Goal: Information Seeking & Learning: Find specific page/section

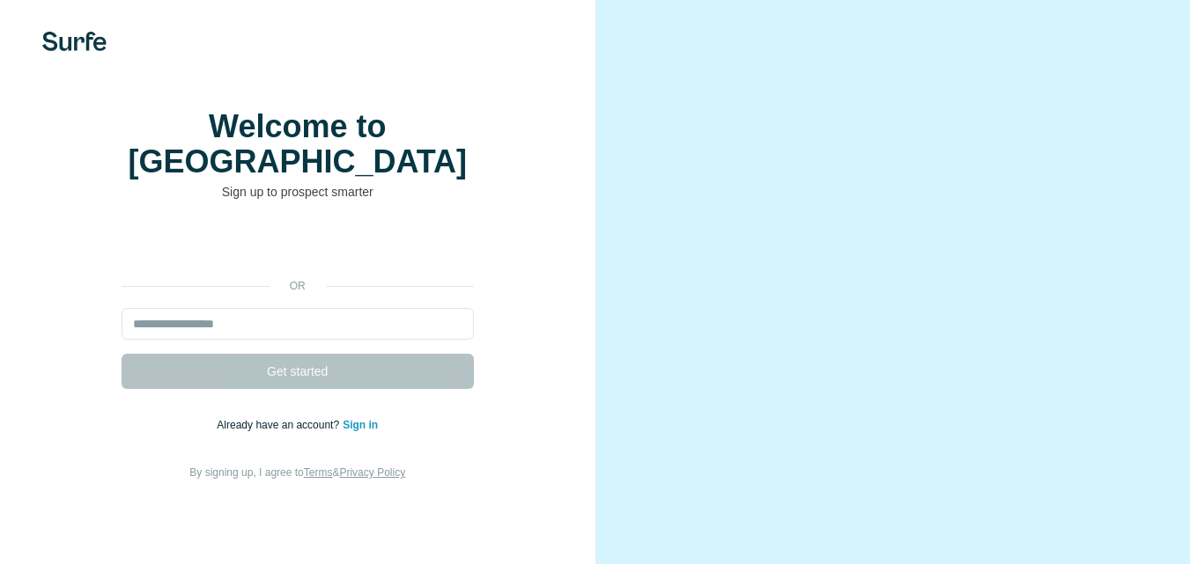
scroll to position [13, 0]
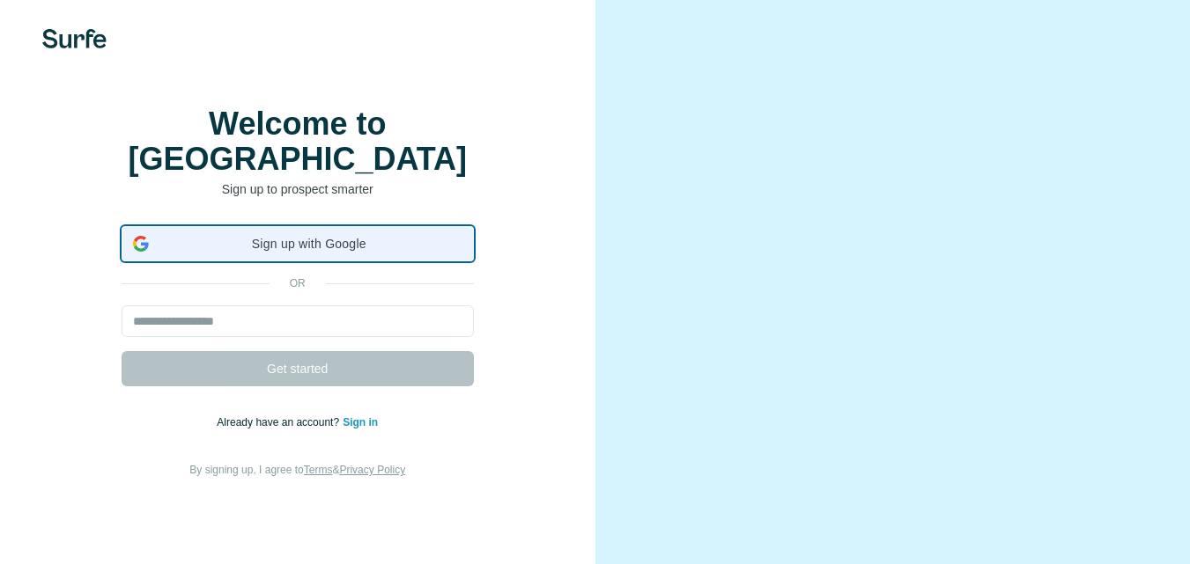
click at [311, 237] on span "Sign up with Google" at bounding box center [309, 244] width 306 height 18
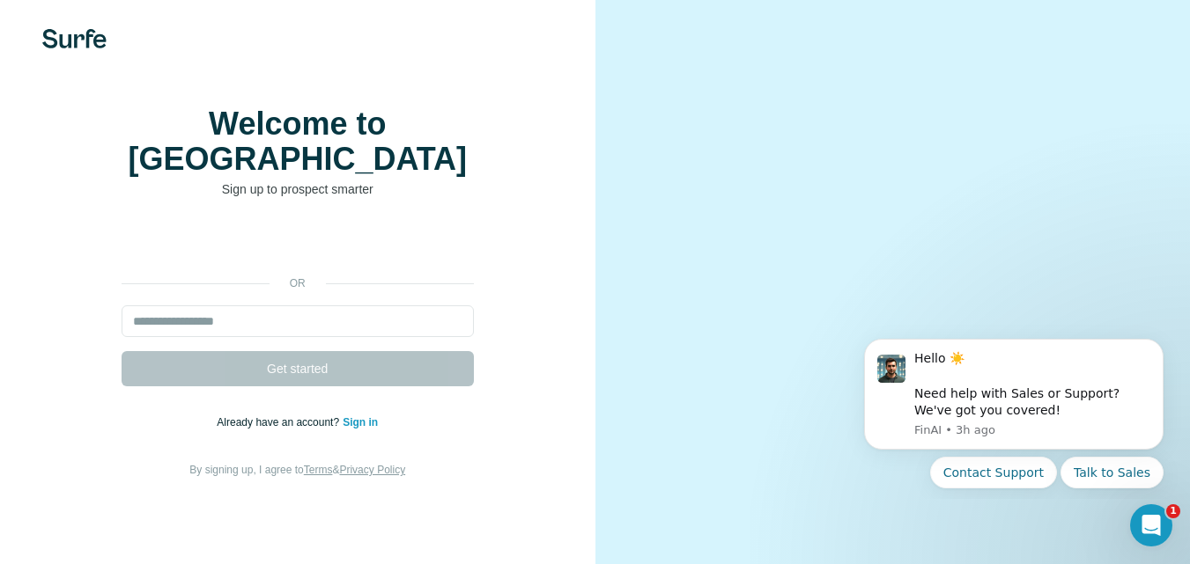
scroll to position [0, 0]
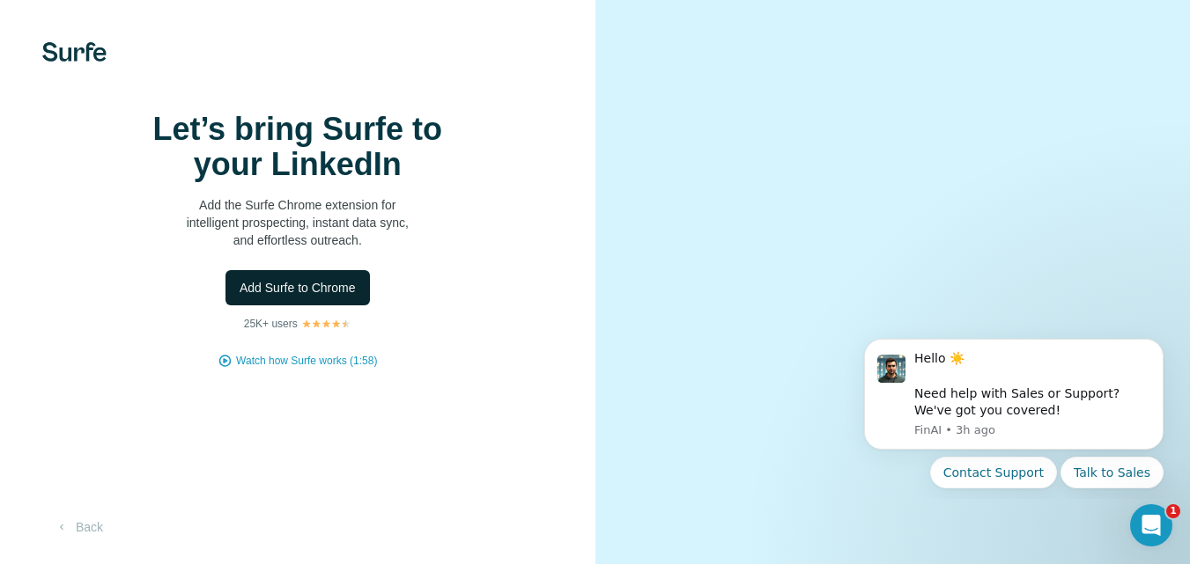
click at [362, 306] on button "Add Surfe to Chrome" at bounding box center [297, 287] width 144 height 35
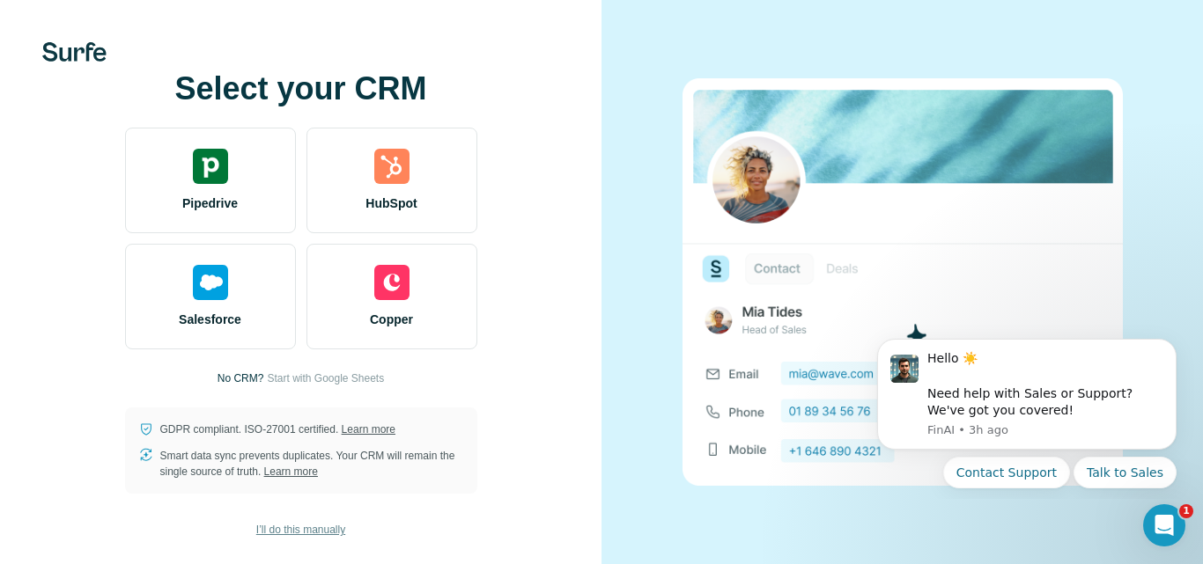
click at [285, 534] on span "I’ll do this manually" at bounding box center [300, 530] width 89 height 16
click at [301, 540] on button "I’ll do this manually" at bounding box center [301, 530] width 114 height 26
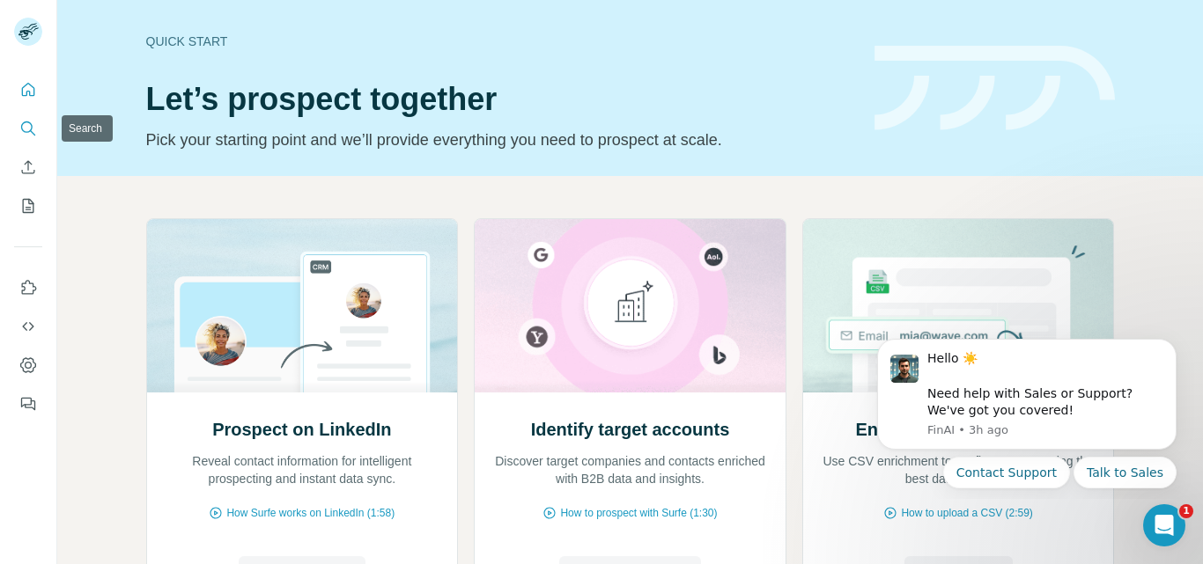
click at [28, 128] on icon "Search" at bounding box center [28, 129] width 18 height 18
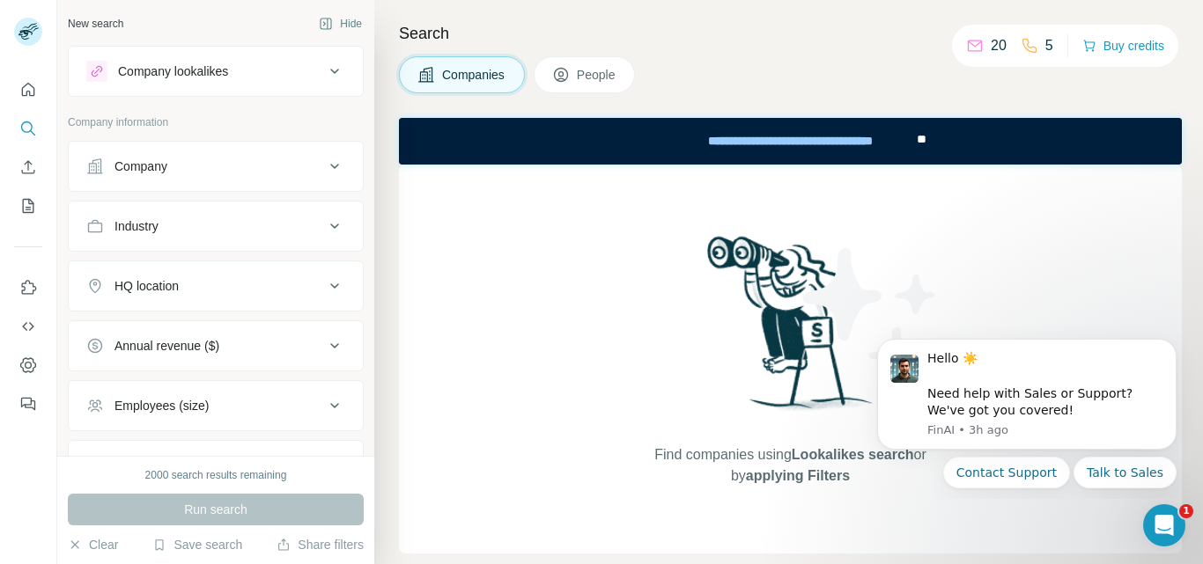
click at [624, 70] on button "People" at bounding box center [585, 74] width 102 height 37
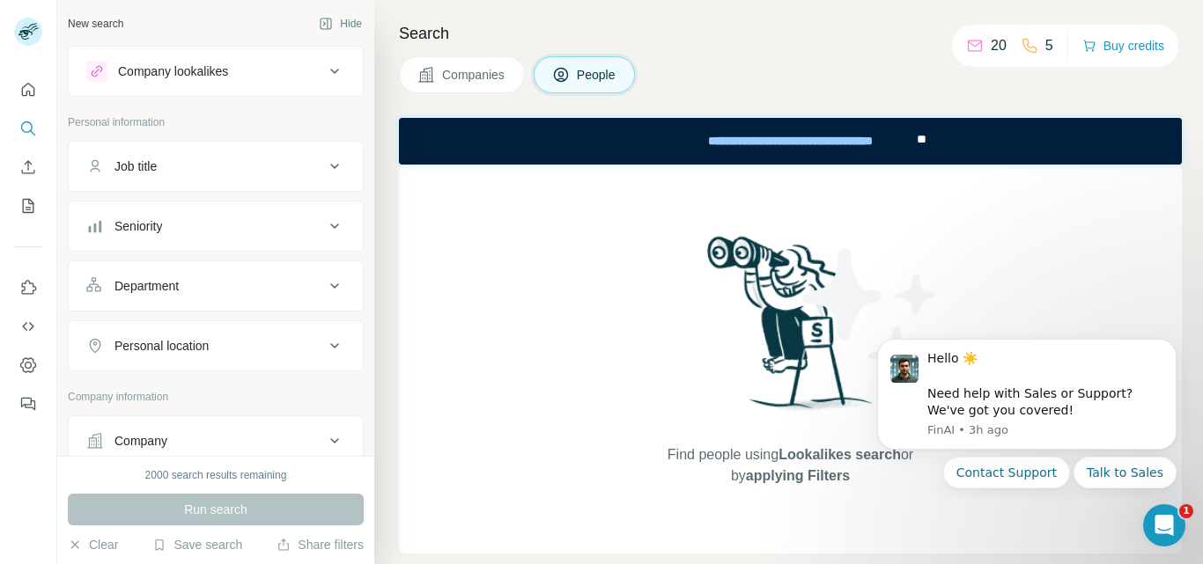
click at [241, 166] on div "Job title" at bounding box center [205, 167] width 238 height 18
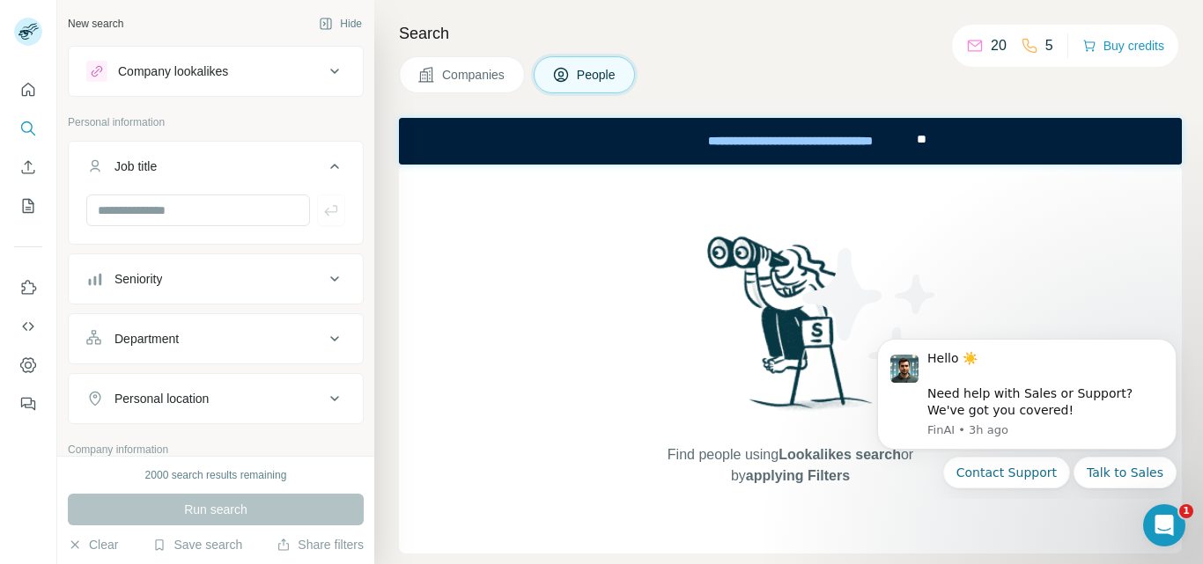
click at [310, 280] on div "Seniority" at bounding box center [205, 279] width 238 height 18
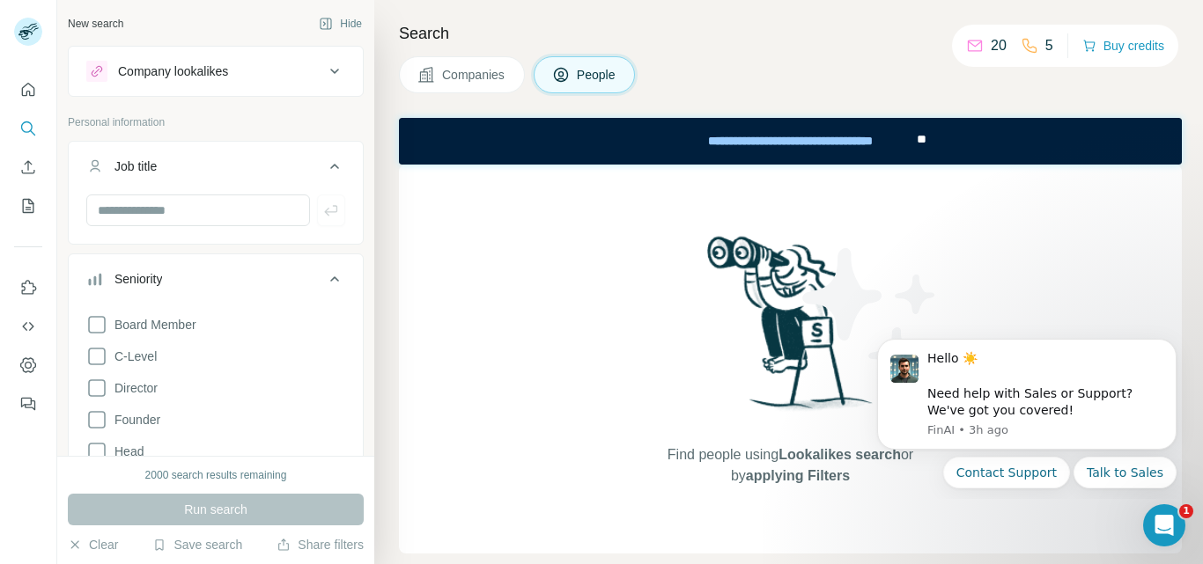
scroll to position [88, 0]
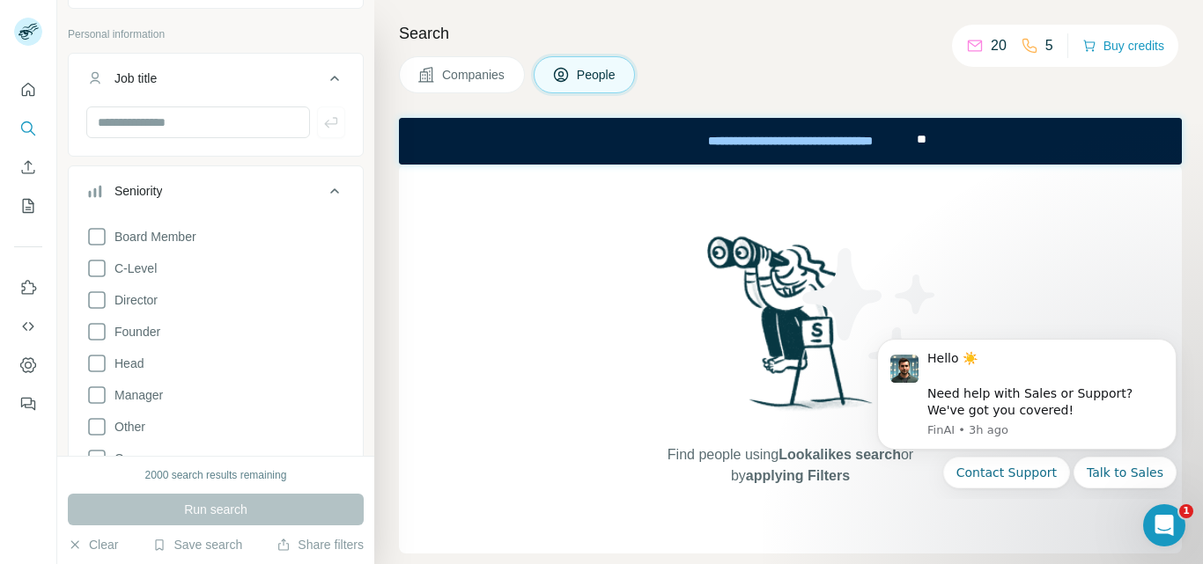
click at [303, 79] on div "Job title" at bounding box center [205, 79] width 238 height 18
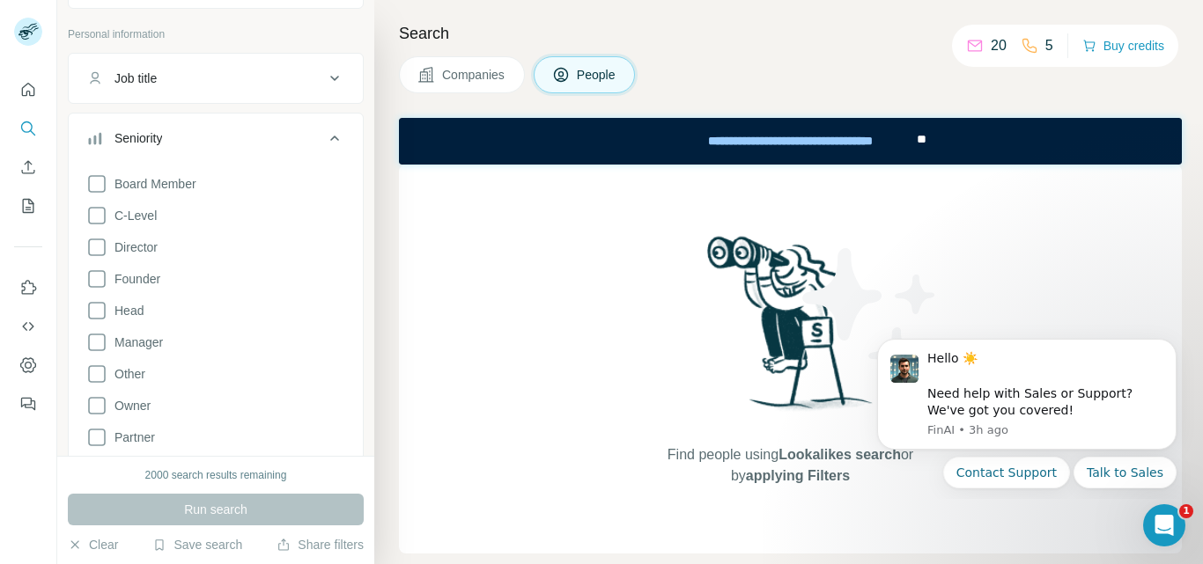
scroll to position [440, 0]
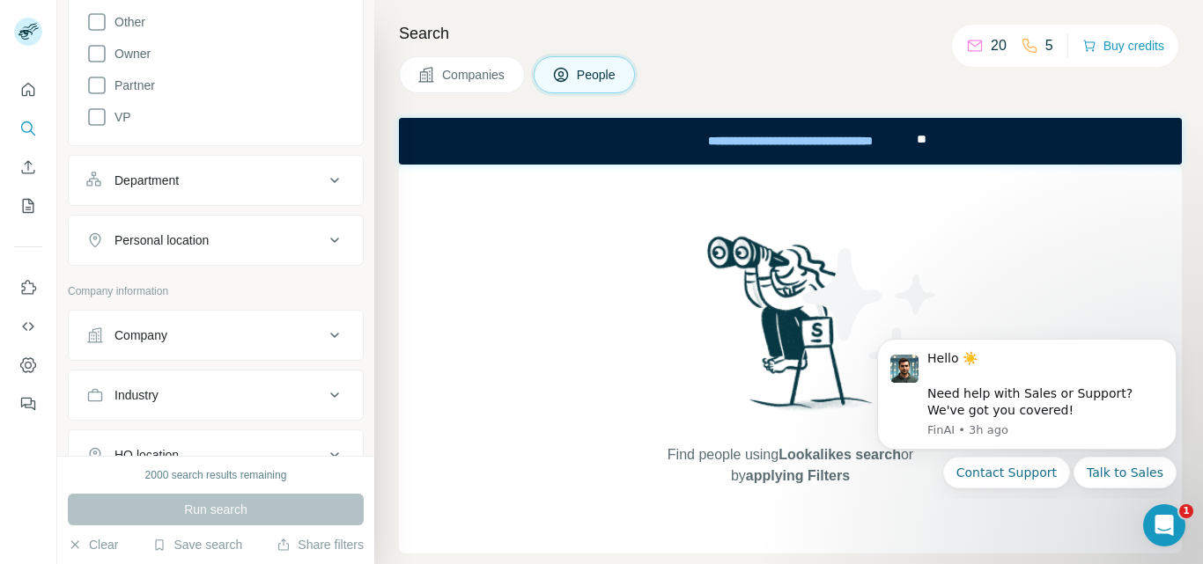
click at [221, 188] on div "Department" at bounding box center [205, 181] width 238 height 18
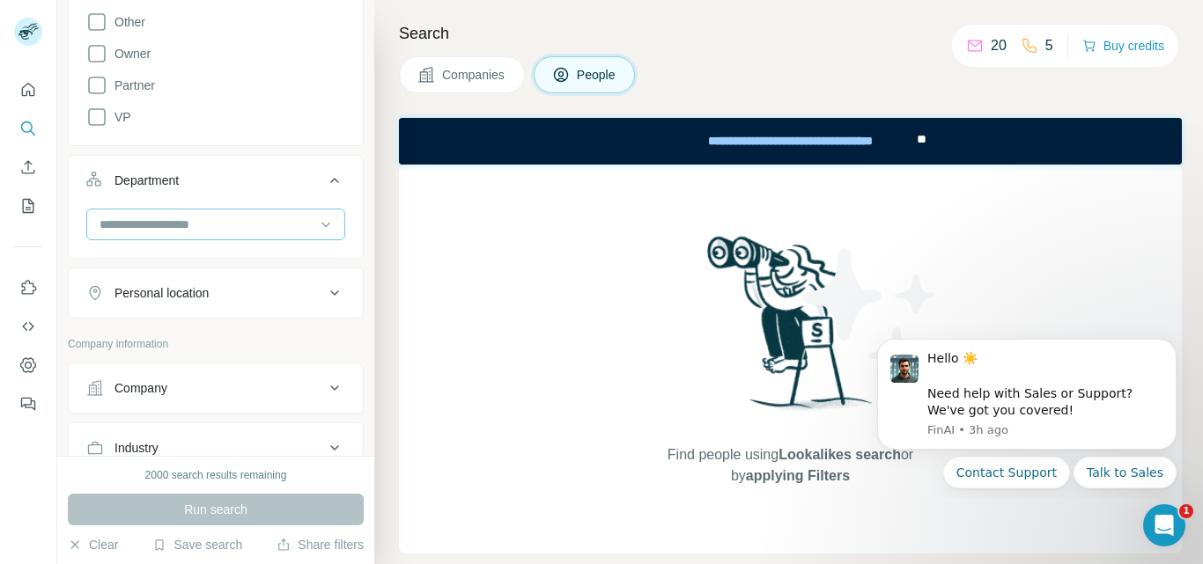
scroll to position [0, 0]
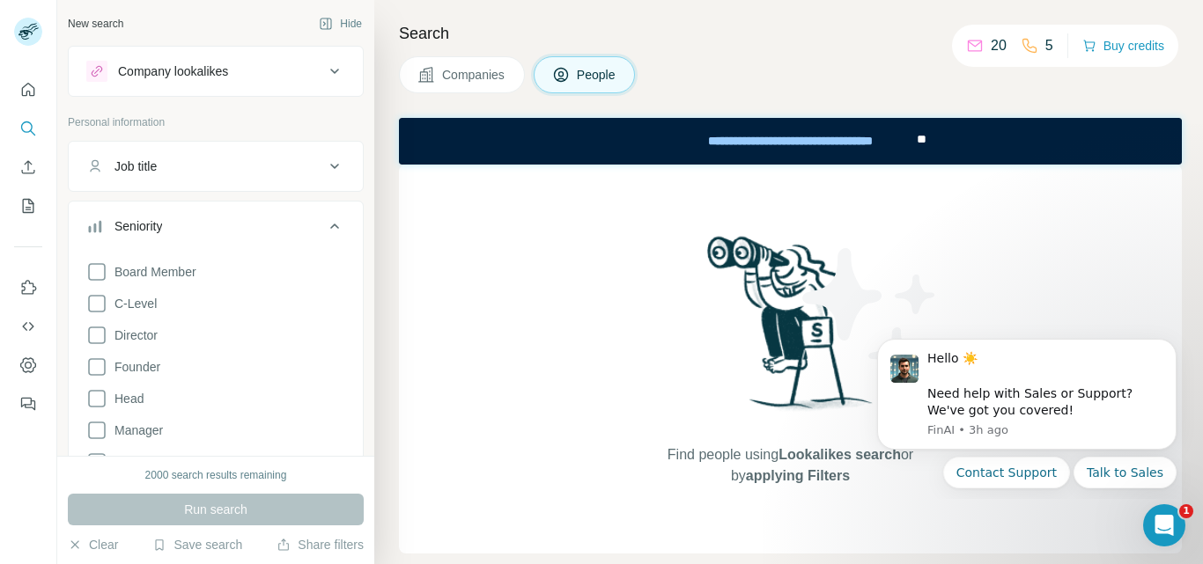
click at [281, 168] on div "Job title" at bounding box center [205, 167] width 238 height 18
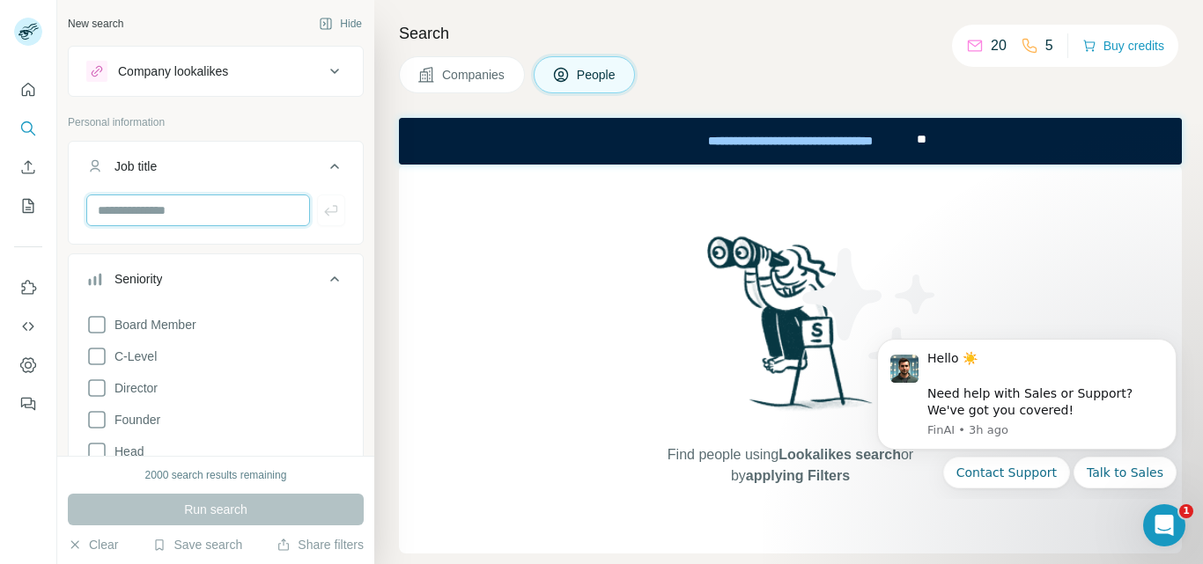
click at [221, 208] on input "text" at bounding box center [198, 211] width 224 height 32
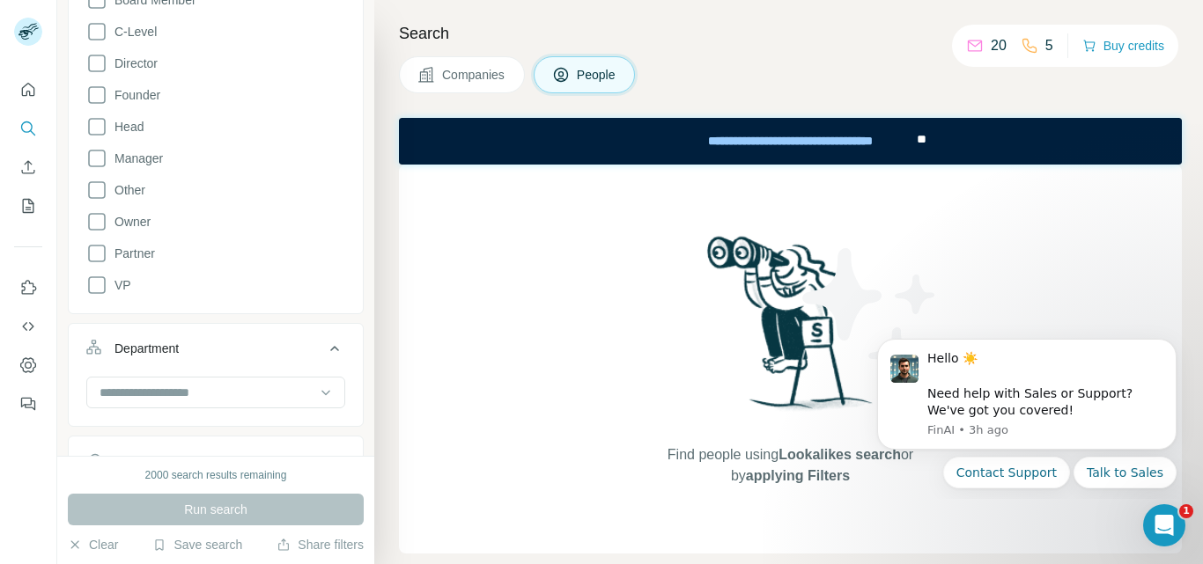
scroll to position [176, 0]
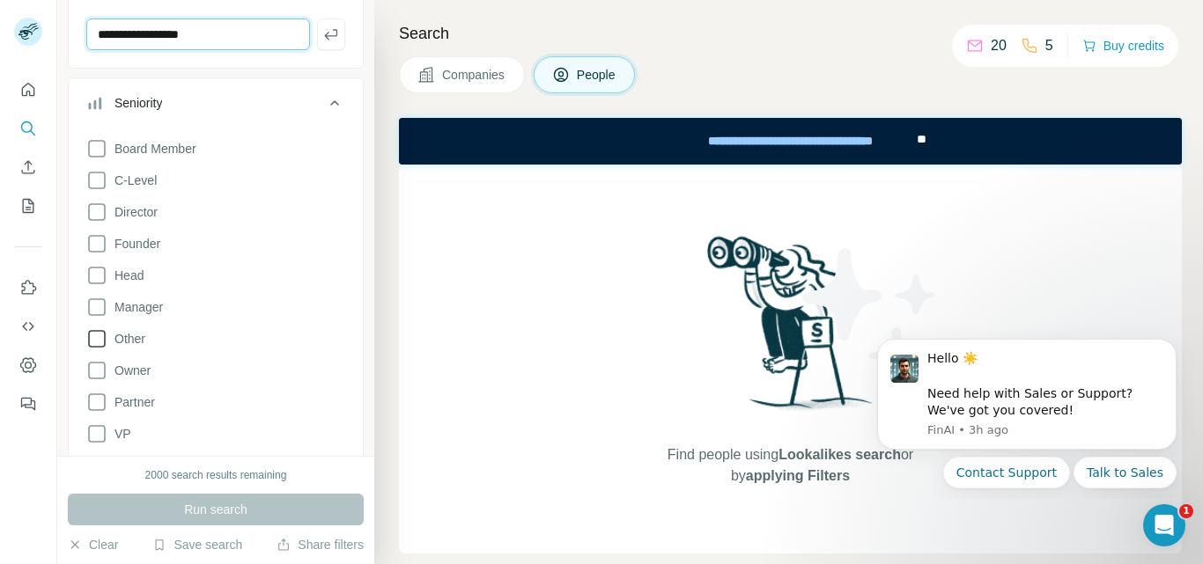
type input "**********"
click at [129, 340] on span "Other" at bounding box center [126, 339] width 38 height 18
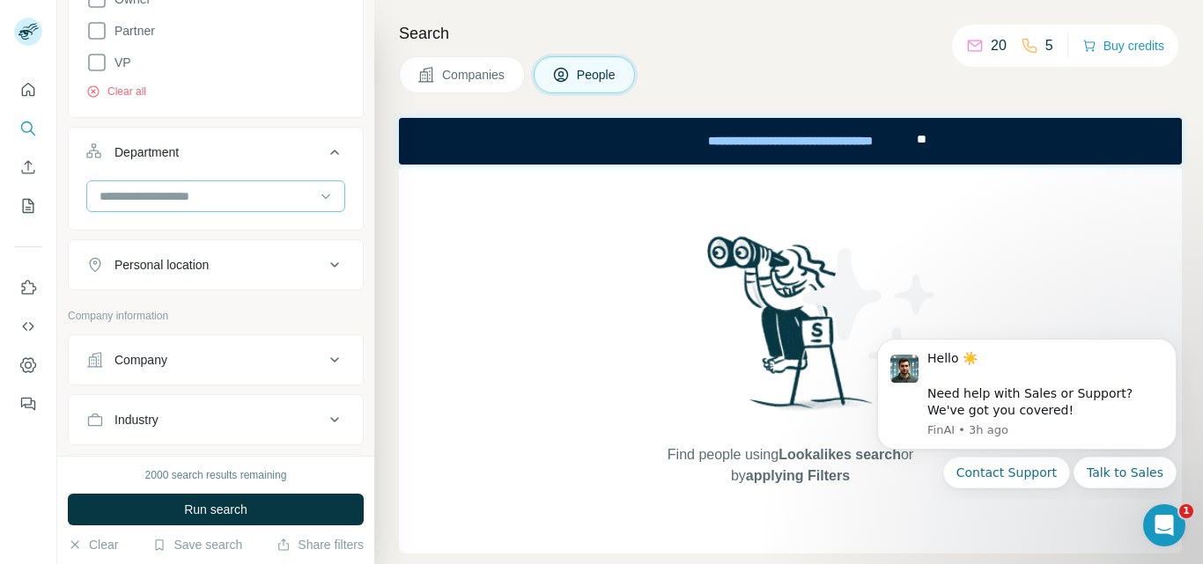
scroll to position [616, 0]
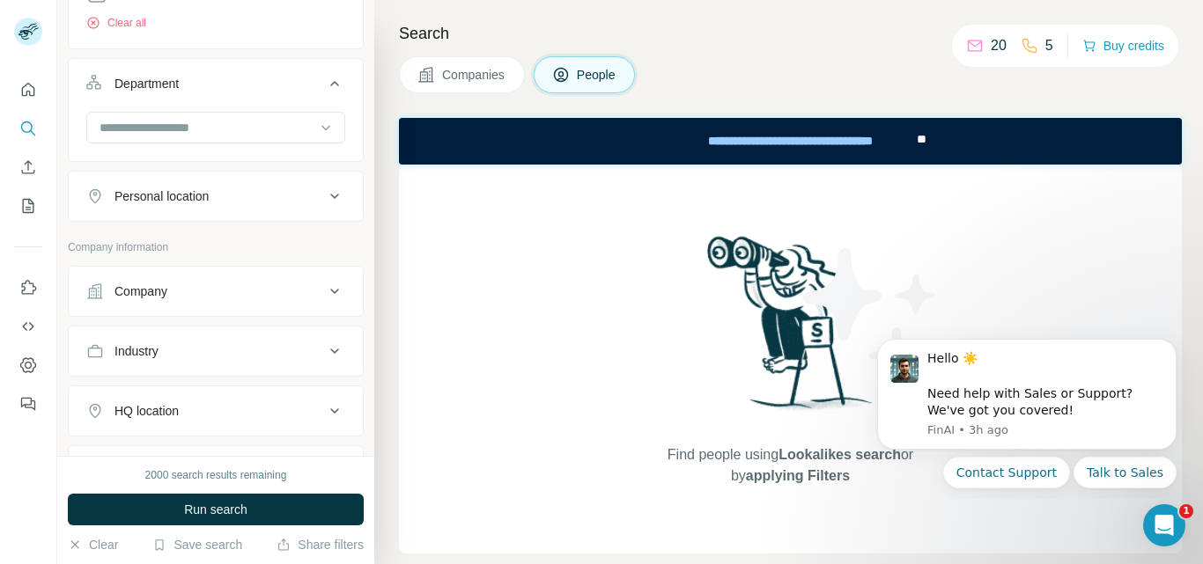
click at [235, 508] on span "Run search" at bounding box center [215, 510] width 63 height 18
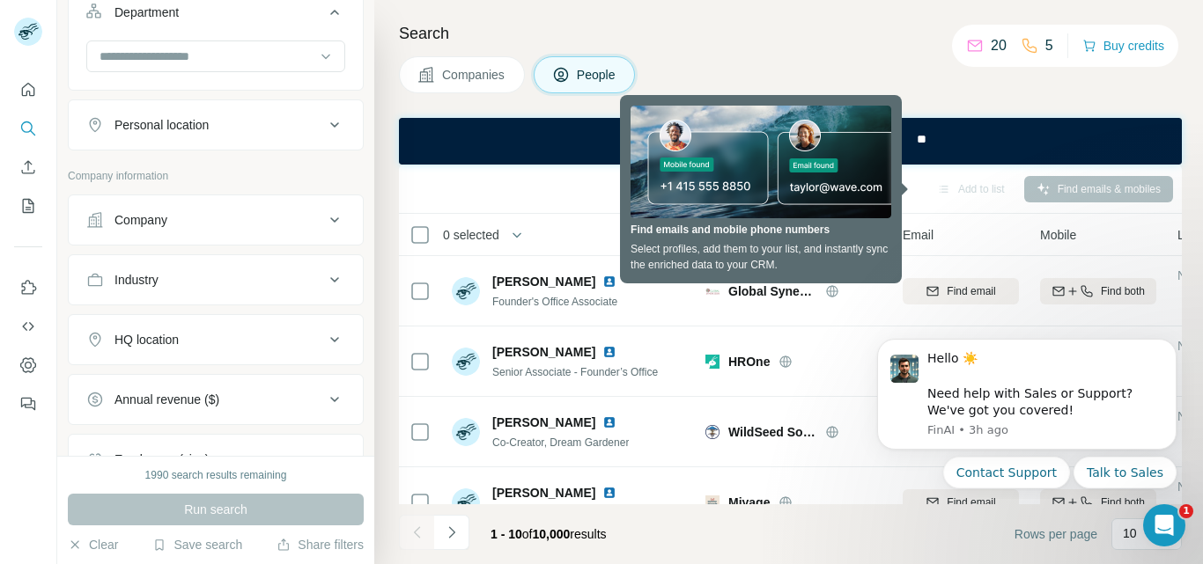
scroll to position [792, 0]
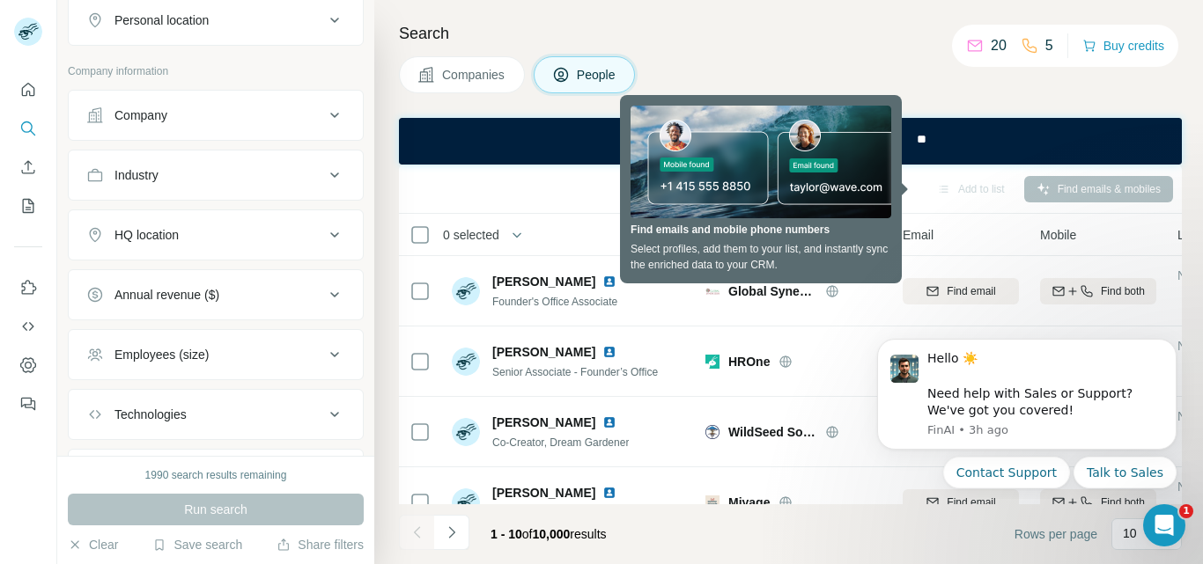
click at [326, 236] on icon at bounding box center [334, 235] width 21 height 21
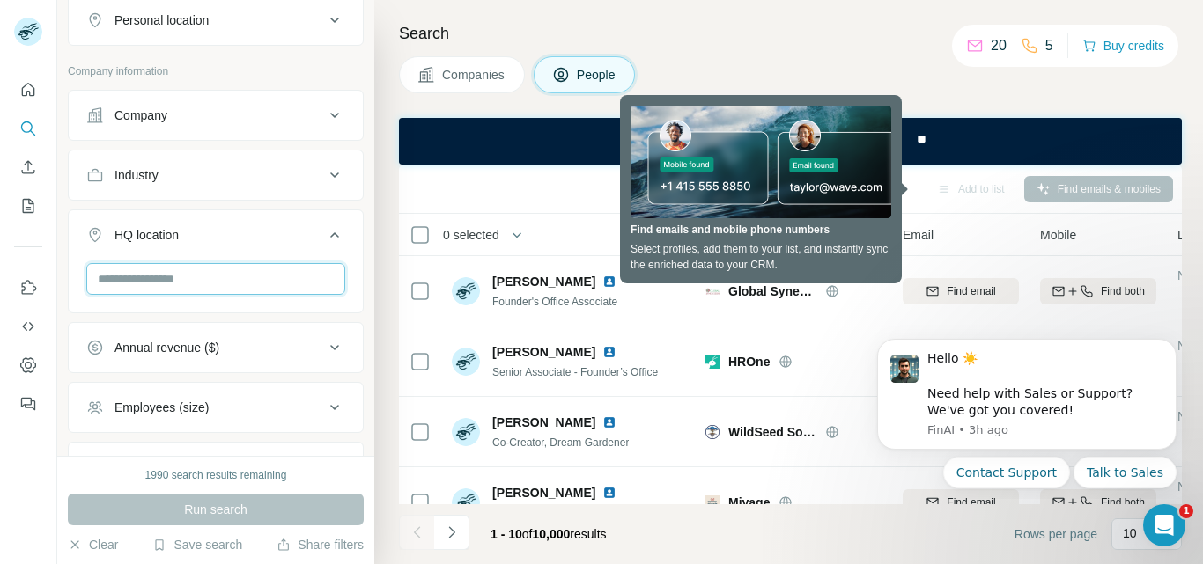
click at [172, 277] on input "text" at bounding box center [215, 279] width 259 height 32
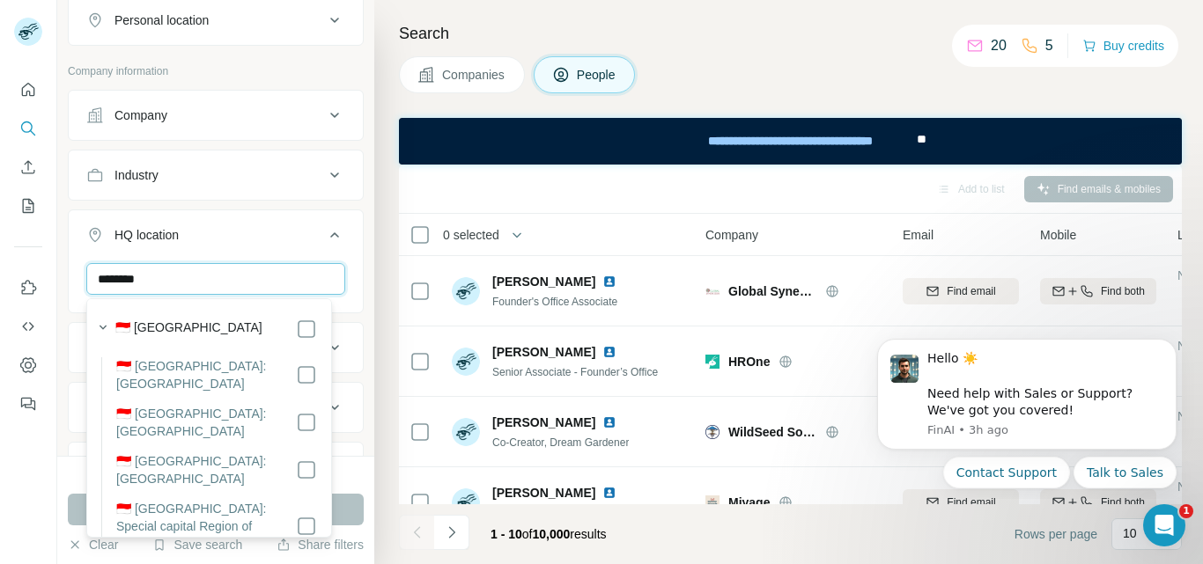
drag, startPoint x: 180, startPoint y: 280, endPoint x: 50, endPoint y: 257, distance: 131.4
click at [85, 263] on div "********" at bounding box center [216, 286] width 294 height 46
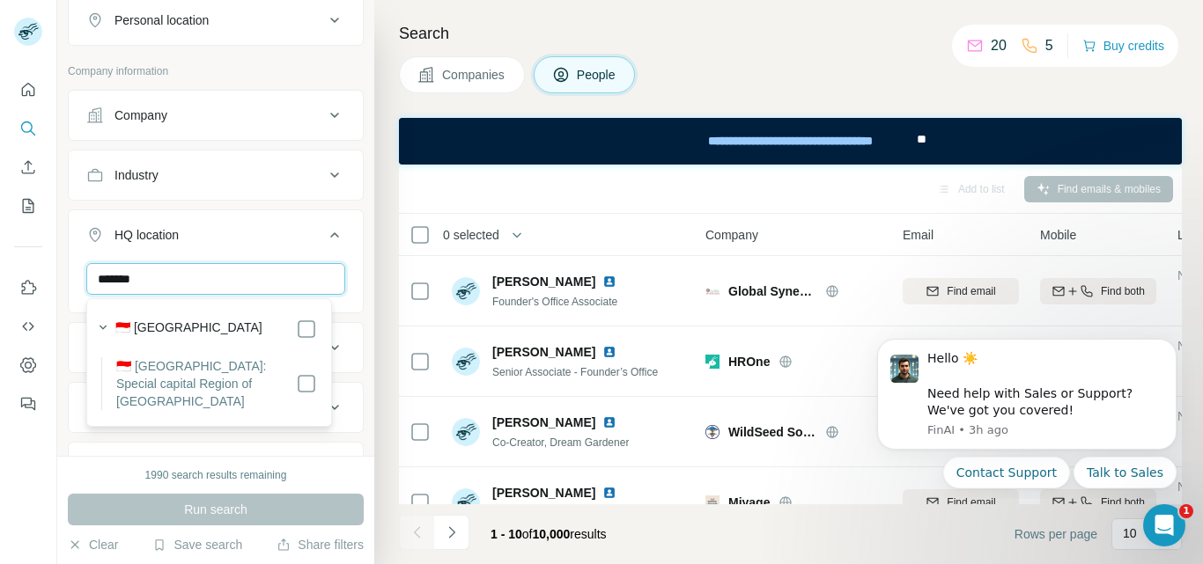
type input "*******"
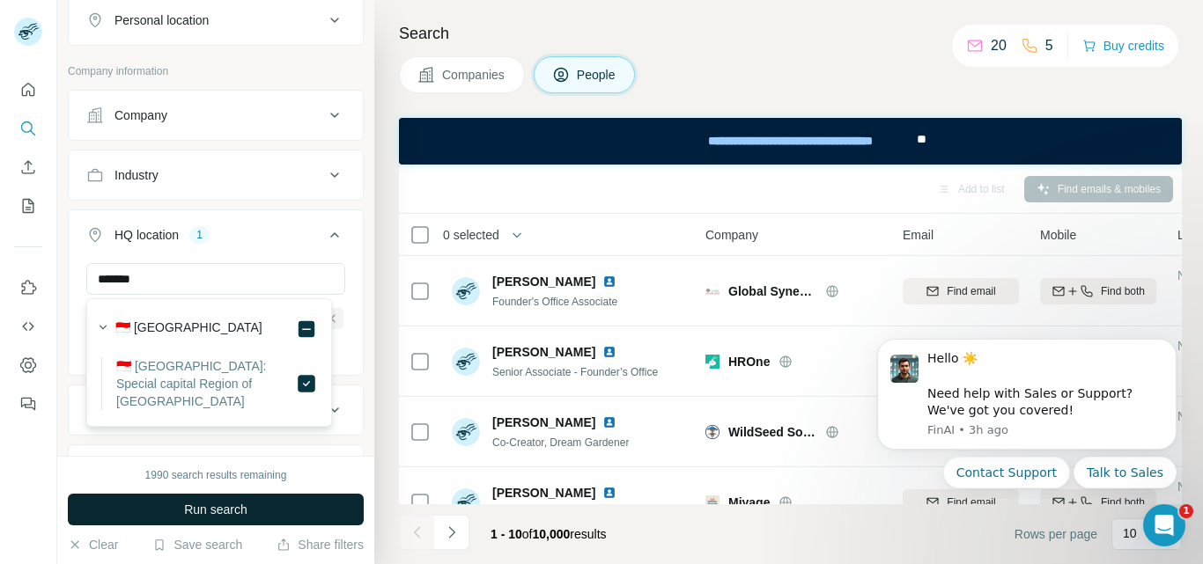
click at [213, 501] on span "Run search" at bounding box center [215, 510] width 63 height 18
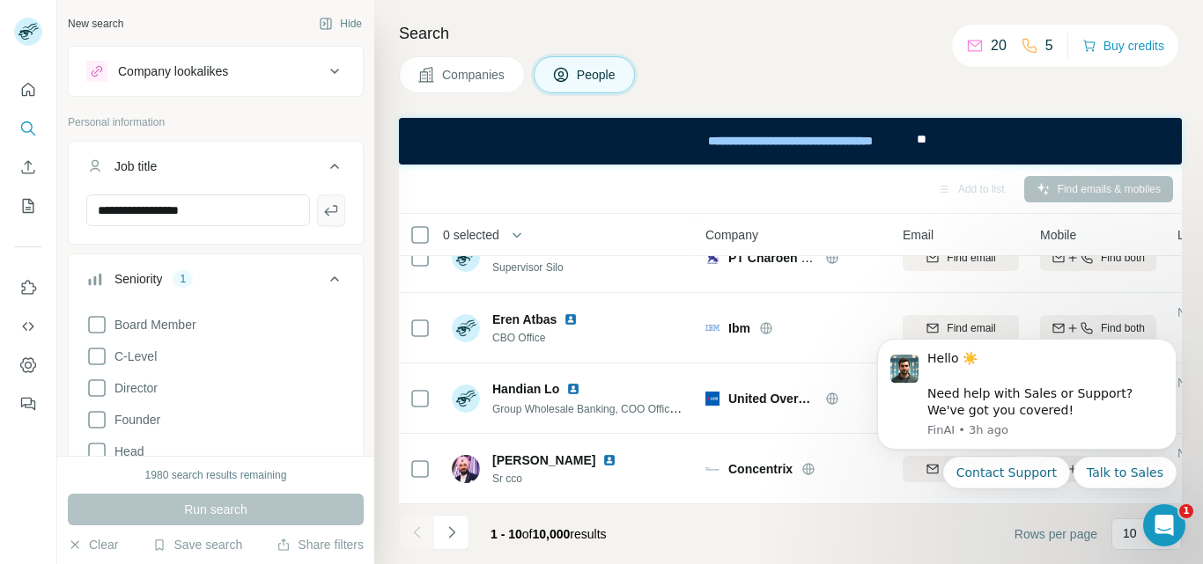
click at [324, 215] on icon "button" at bounding box center [331, 211] width 18 height 18
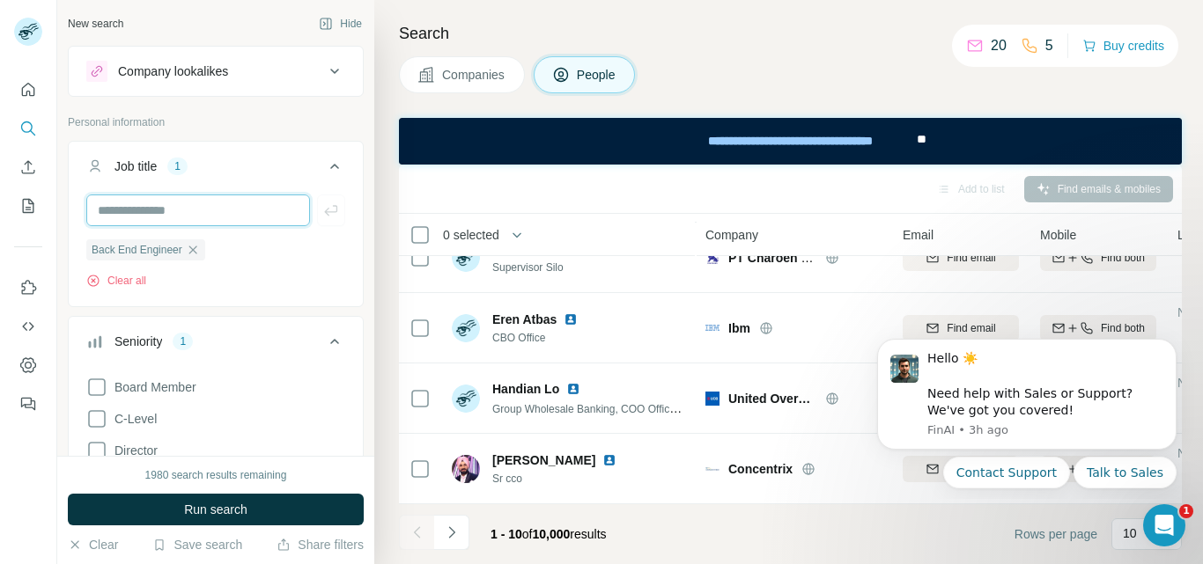
click at [225, 216] on input "text" at bounding box center [198, 211] width 224 height 32
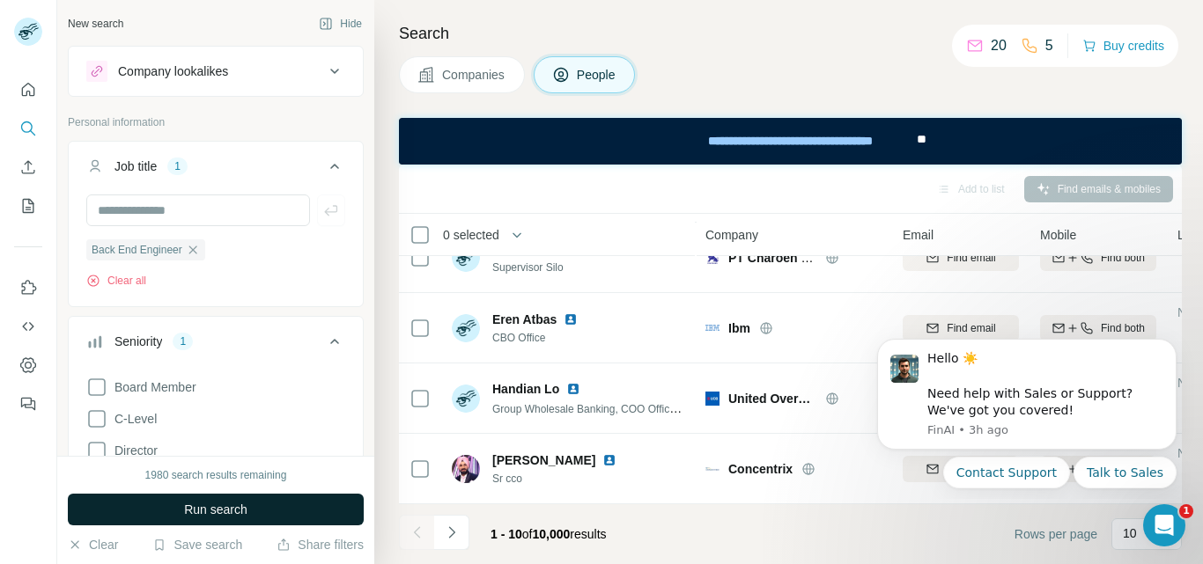
click at [173, 508] on button "Run search" at bounding box center [216, 510] width 296 height 32
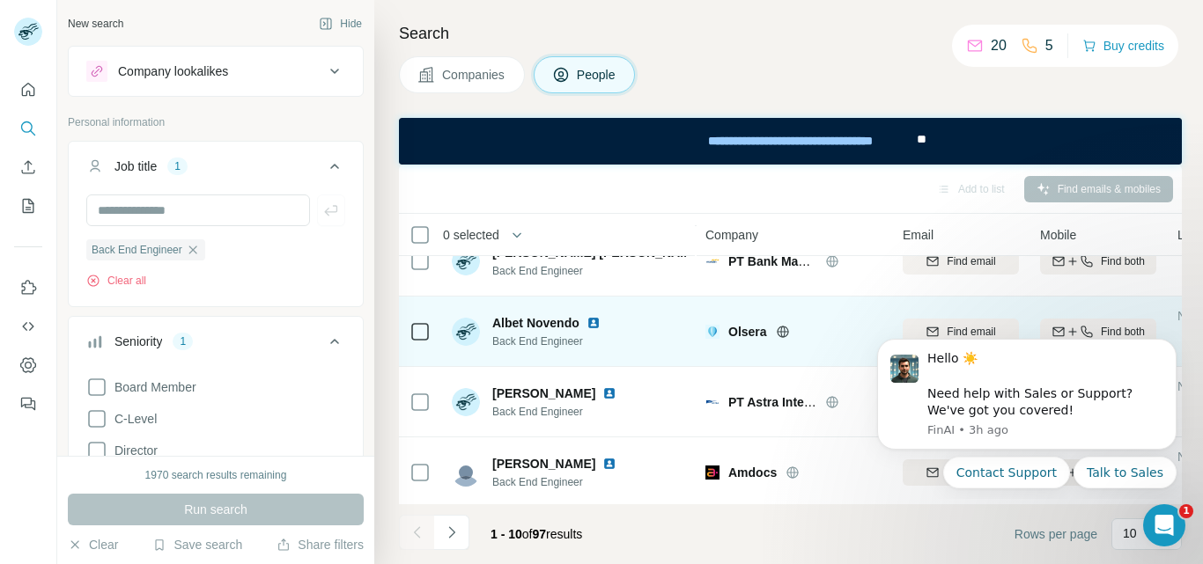
scroll to position [465, 0]
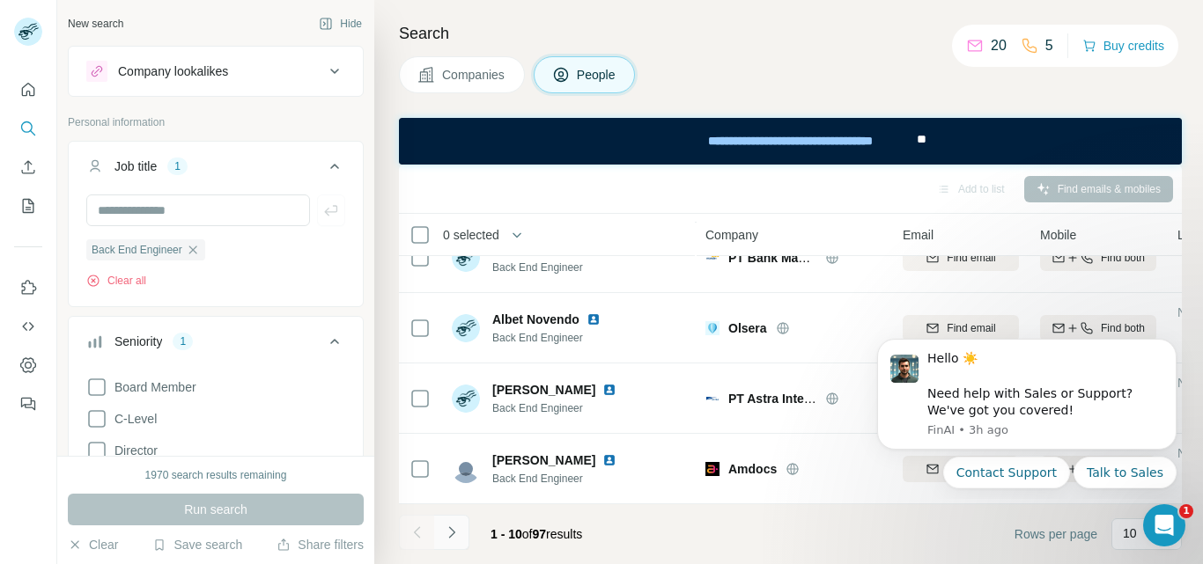
click at [456, 531] on icon "Navigate to next page" at bounding box center [452, 533] width 18 height 18
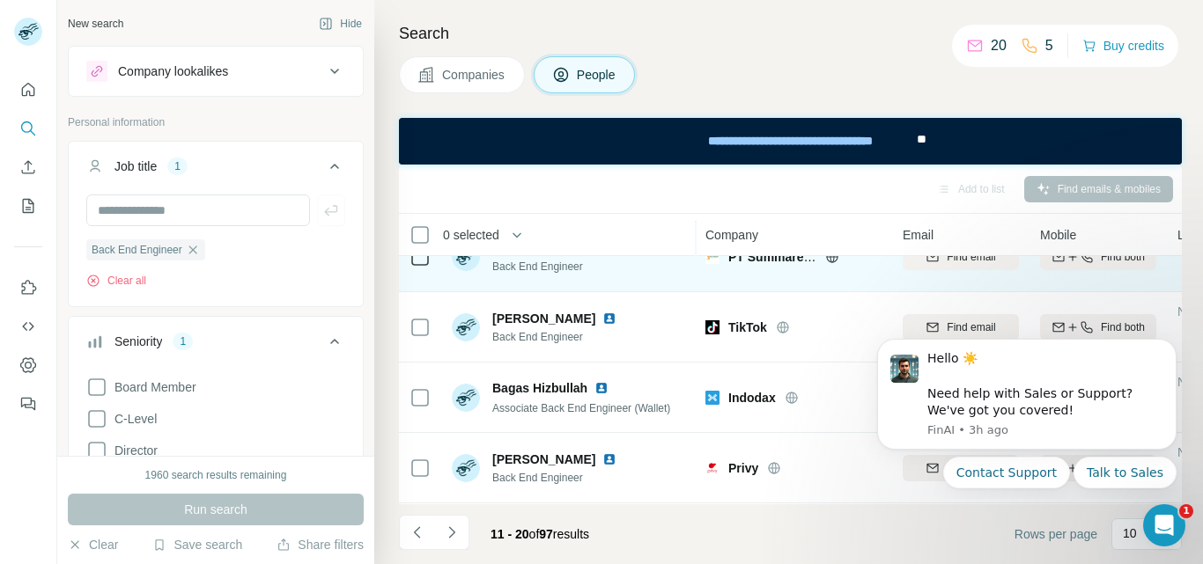
scroll to position [0, 0]
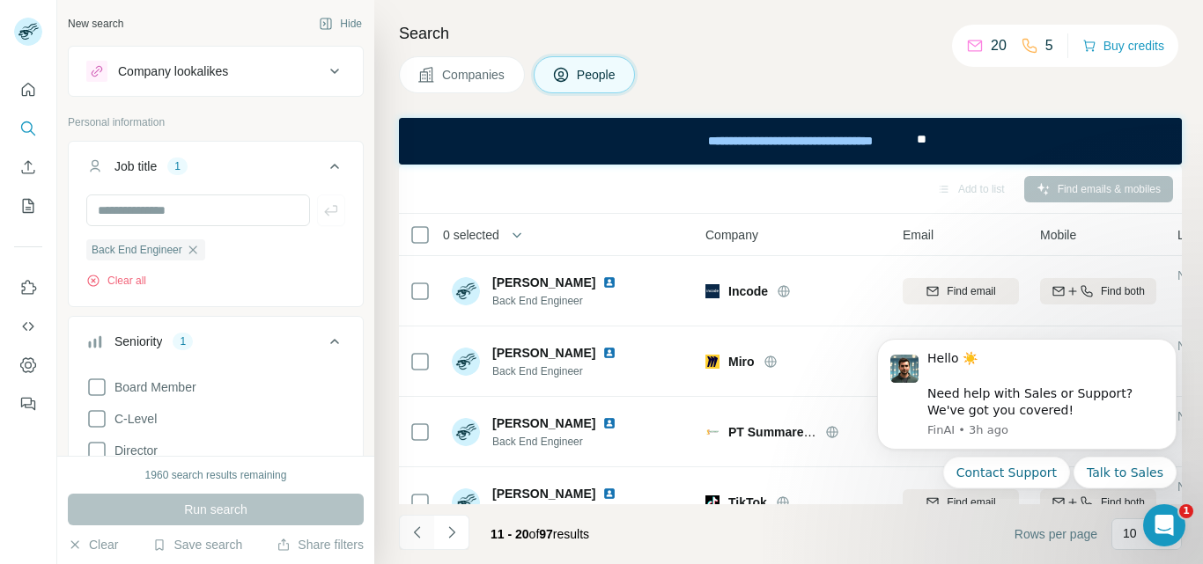
click at [411, 537] on icon "Navigate to previous page" at bounding box center [418, 533] width 18 height 18
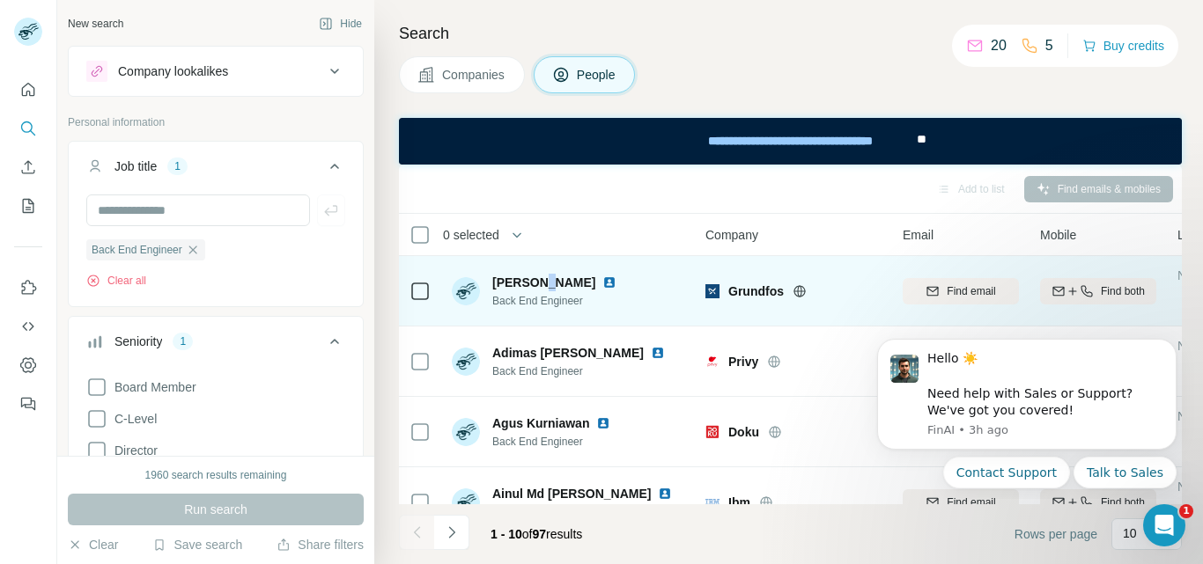
click at [542, 291] on span "[PERSON_NAME]" at bounding box center [543, 283] width 103 height 18
click at [602, 284] on img at bounding box center [609, 283] width 14 height 14
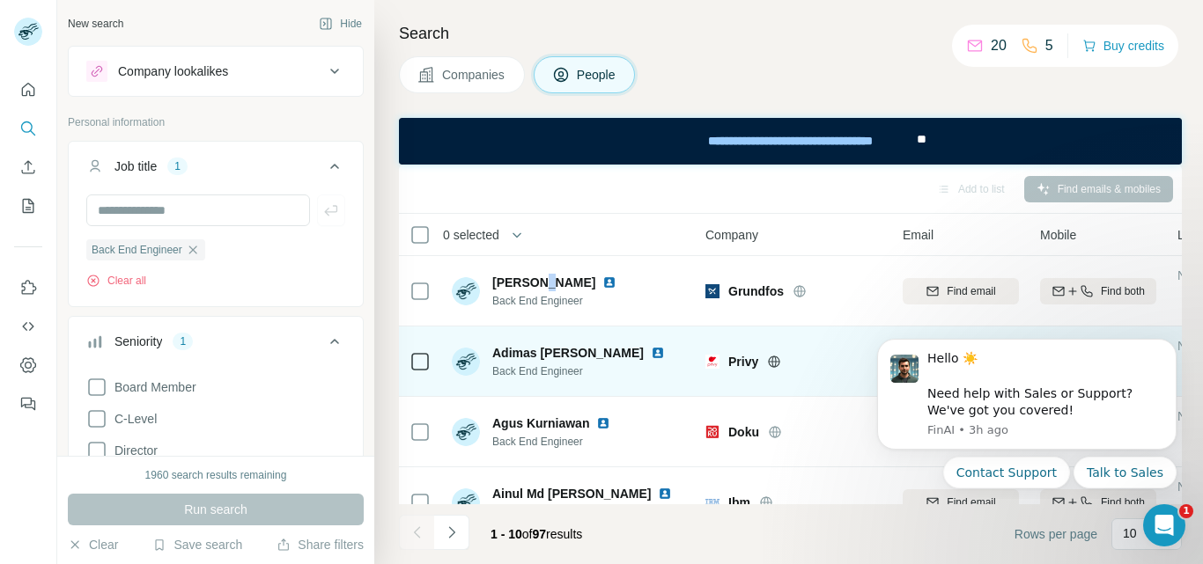
click at [651, 353] on img at bounding box center [658, 353] width 14 height 14
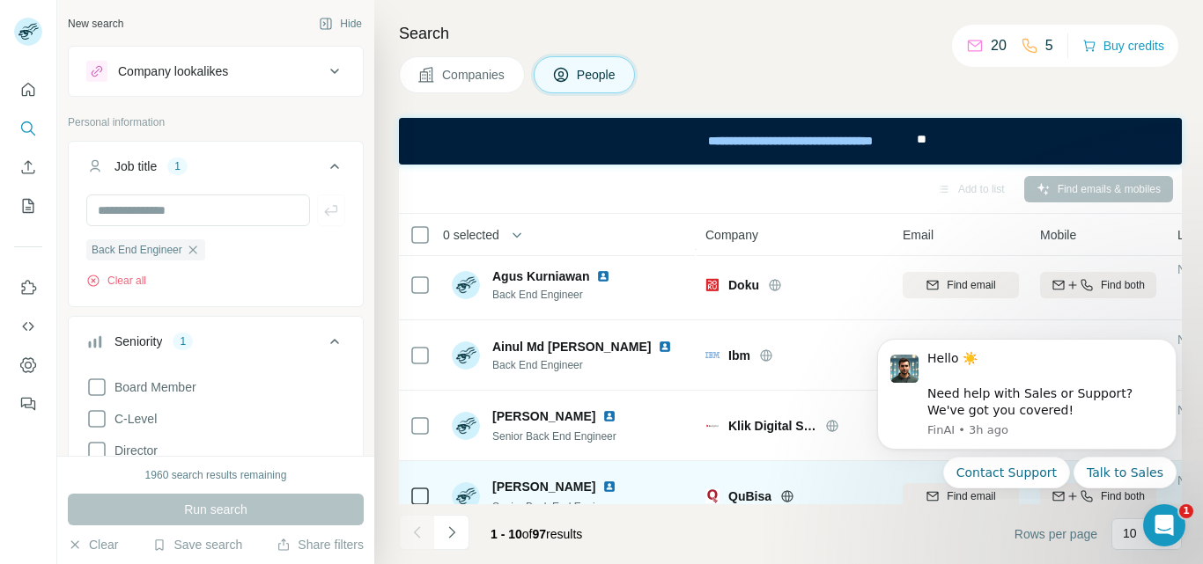
scroll to position [264, 0]
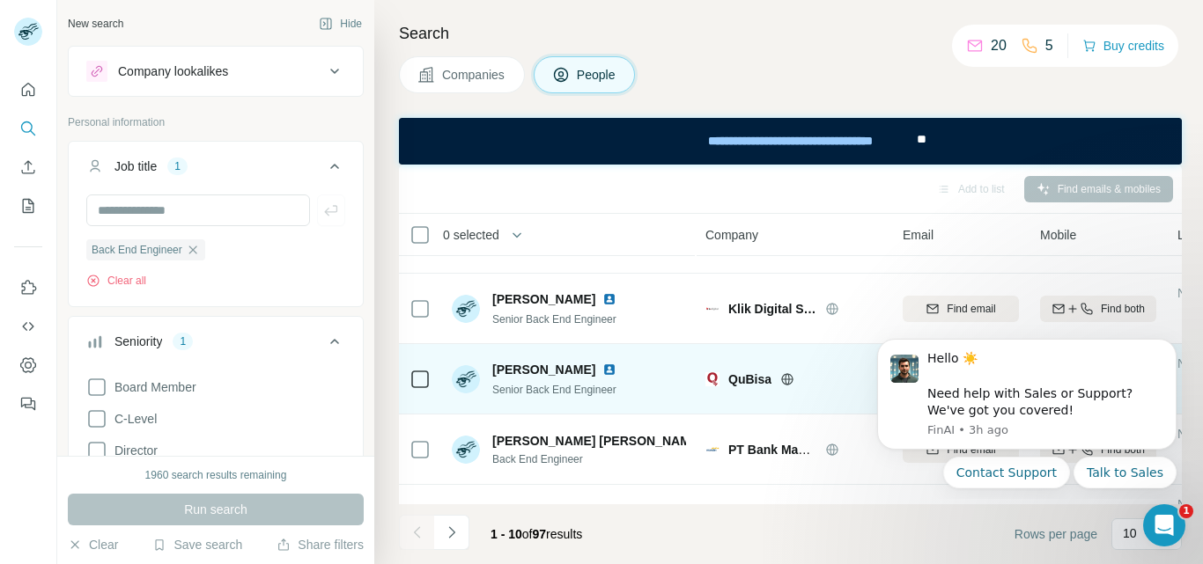
click at [602, 372] on img at bounding box center [609, 370] width 14 height 14
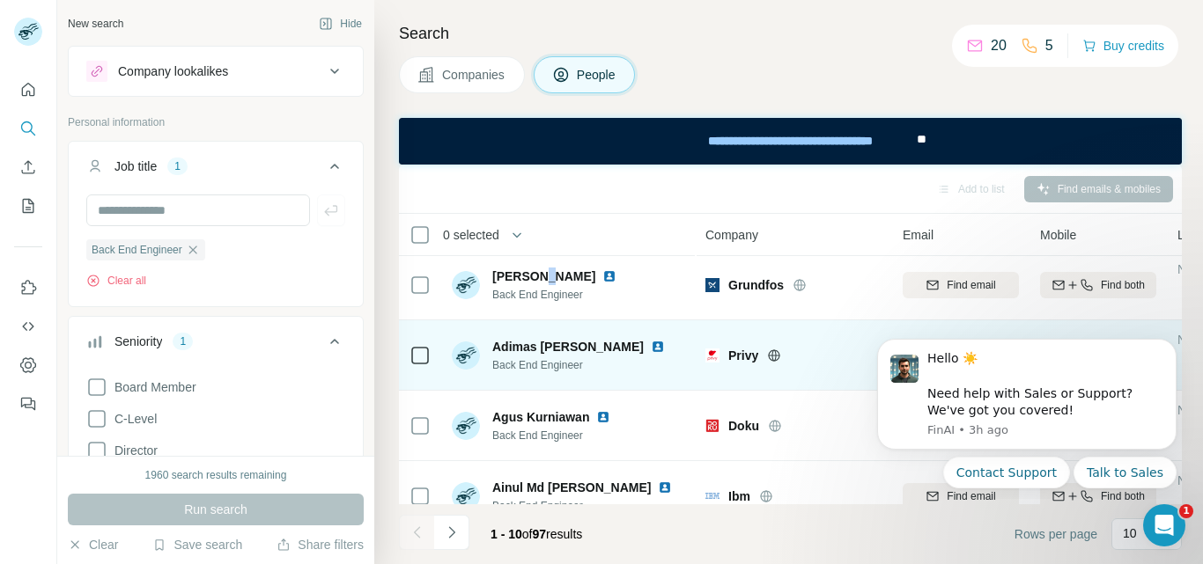
scroll to position [0, 0]
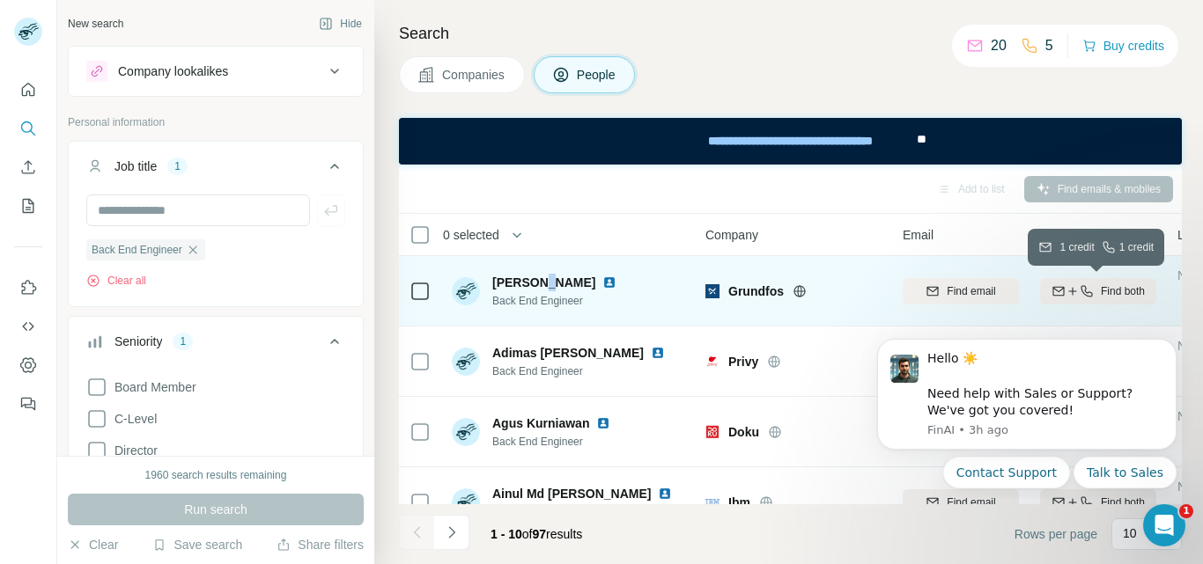
click at [1121, 296] on span "Find both" at bounding box center [1123, 292] width 44 height 16
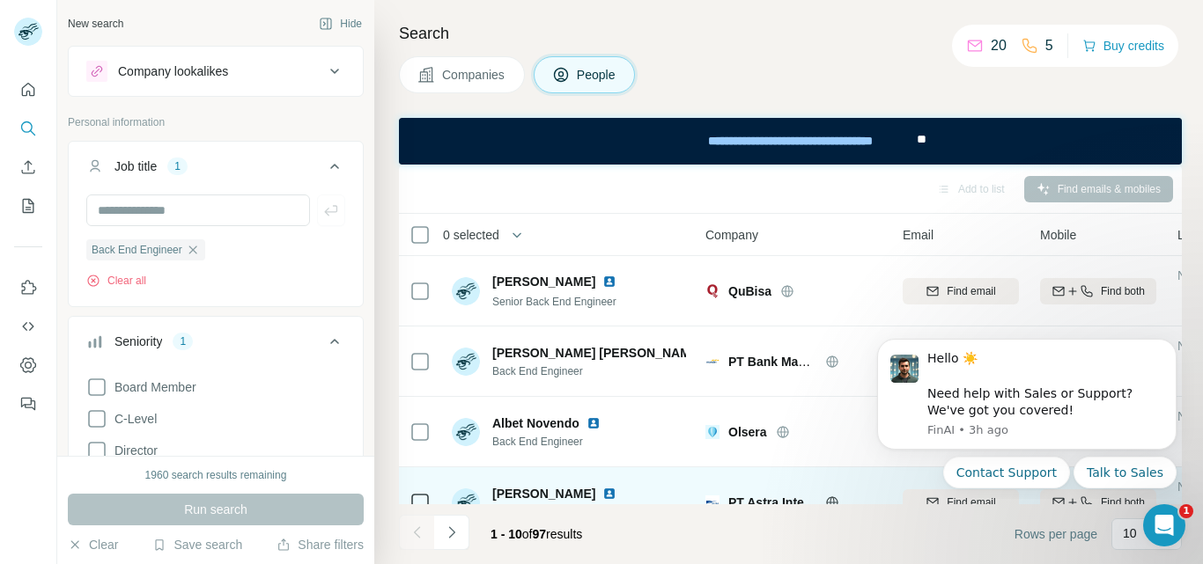
scroll to position [465, 0]
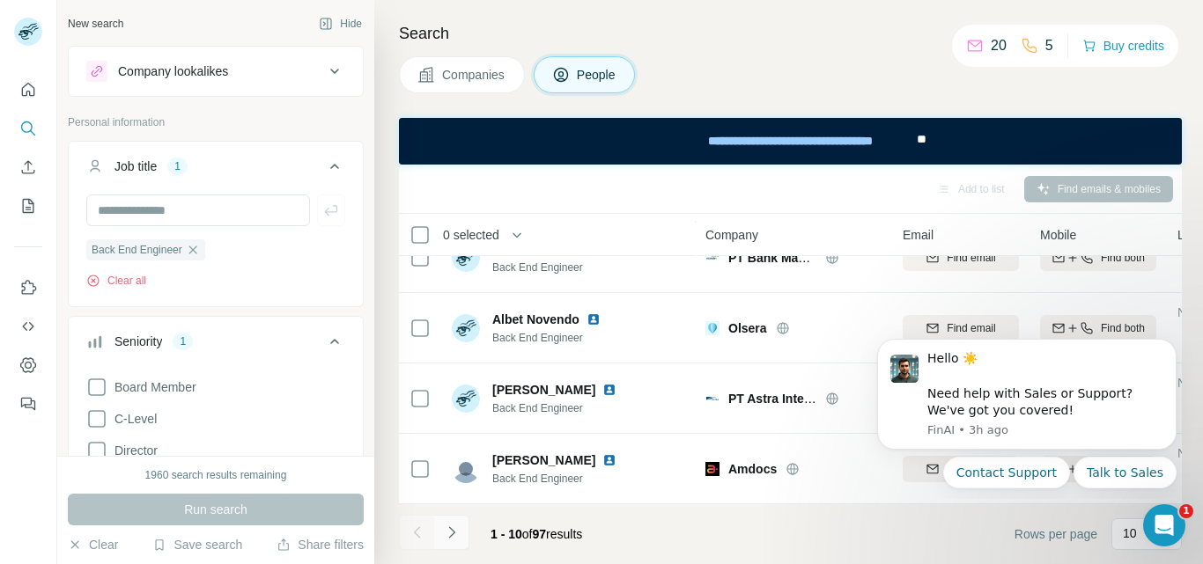
click at [456, 537] on icon "Navigate to next page" at bounding box center [452, 533] width 18 height 18
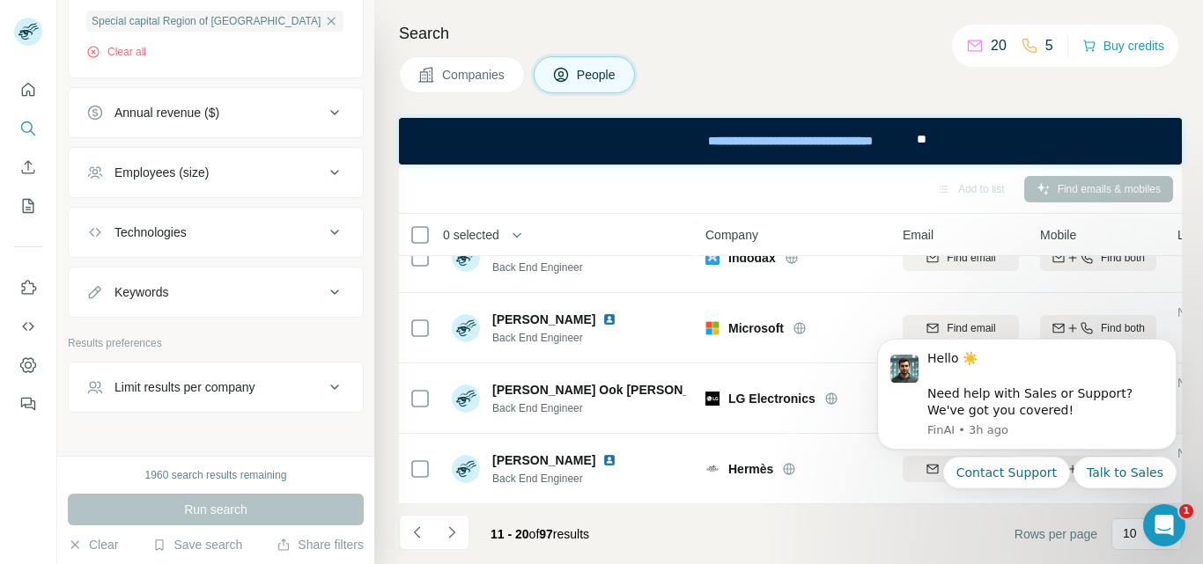
scroll to position [1192, 0]
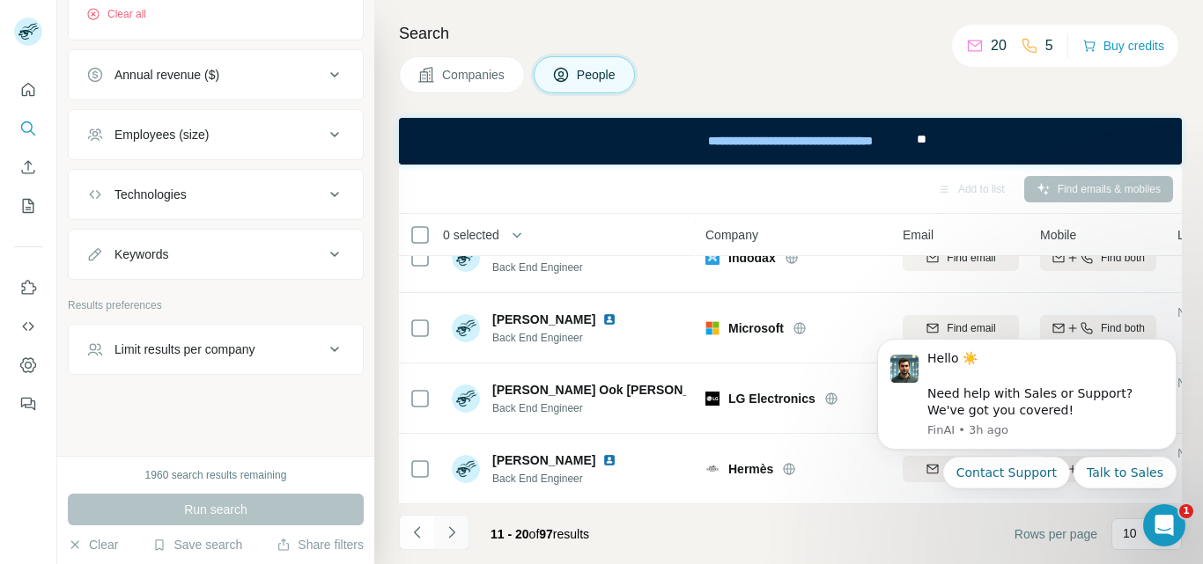
click at [457, 535] on icon "Navigate to next page" at bounding box center [452, 533] width 18 height 18
click at [1168, 342] on icon "Dismiss notification" at bounding box center [1172, 345] width 10 height 10
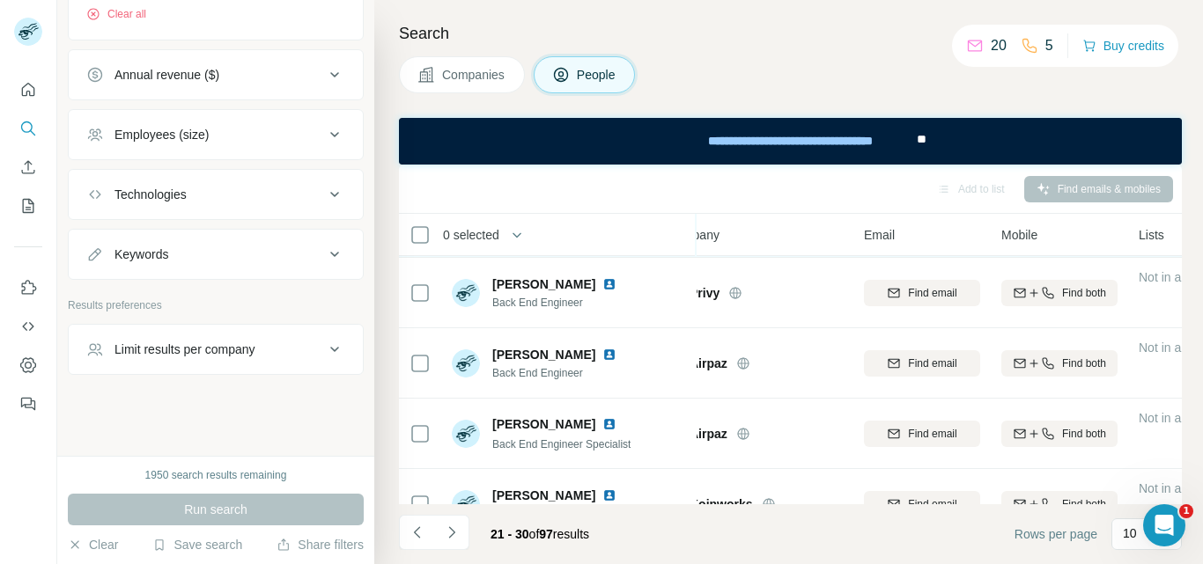
scroll to position [0, 39]
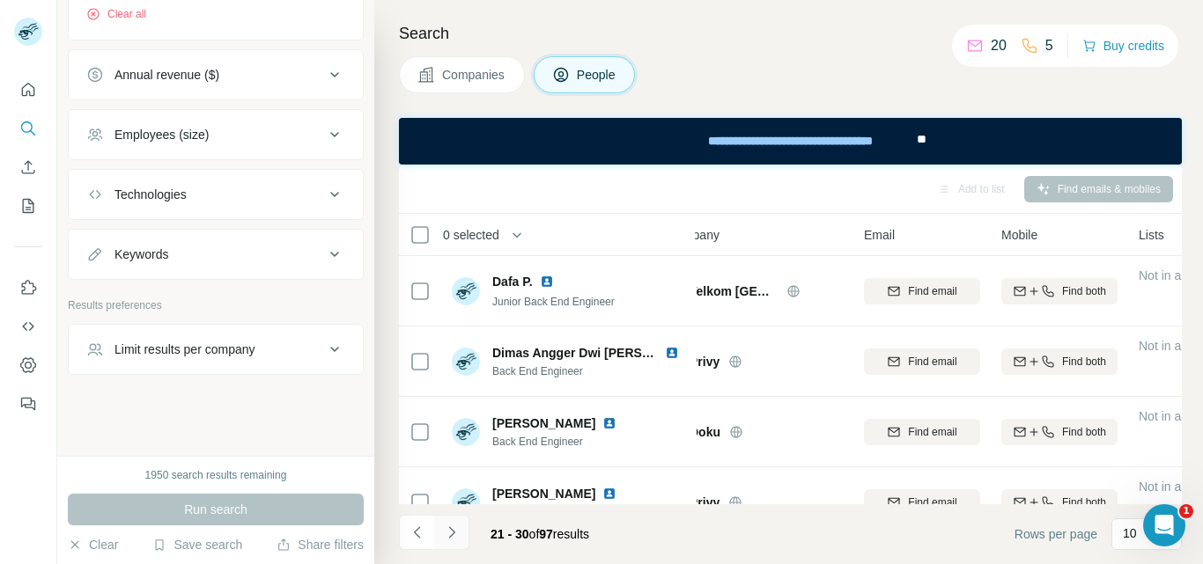
click at [446, 528] on icon "Navigate to next page" at bounding box center [452, 533] width 18 height 18
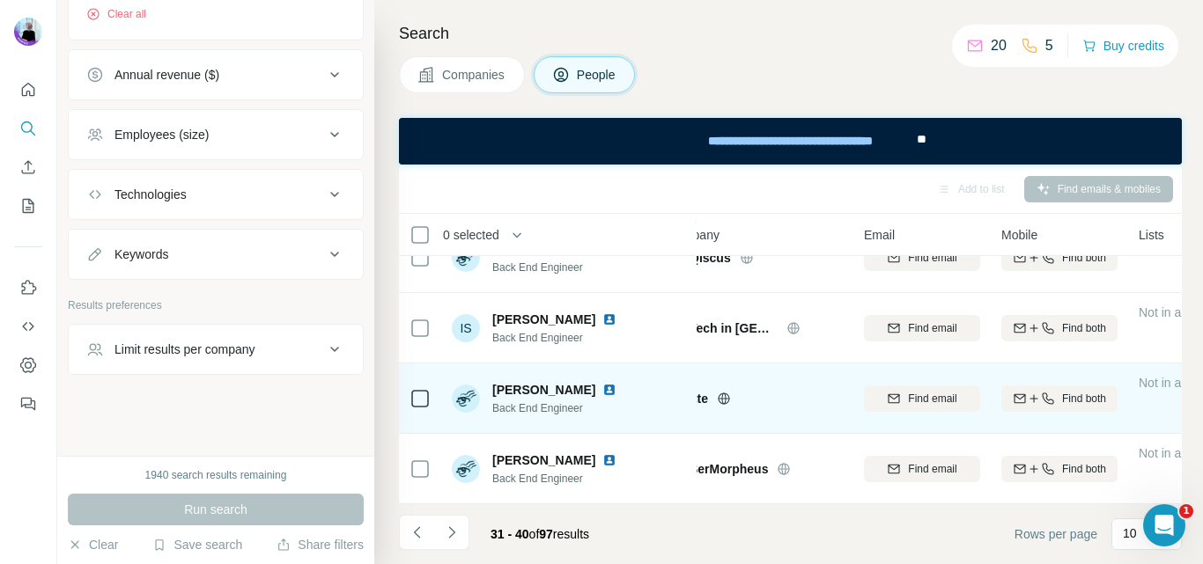
scroll to position [465, 39]
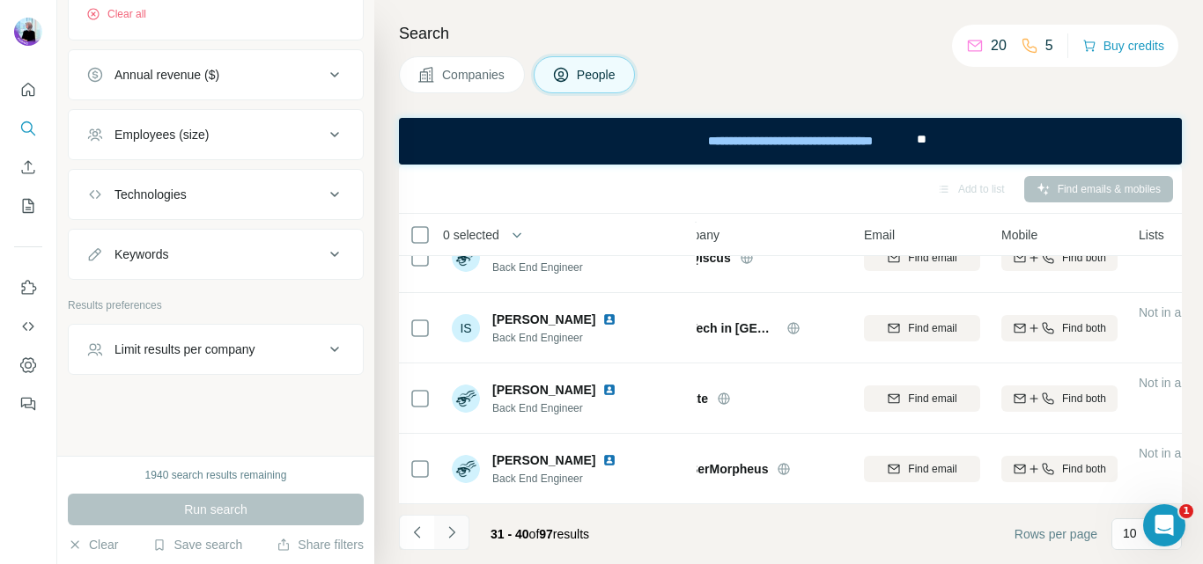
click at [450, 531] on icon "Navigate to next page" at bounding box center [452, 533] width 18 height 18
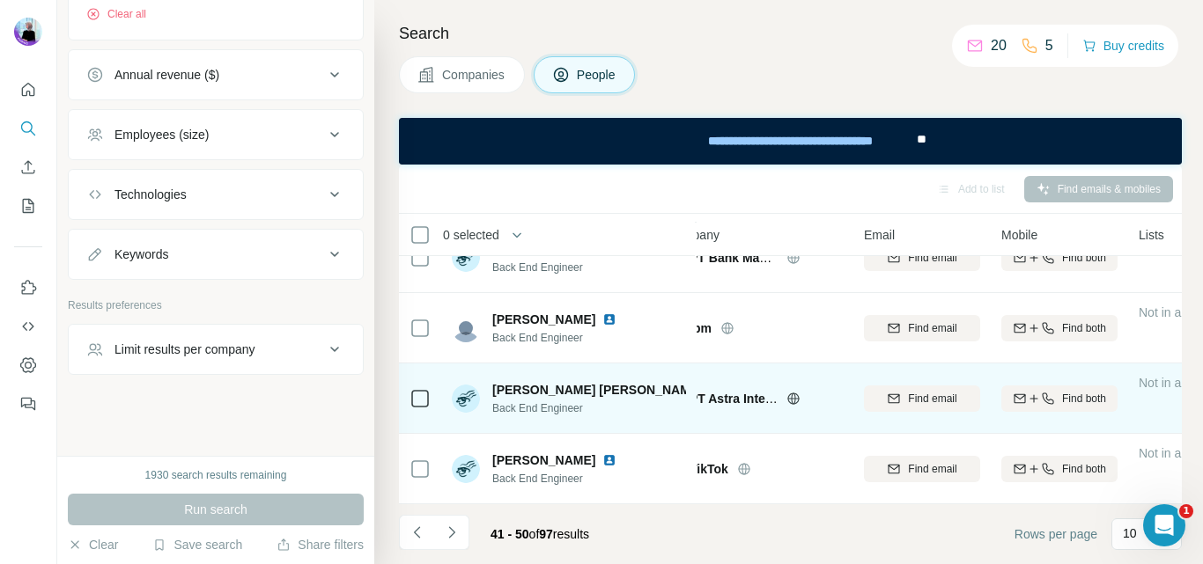
click at [710, 383] on img at bounding box center [713, 390] width 7 height 14
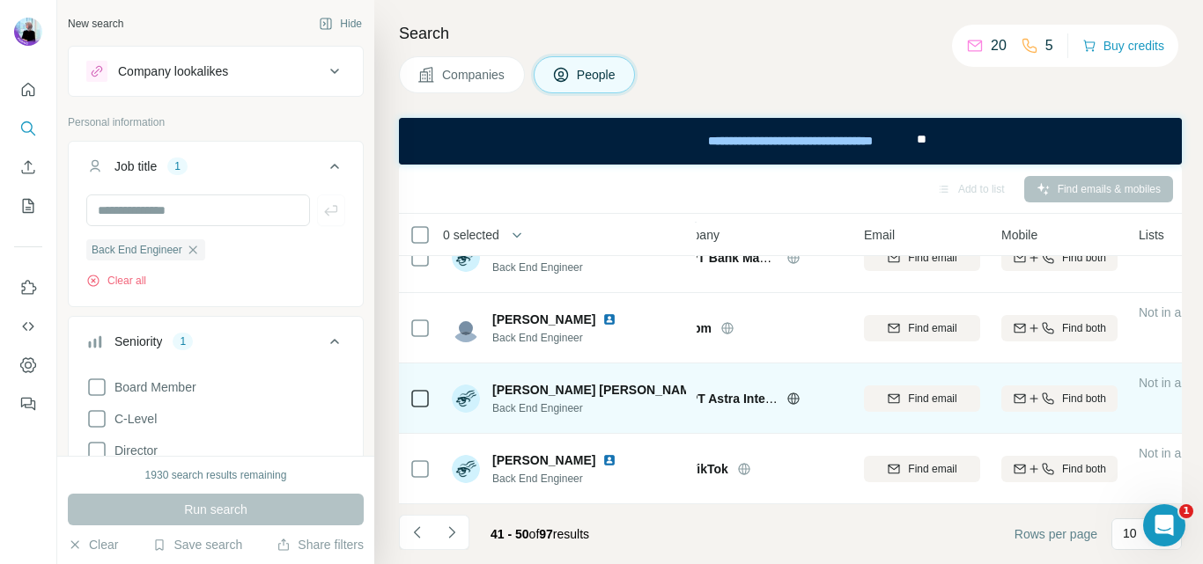
scroll to position [377, 39]
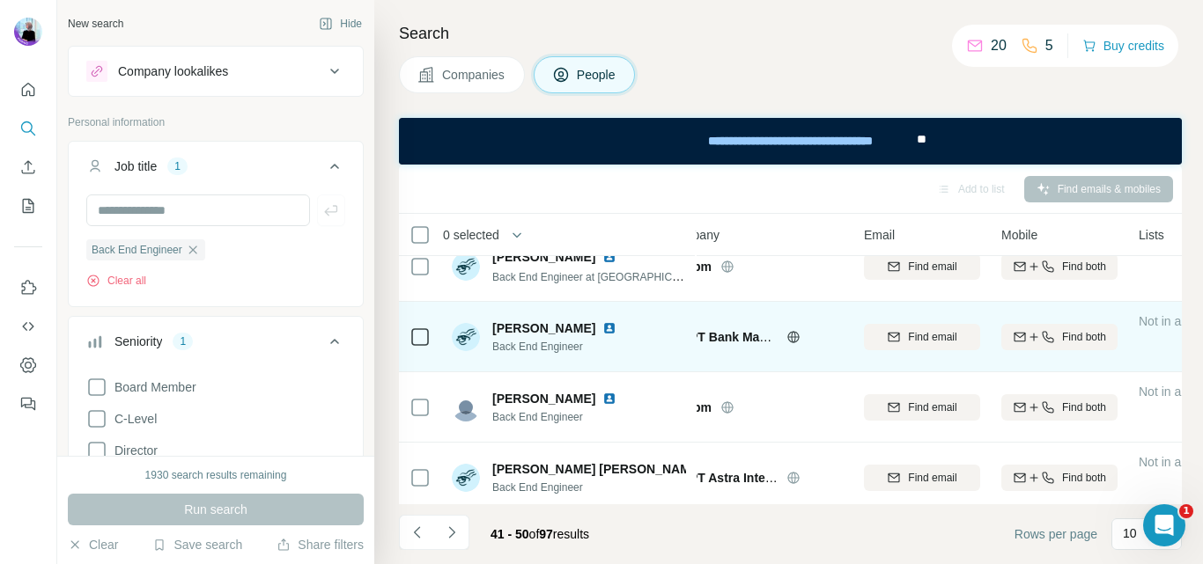
click at [616, 324] on img at bounding box center [609, 328] width 14 height 14
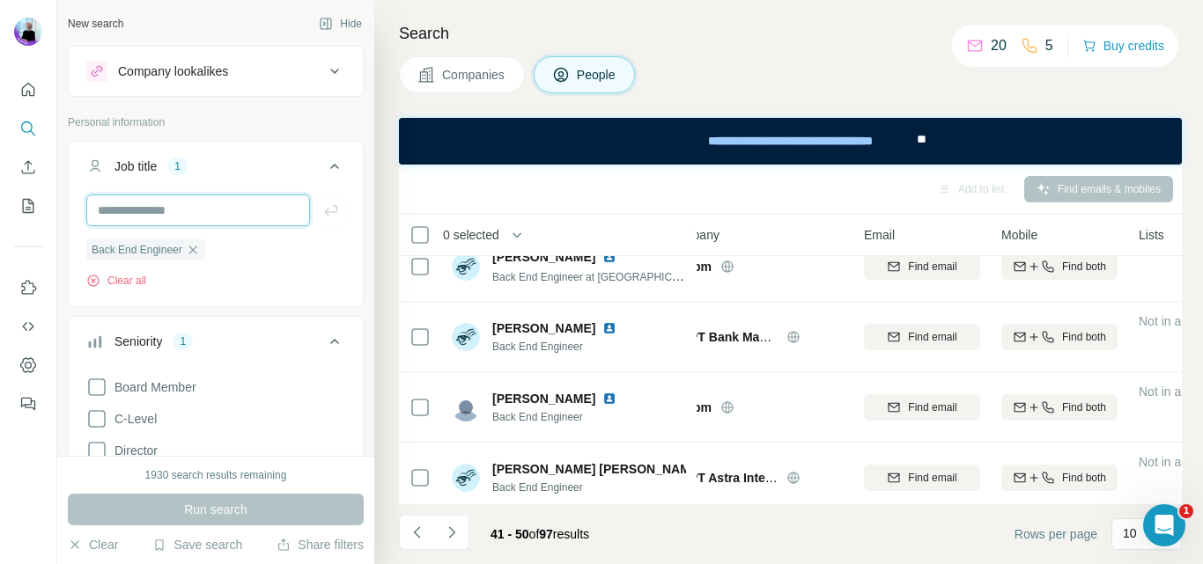
click at [158, 217] on input "text" at bounding box center [198, 211] width 224 height 32
click at [137, 282] on button "Clear all" at bounding box center [116, 281] width 60 height 16
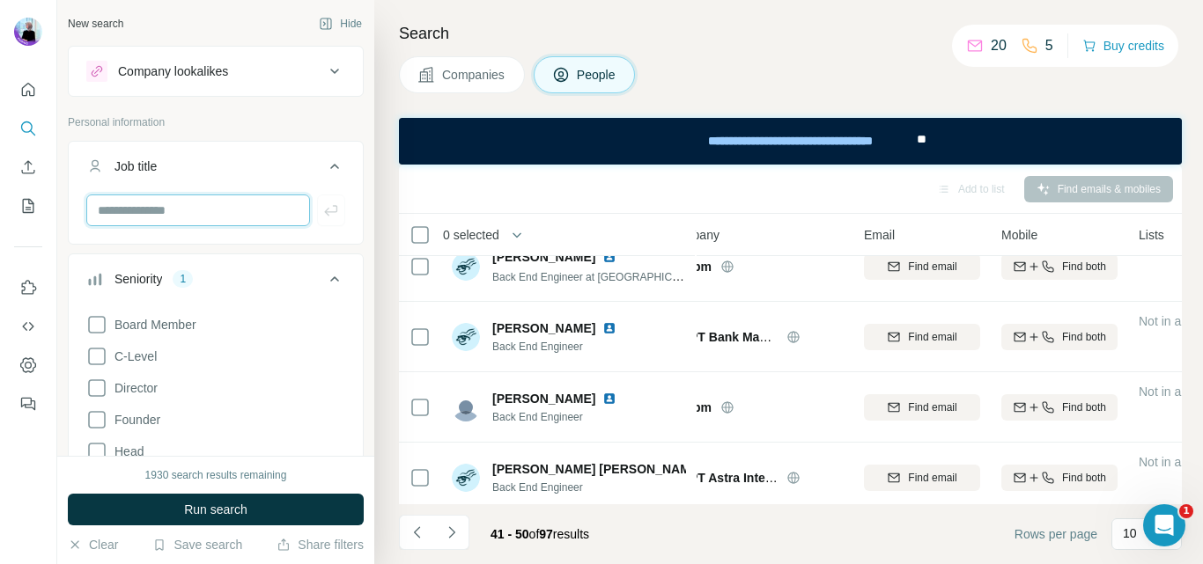
click at [171, 207] on input "text" at bounding box center [198, 211] width 224 height 32
type input "**********"
click at [176, 282] on div "1" at bounding box center [183, 279] width 20 height 16
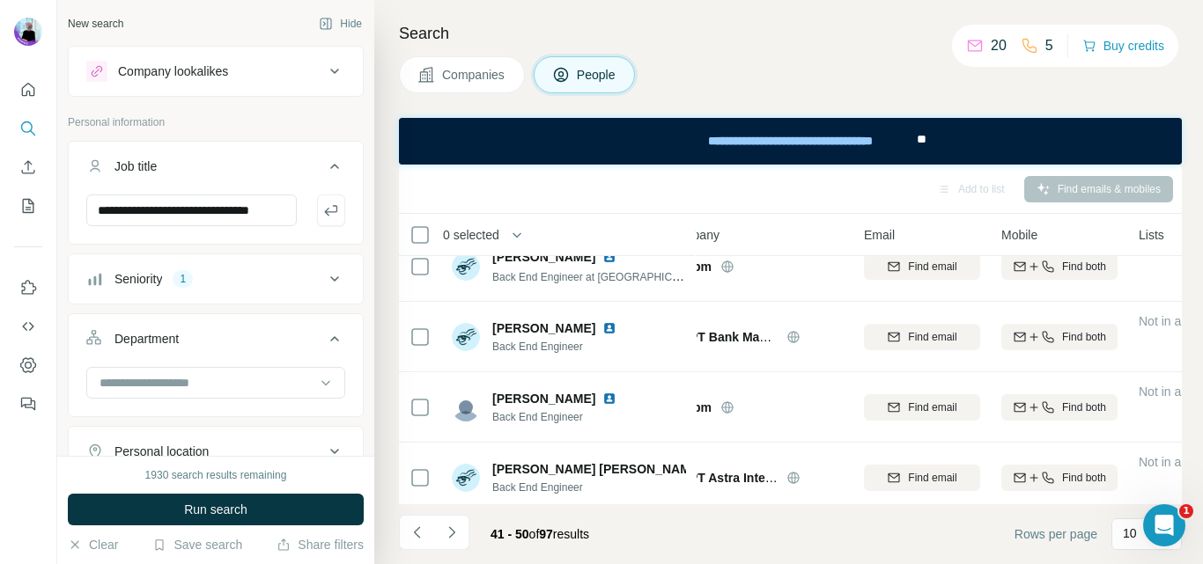
scroll to position [0, 0]
click at [324, 278] on icon at bounding box center [334, 279] width 21 height 21
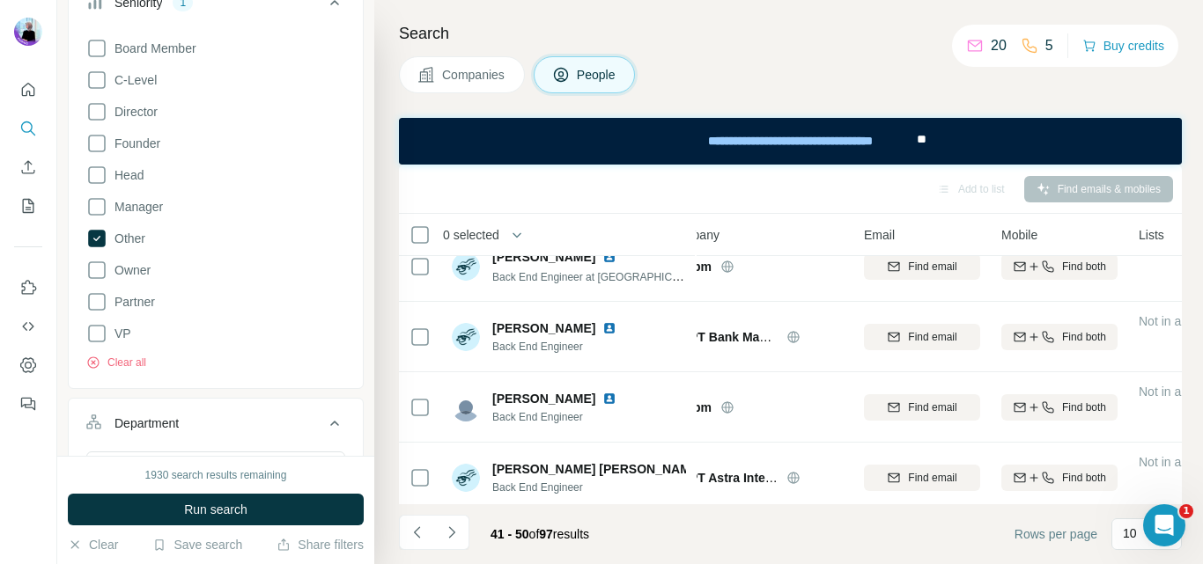
scroll to position [528, 0]
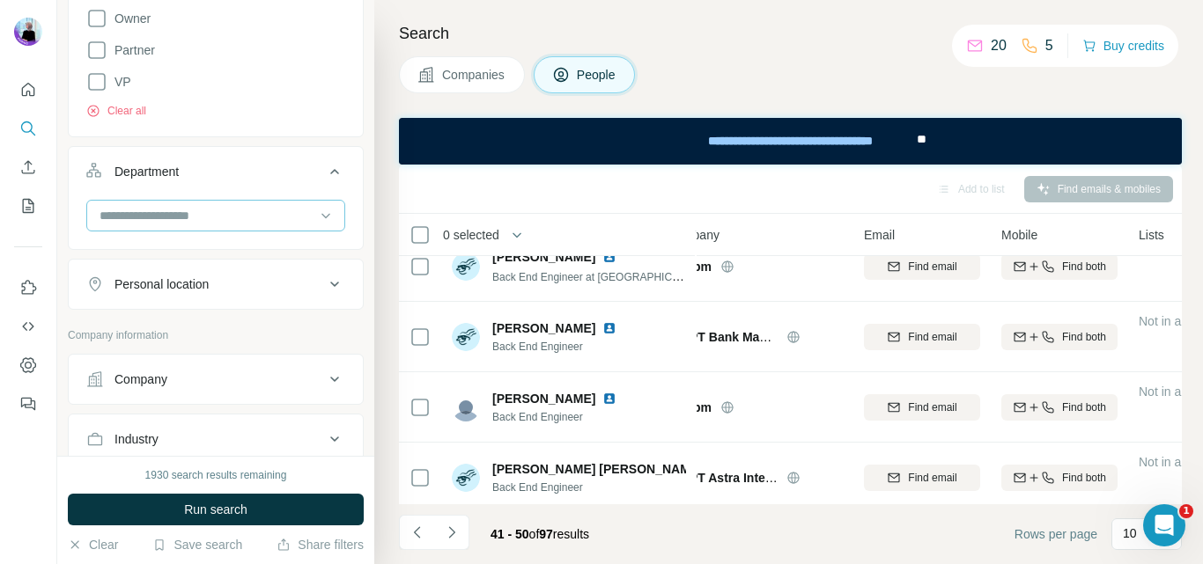
click at [283, 214] on input at bounding box center [206, 215] width 217 height 19
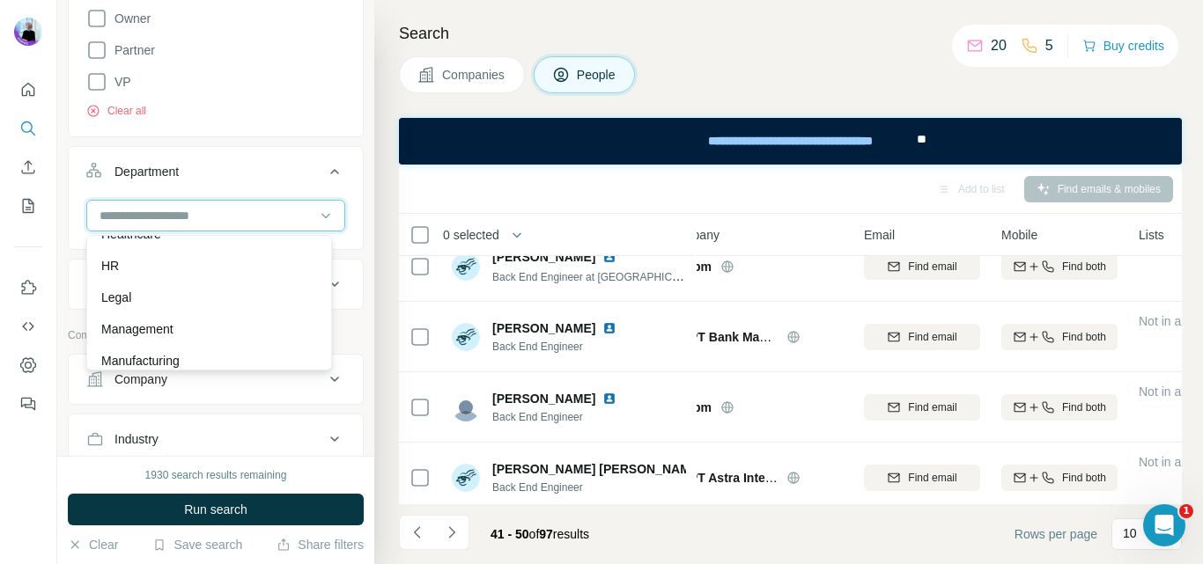
scroll to position [352, 0]
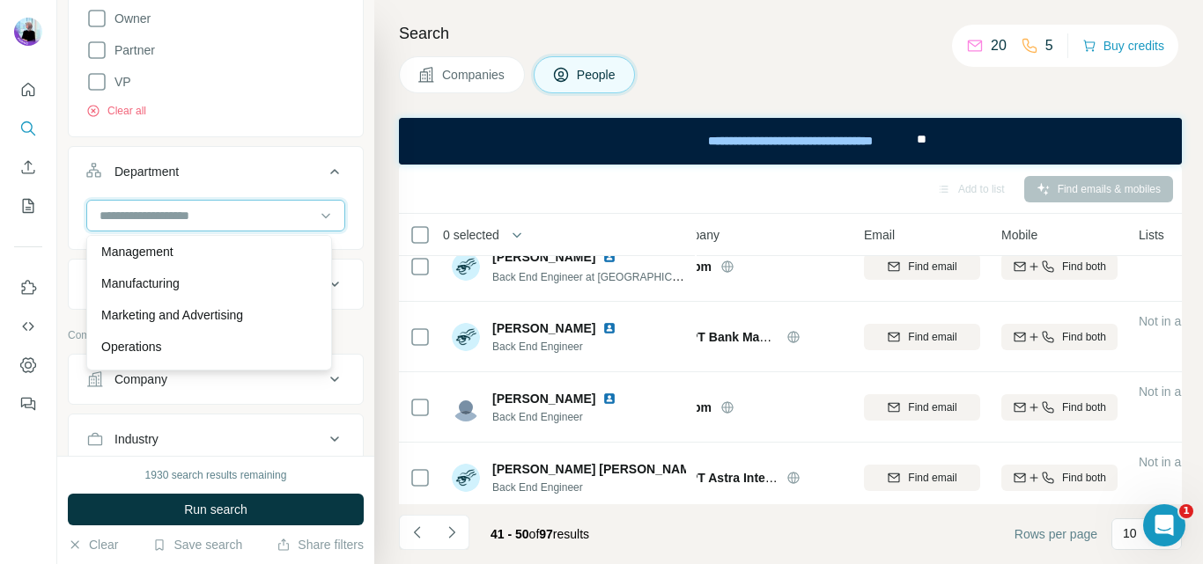
click at [203, 208] on input at bounding box center [206, 215] width 217 height 19
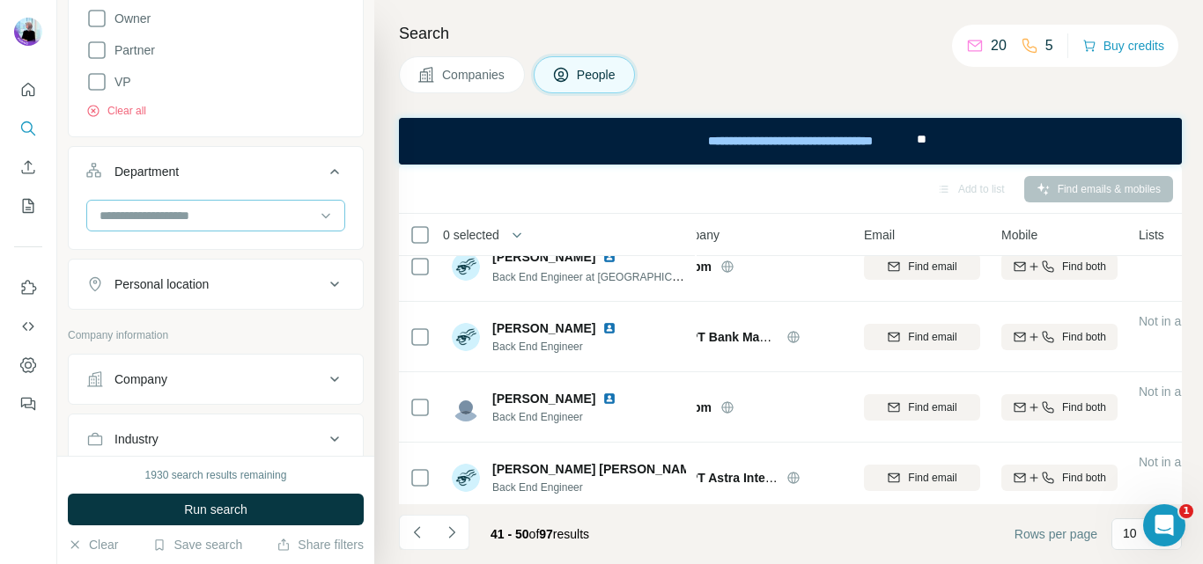
click at [232, 210] on input at bounding box center [206, 215] width 217 height 19
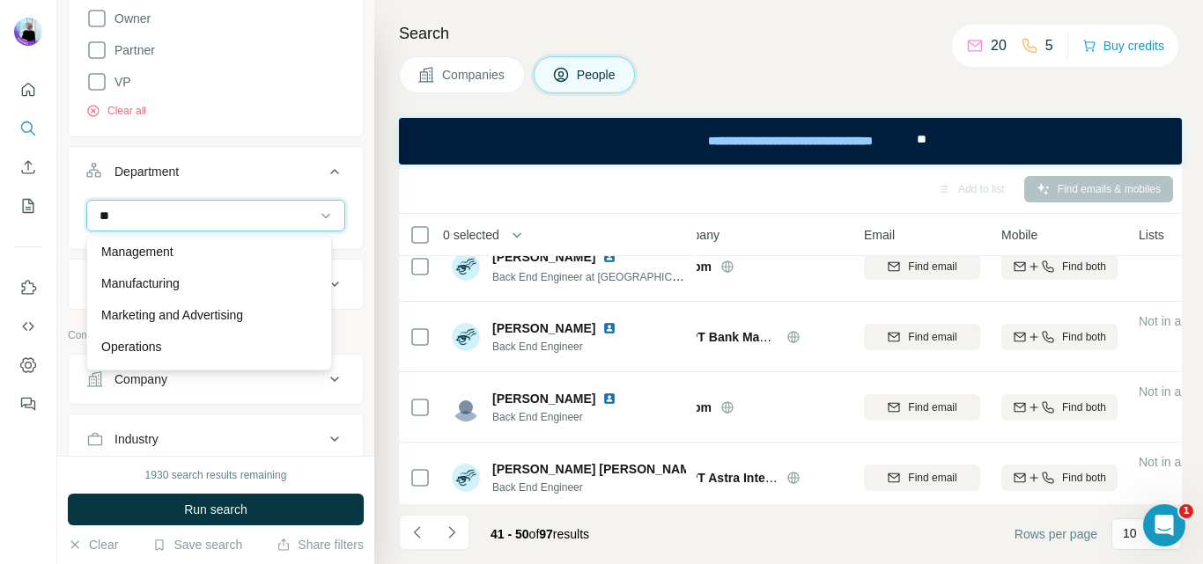
scroll to position [0, 0]
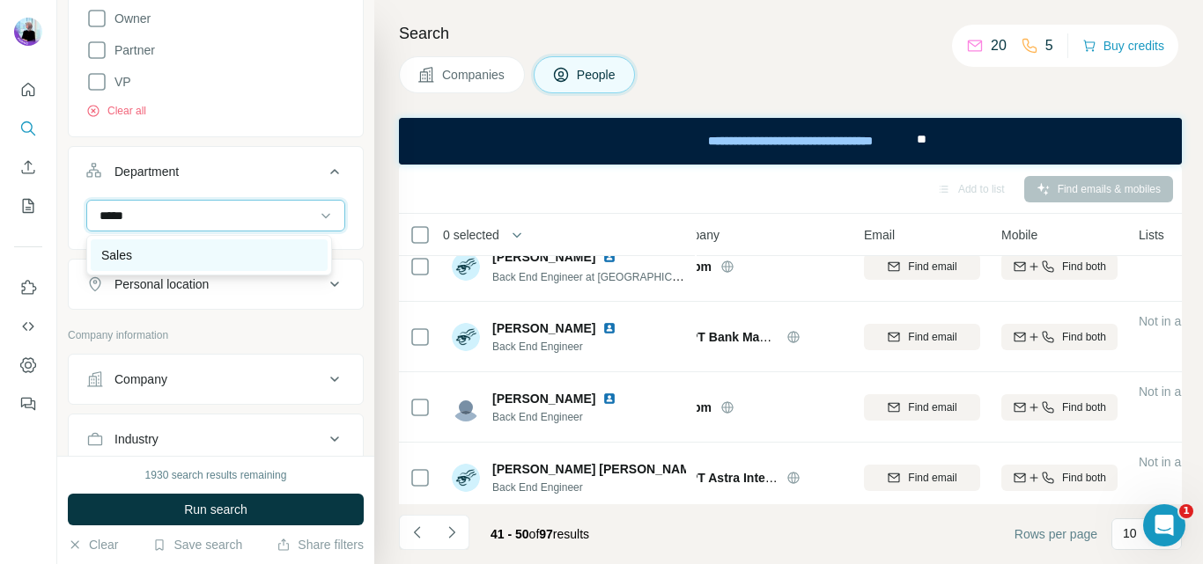
type input "*****"
click at [239, 251] on div "Sales" at bounding box center [209, 256] width 216 height 18
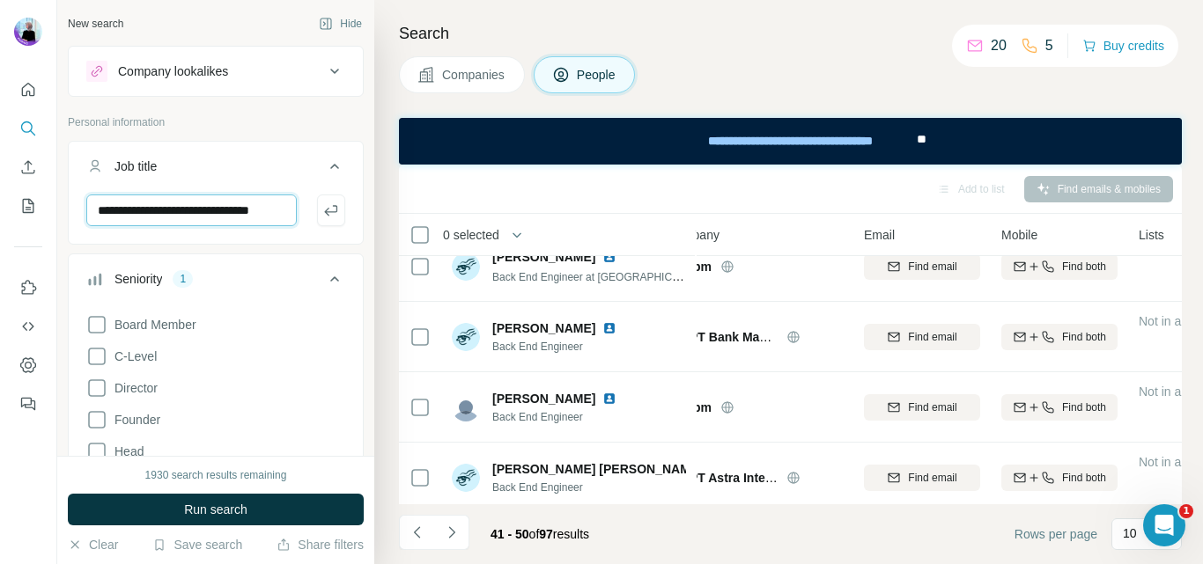
drag, startPoint x: 168, startPoint y: 212, endPoint x: 88, endPoint y: 210, distance: 80.2
click at [88, 210] on input "**********" at bounding box center [191, 211] width 210 height 32
click at [122, 206] on input "**********" at bounding box center [191, 211] width 210 height 32
drag, startPoint x: 177, startPoint y: 214, endPoint x: 335, endPoint y: 225, distance: 158.0
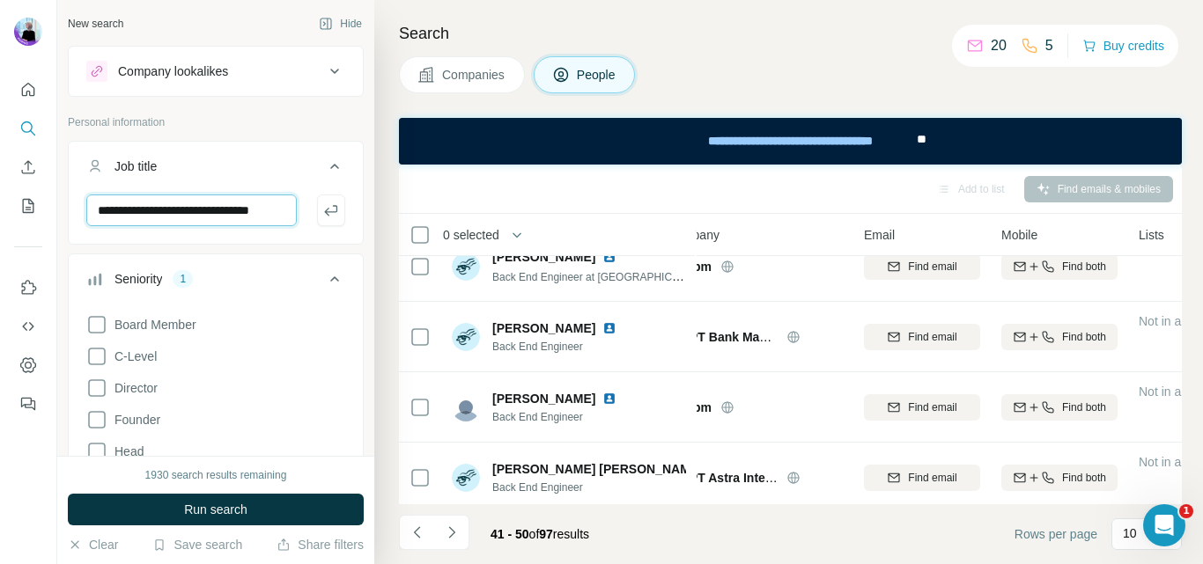
click at [334, 225] on div "**********" at bounding box center [216, 218] width 294 height 46
type input "*********"
click at [254, 235] on div "*********" at bounding box center [216, 218] width 294 height 46
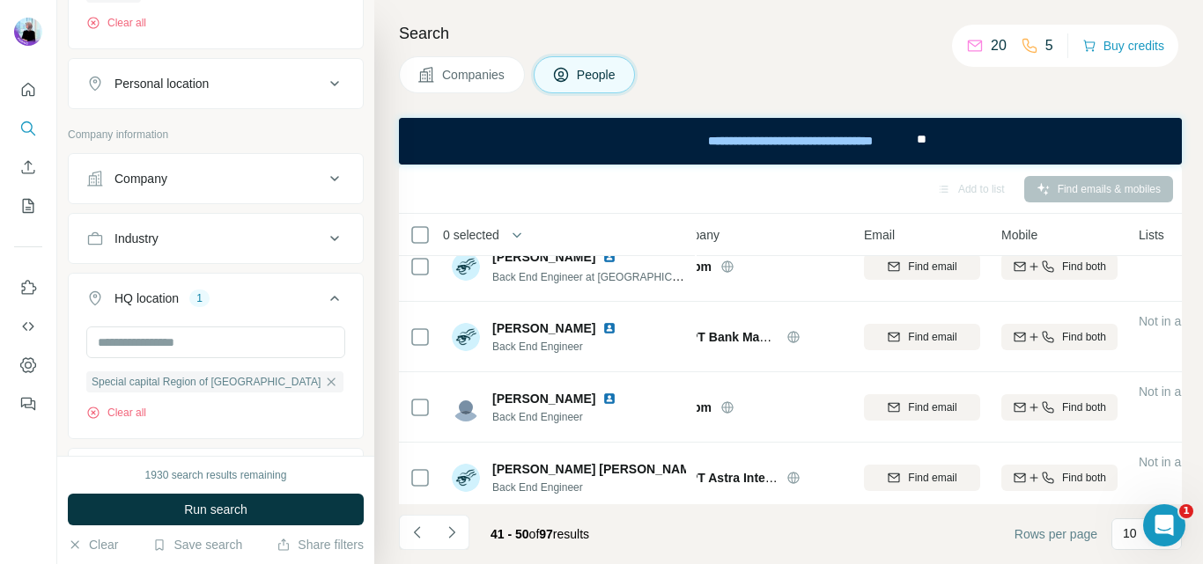
scroll to position [792, 0]
click at [223, 85] on div "Personal location" at bounding box center [205, 83] width 238 height 18
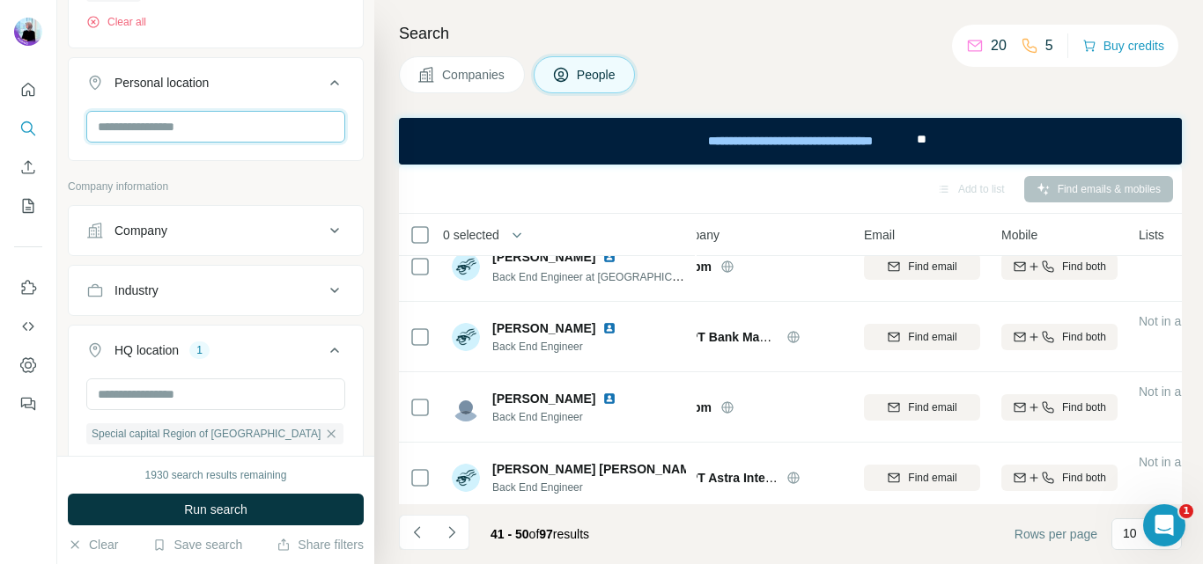
click at [211, 133] on input "text" at bounding box center [215, 127] width 259 height 32
click at [152, 130] on input "*******" at bounding box center [215, 127] width 259 height 32
click at [123, 123] on input "*******" at bounding box center [215, 127] width 259 height 32
type input "*******"
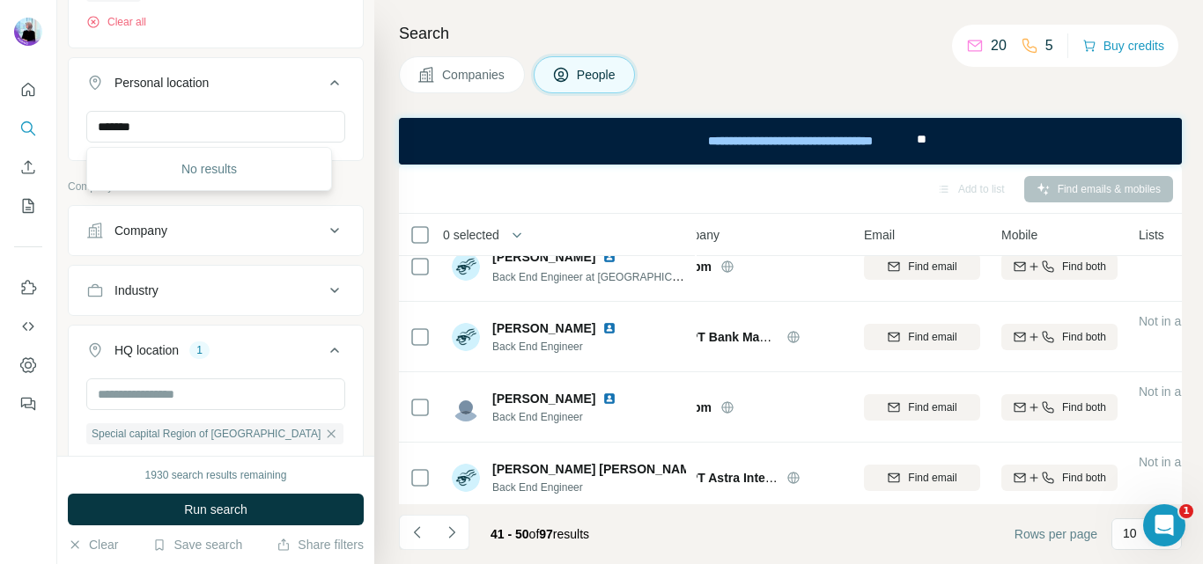
click at [215, 99] on button "Personal location" at bounding box center [216, 86] width 294 height 49
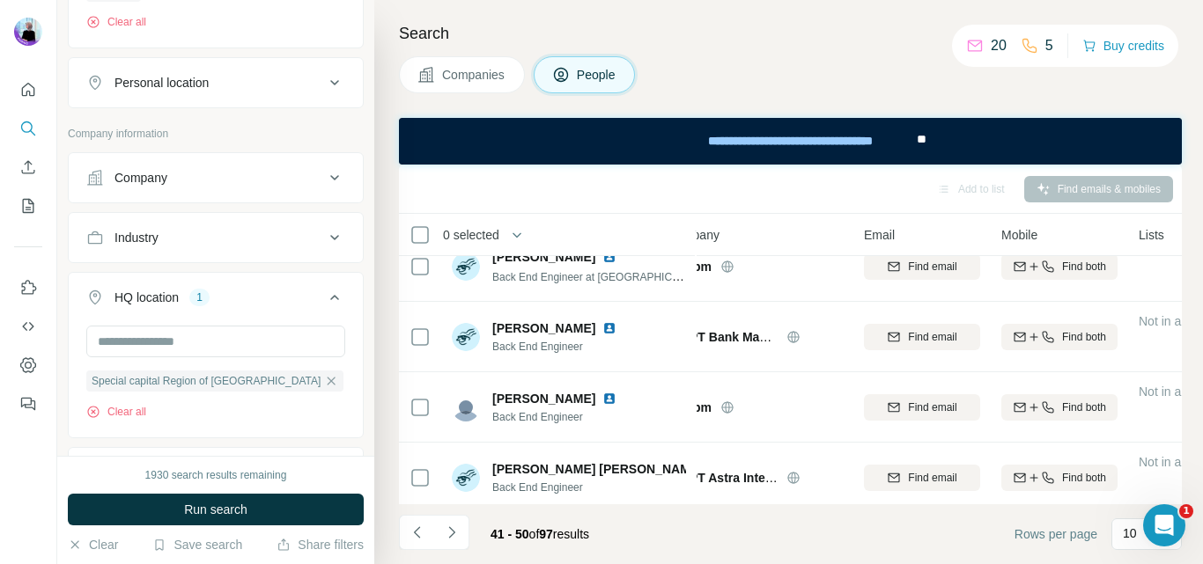
click at [217, 181] on div "Company" at bounding box center [205, 178] width 238 height 18
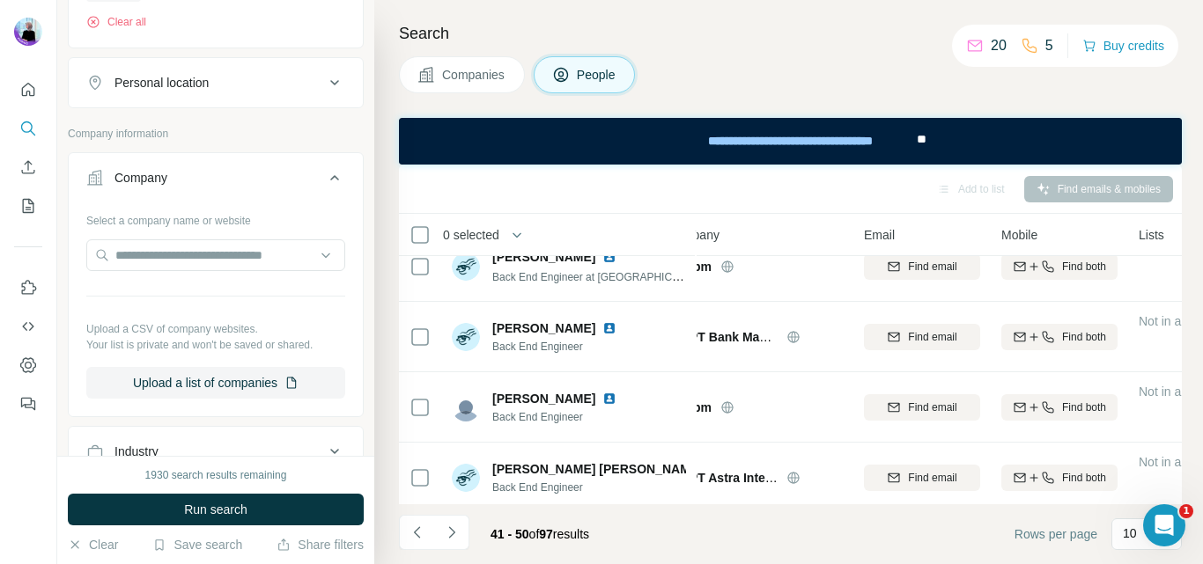
click at [220, 177] on div "Company" at bounding box center [205, 178] width 238 height 18
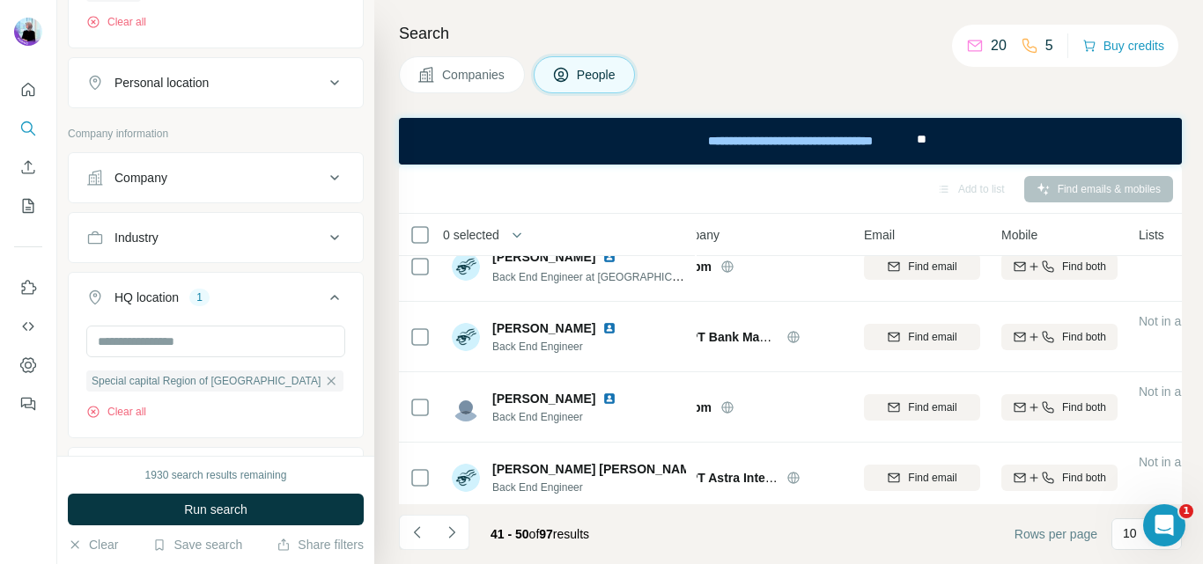
click at [187, 232] on div "Industry" at bounding box center [205, 238] width 238 height 18
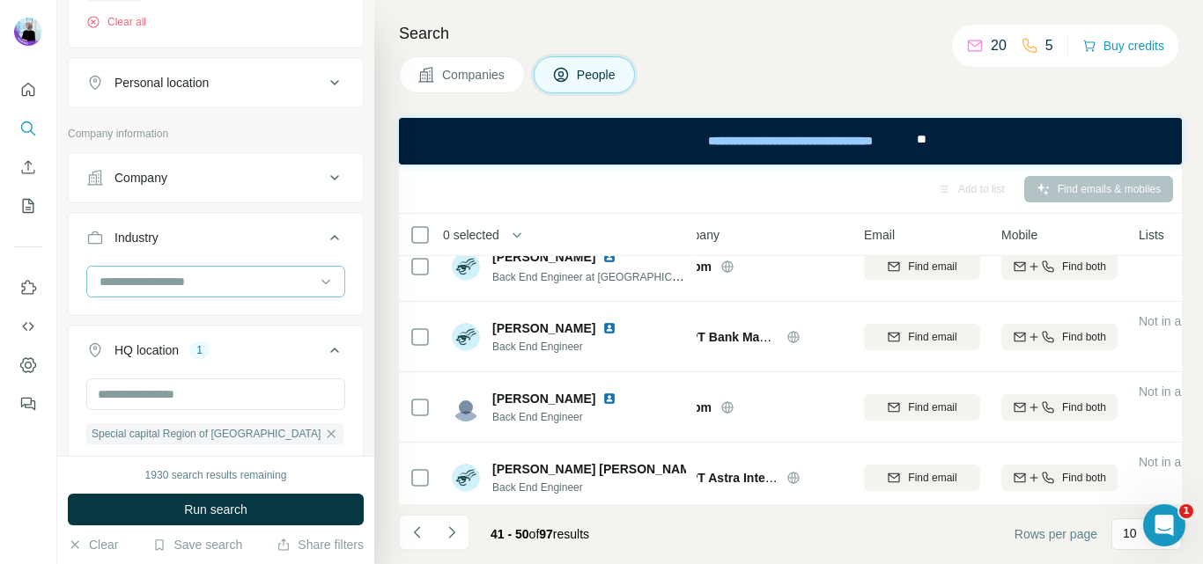
click at [179, 274] on input at bounding box center [206, 281] width 217 height 19
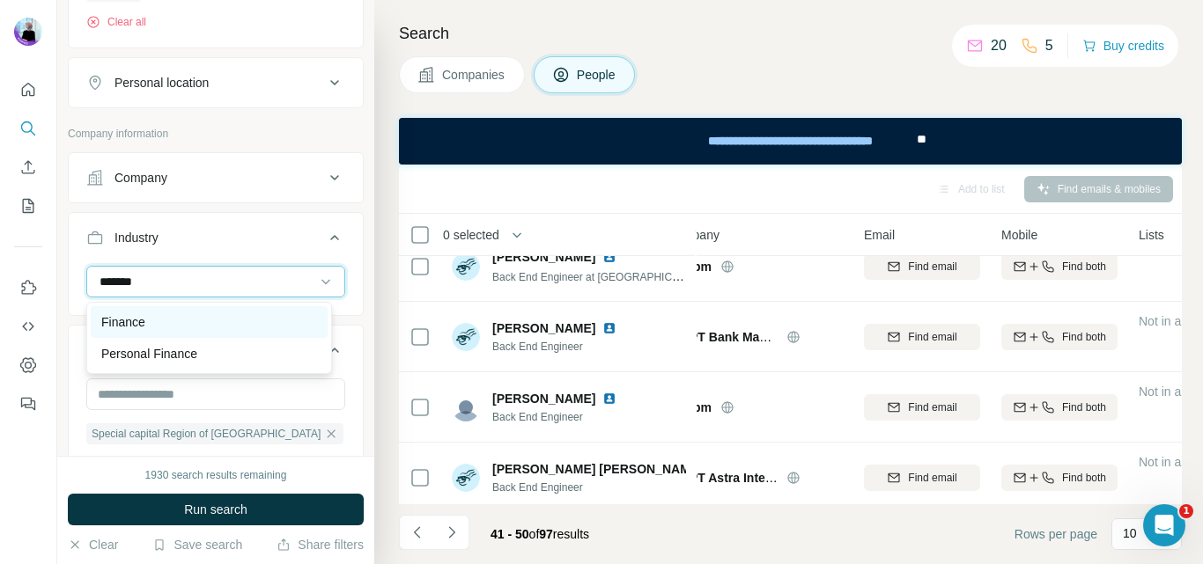
type input "*******"
click at [175, 321] on div "Finance" at bounding box center [209, 322] width 216 height 18
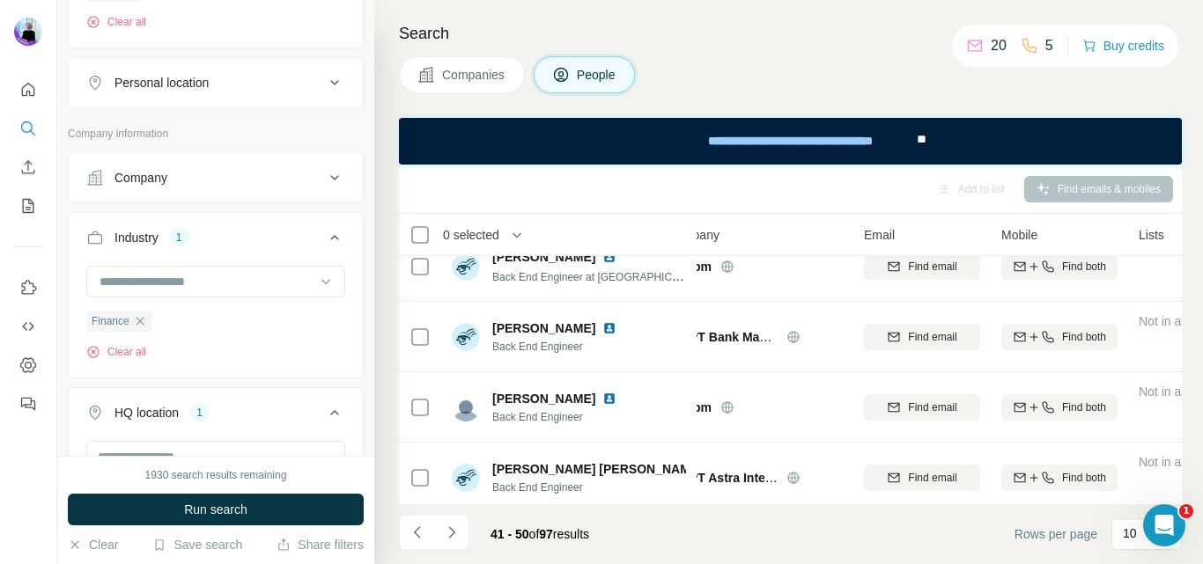
scroll to position [969, 0]
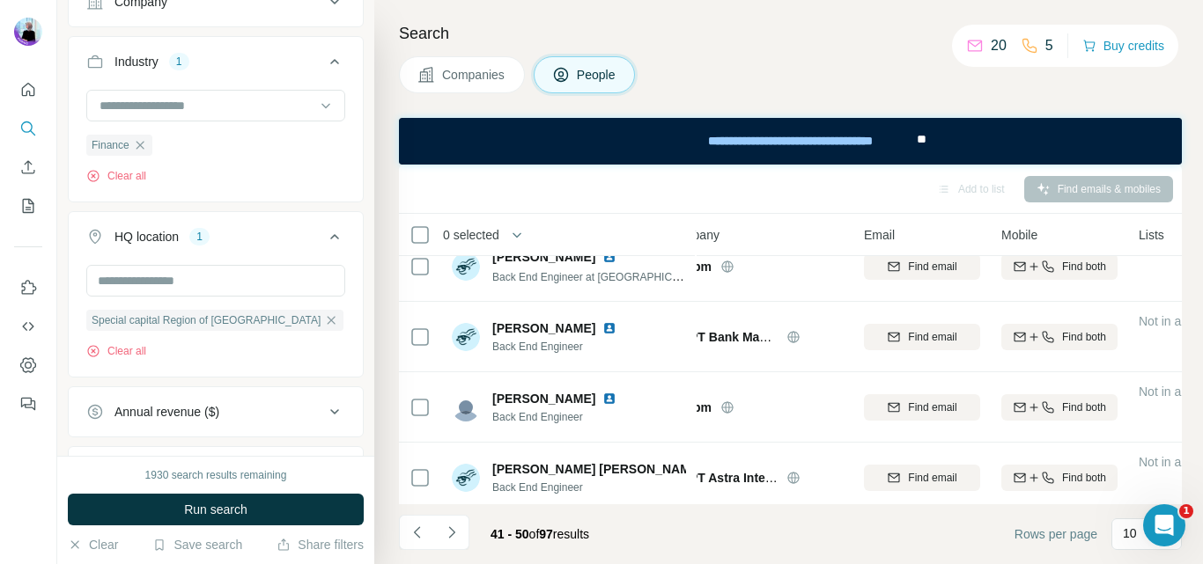
scroll to position [704, 0]
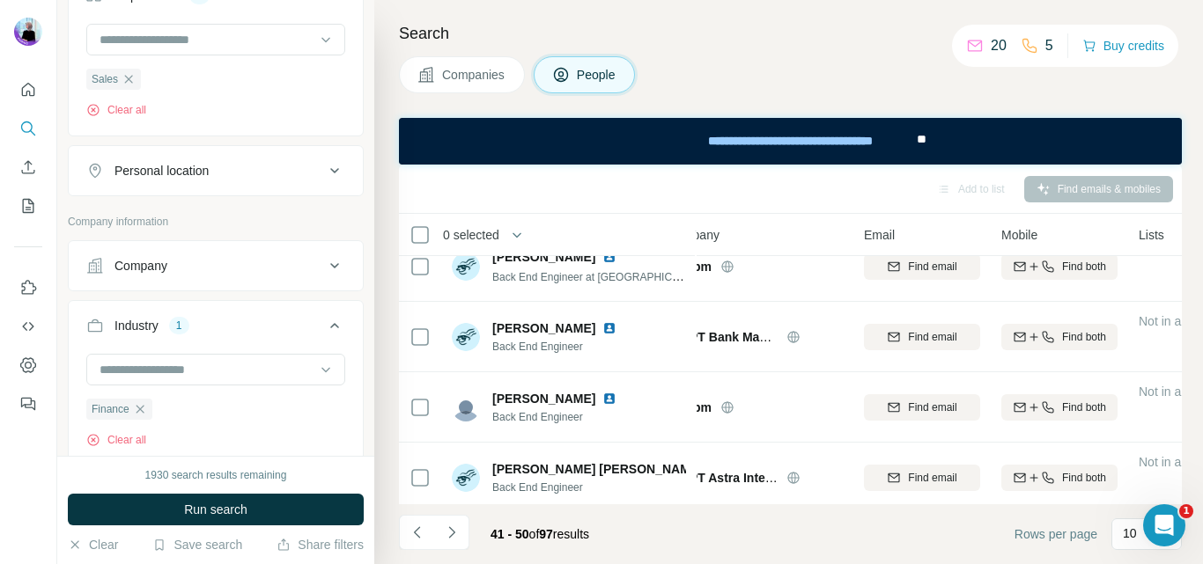
click at [324, 271] on icon at bounding box center [334, 265] width 21 height 21
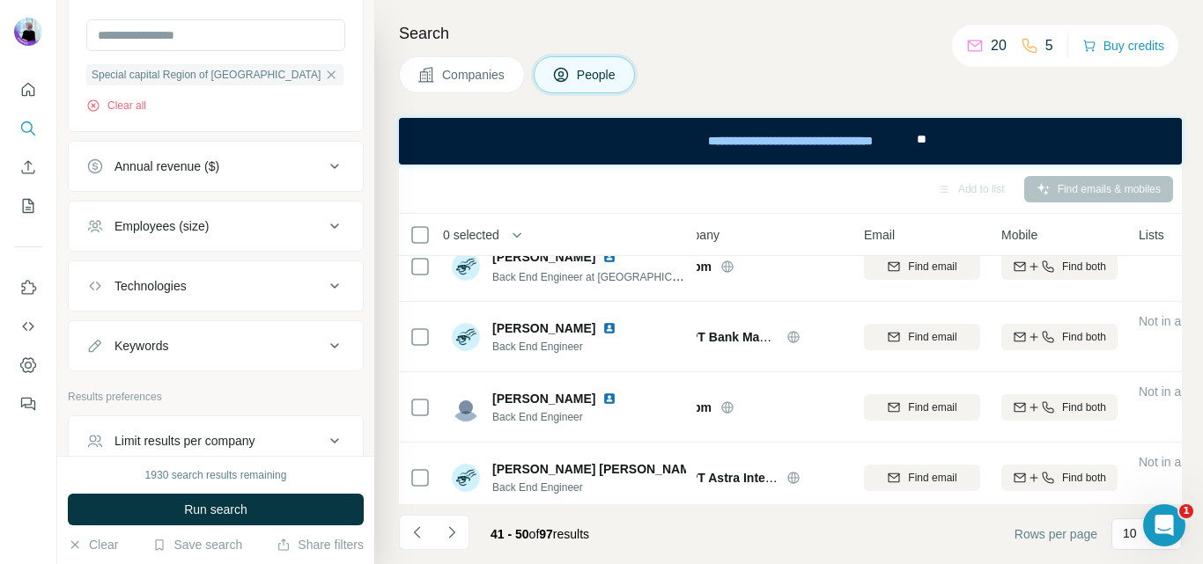
scroll to position [1497, 0]
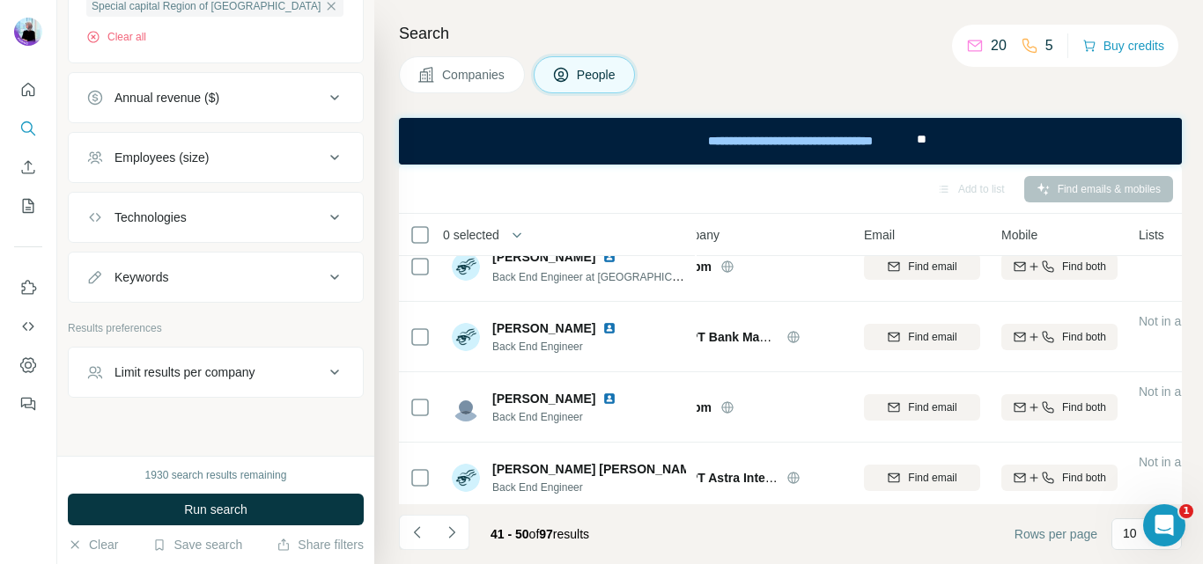
click at [302, 226] on div "Technologies" at bounding box center [205, 218] width 238 height 18
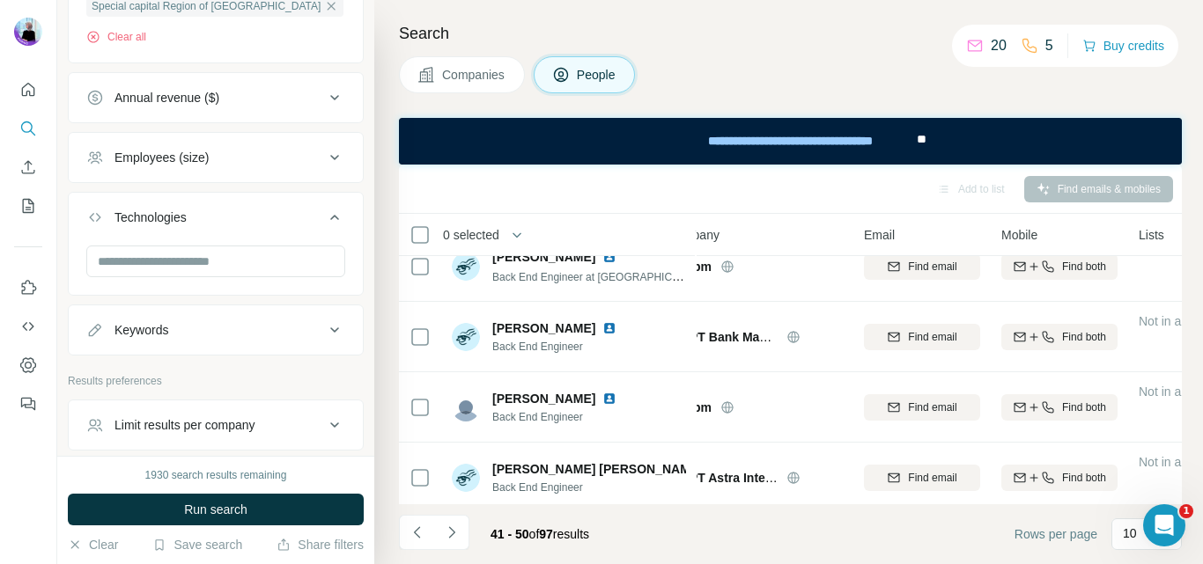
click at [324, 220] on icon at bounding box center [334, 217] width 21 height 21
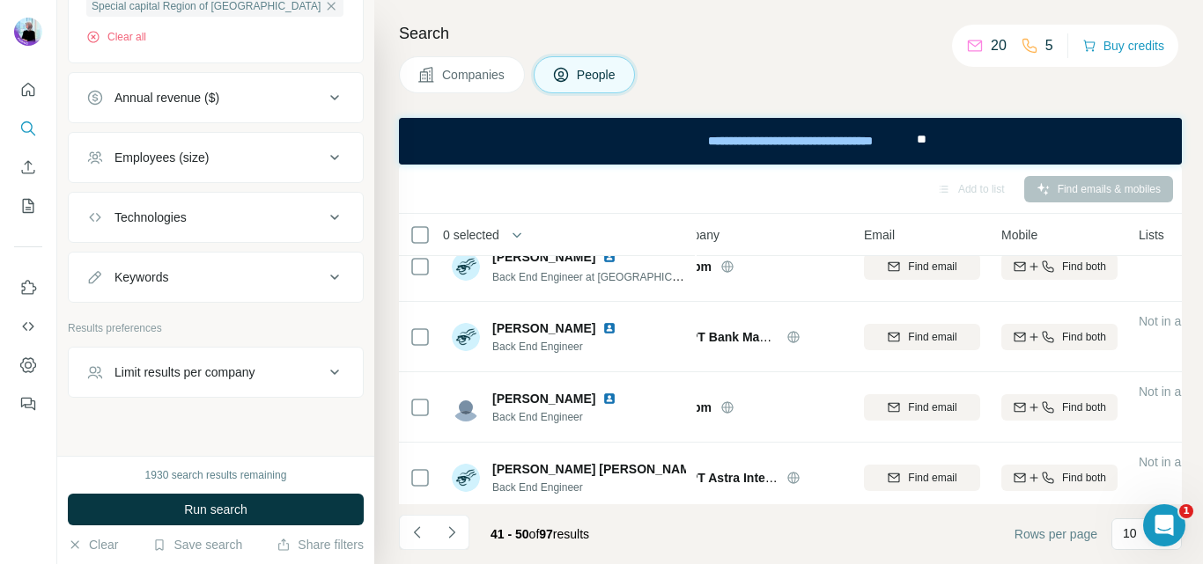
click at [324, 165] on icon at bounding box center [334, 157] width 21 height 21
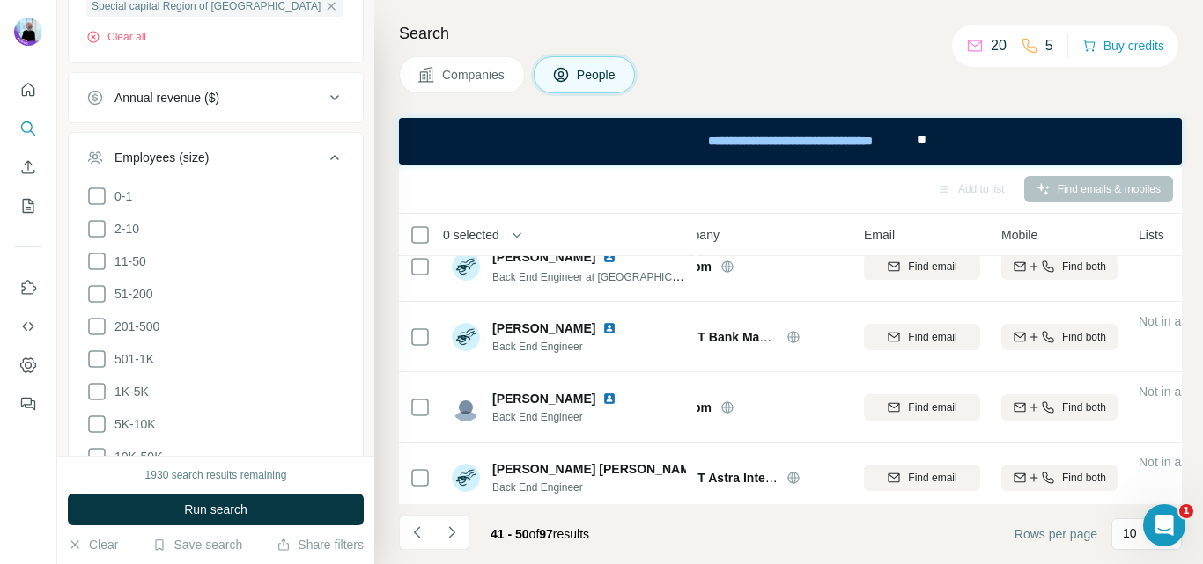
click at [324, 165] on icon at bounding box center [334, 157] width 21 height 21
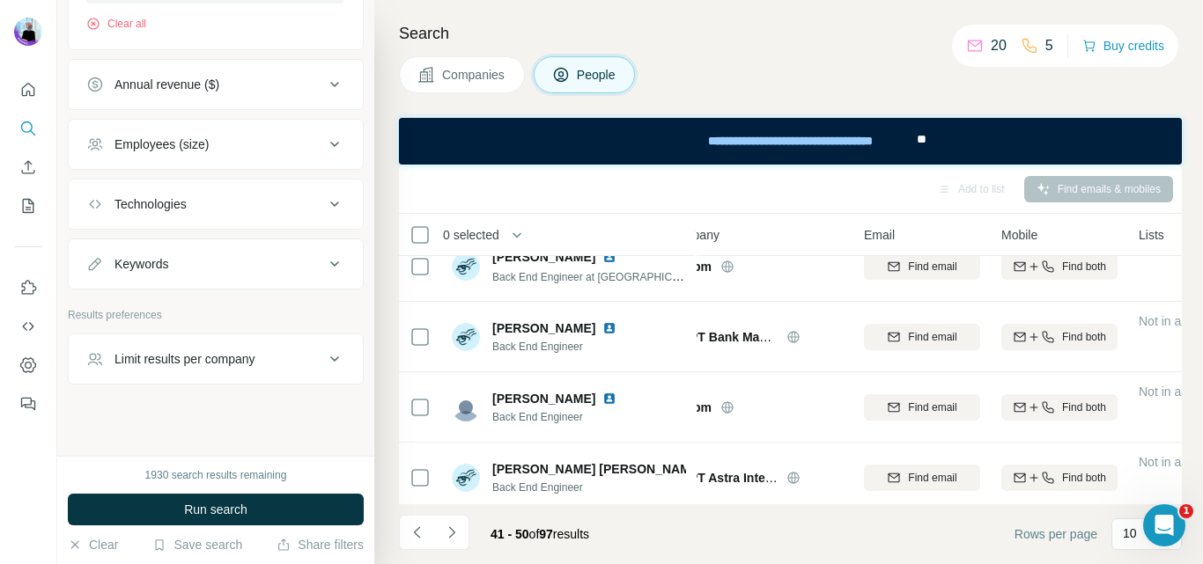
scroll to position [1522, 0]
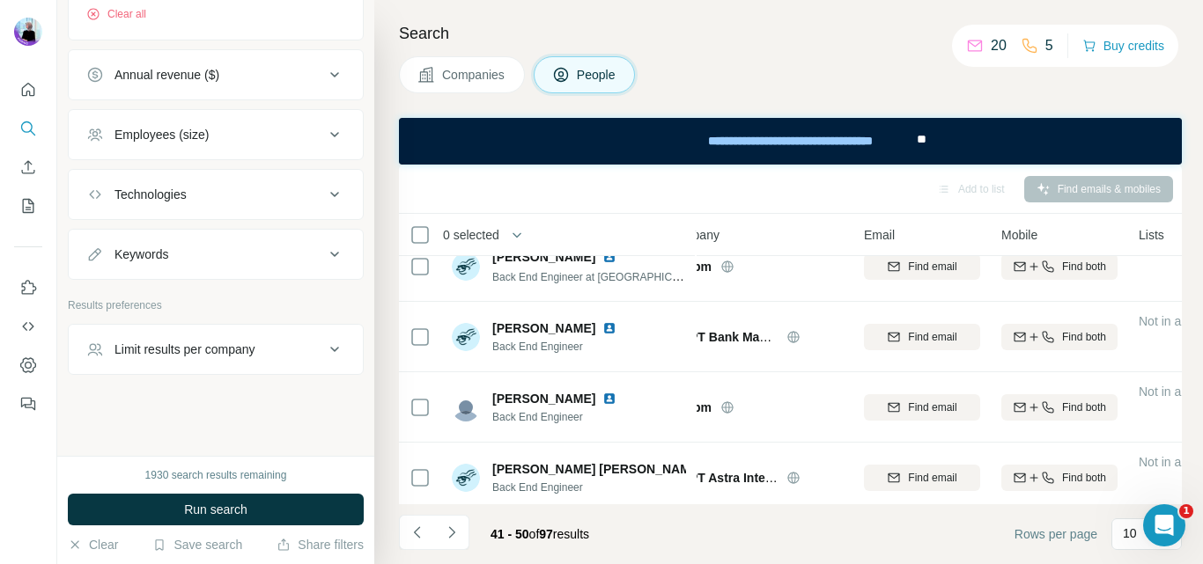
click at [324, 352] on icon at bounding box center [334, 349] width 21 height 21
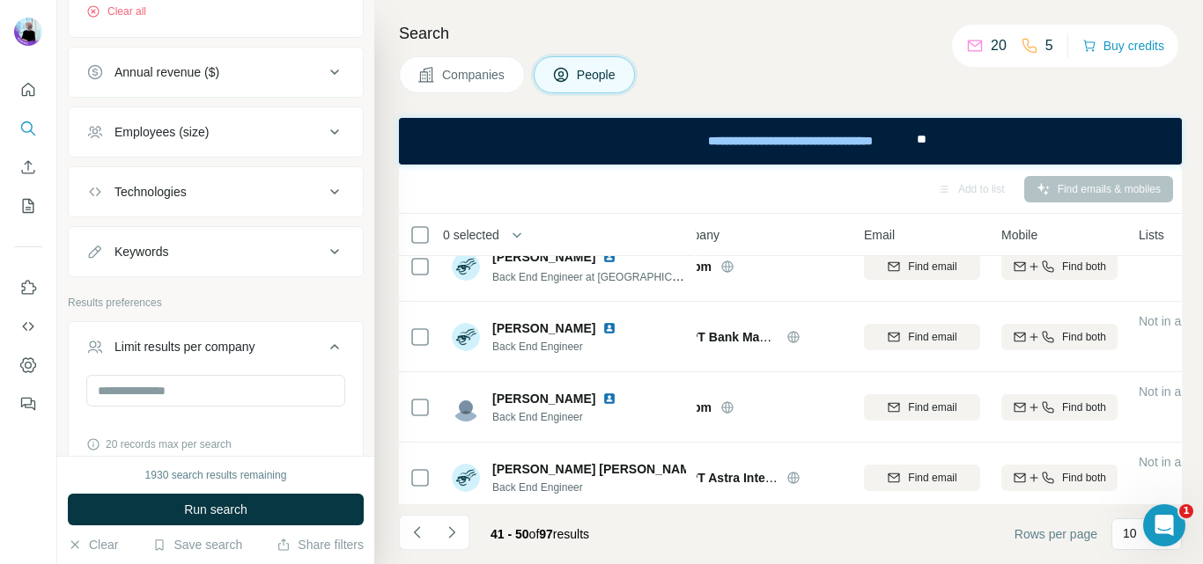
click at [324, 345] on icon at bounding box center [334, 346] width 21 height 21
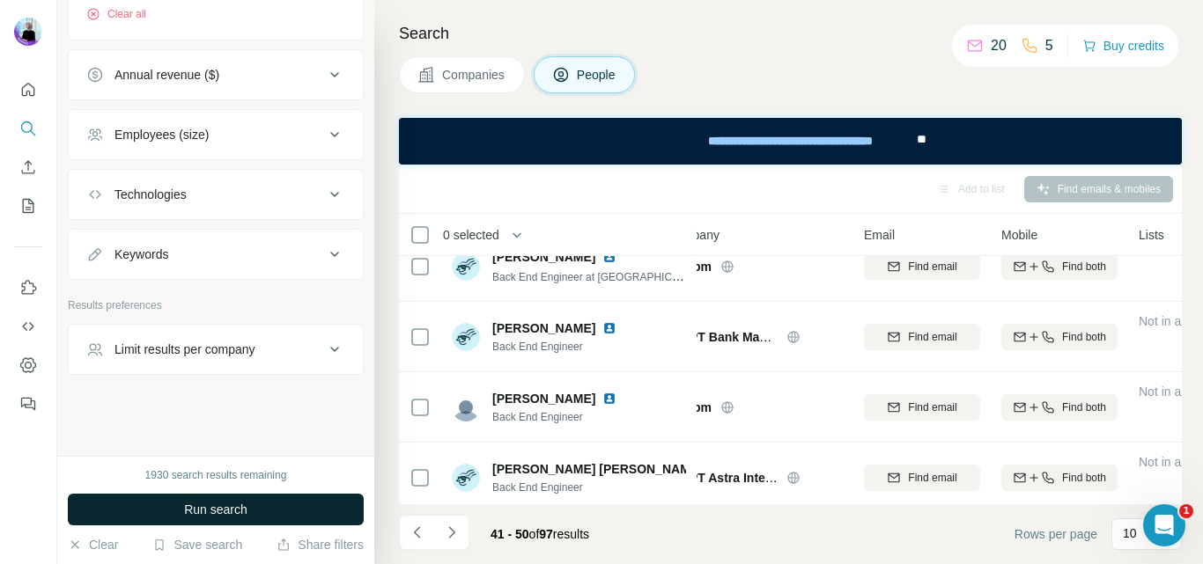
click at [226, 515] on span "Run search" at bounding box center [215, 510] width 63 height 18
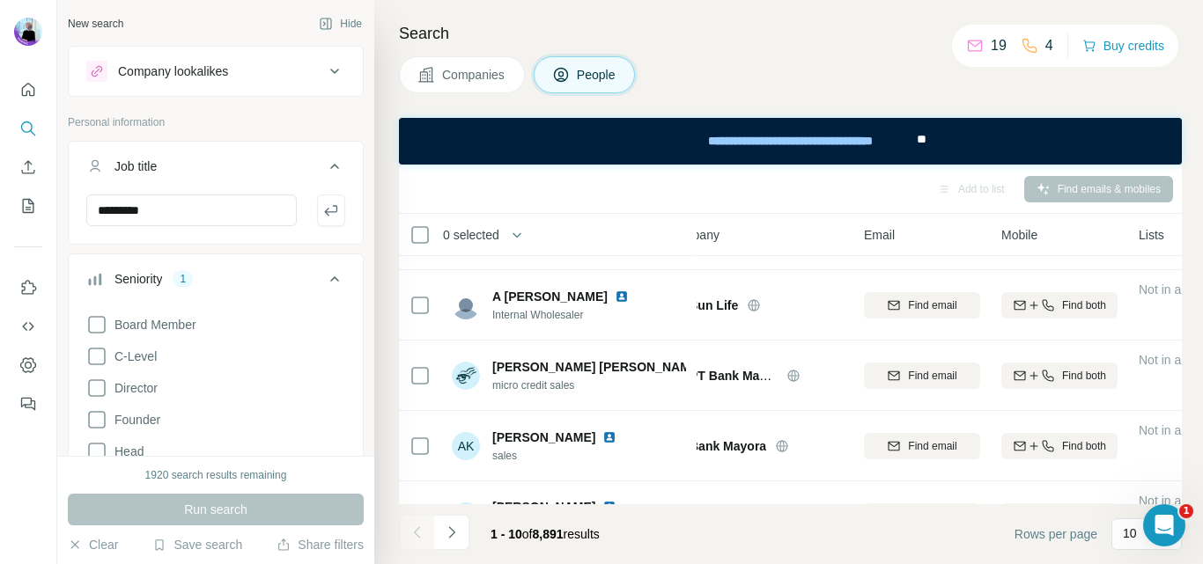
scroll to position [0, 39]
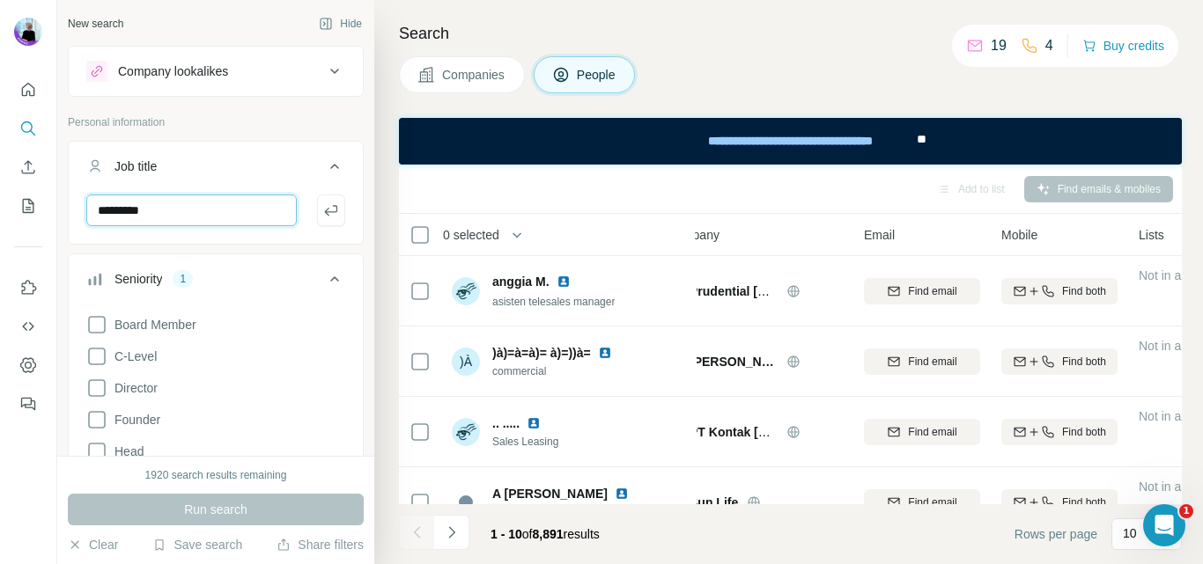
click at [181, 210] on input "*********" at bounding box center [191, 211] width 210 height 32
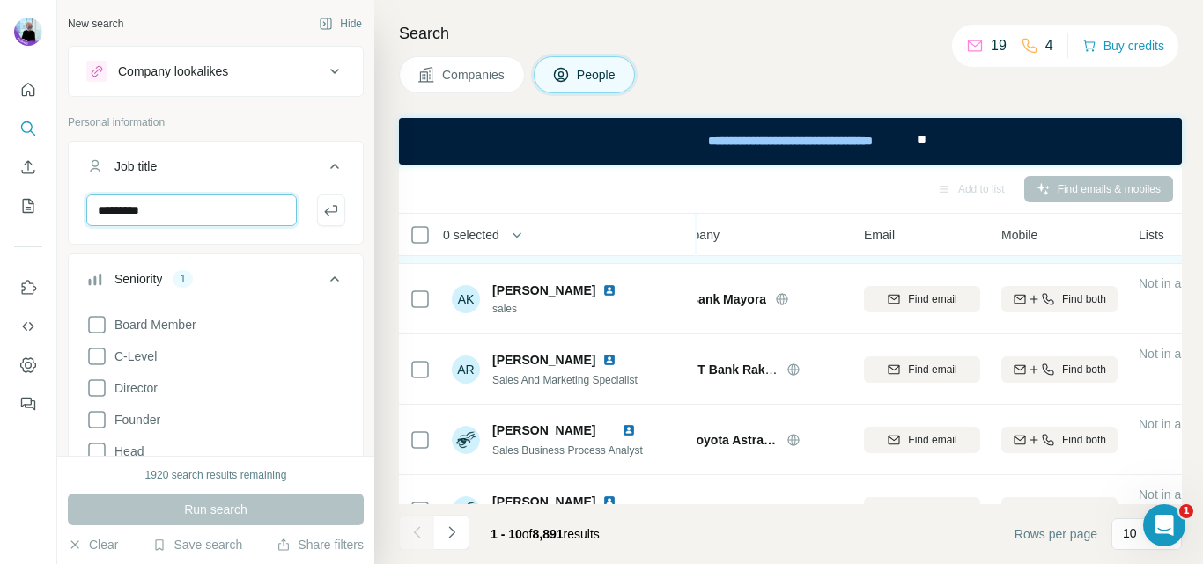
scroll to position [465, 39]
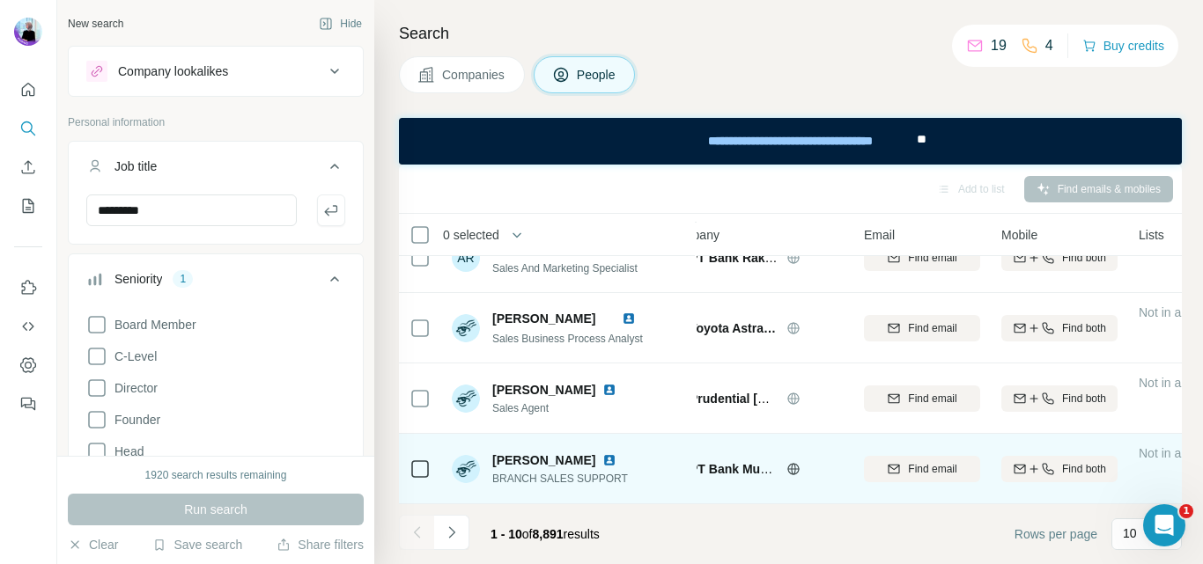
click at [616, 453] on img at bounding box center [609, 460] width 14 height 14
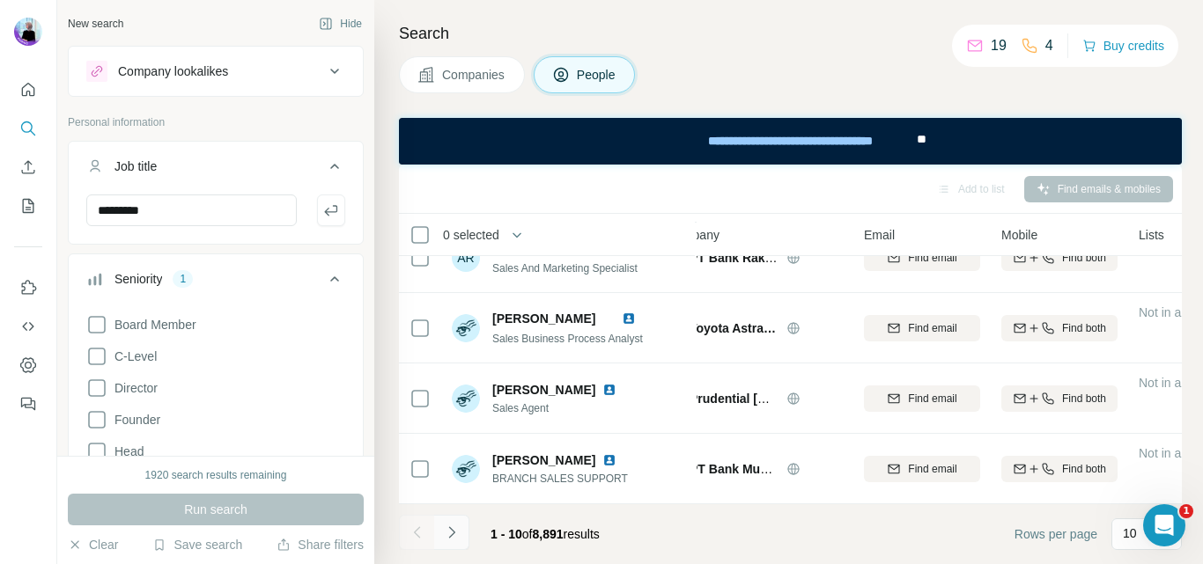
click at [449, 532] on icon "Navigate to next page" at bounding box center [452, 533] width 18 height 18
click at [493, 541] on span "11 - 20" at bounding box center [509, 534] width 39 height 14
click at [409, 526] on icon "Navigate to previous page" at bounding box center [418, 533] width 18 height 18
click at [1125, 536] on p "10" at bounding box center [1130, 534] width 14 height 18
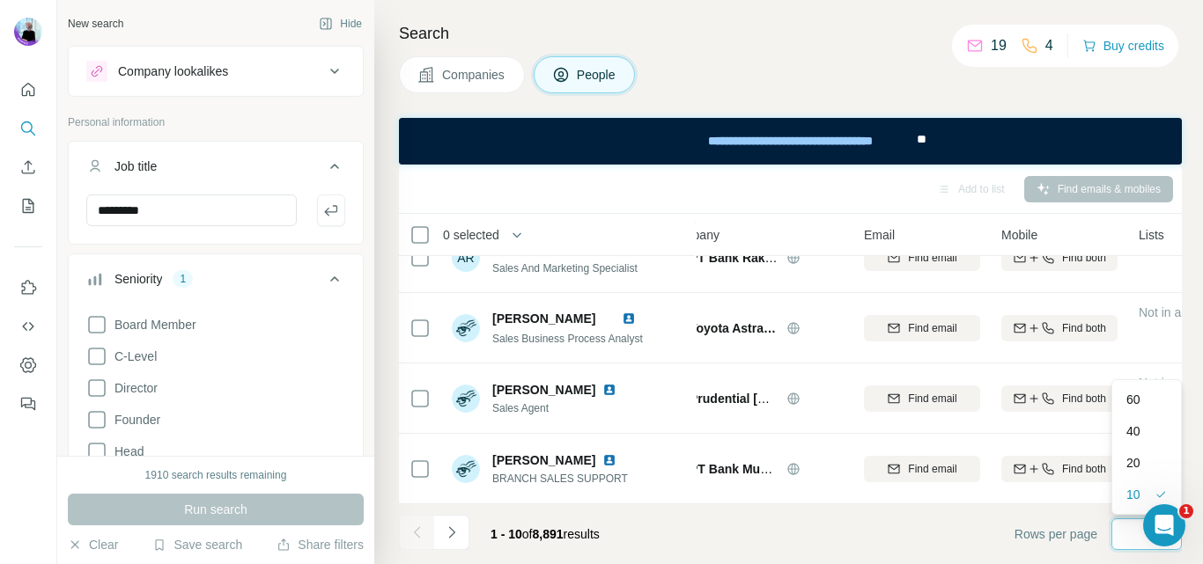
click at [1125, 536] on input at bounding box center [1149, 534] width 53 height 19
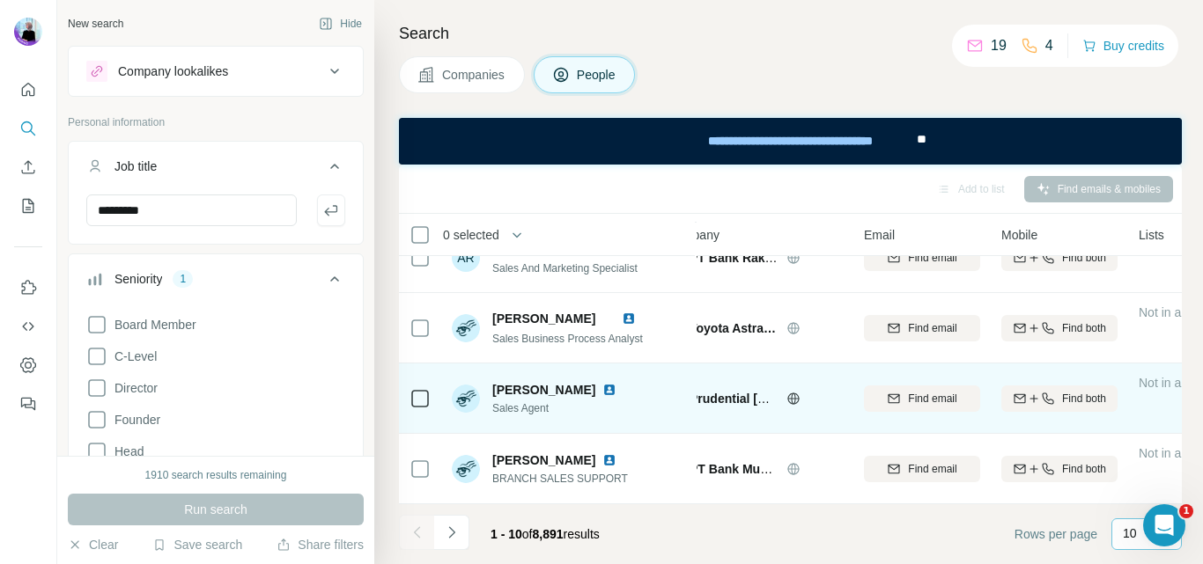
scroll to position [465, 39]
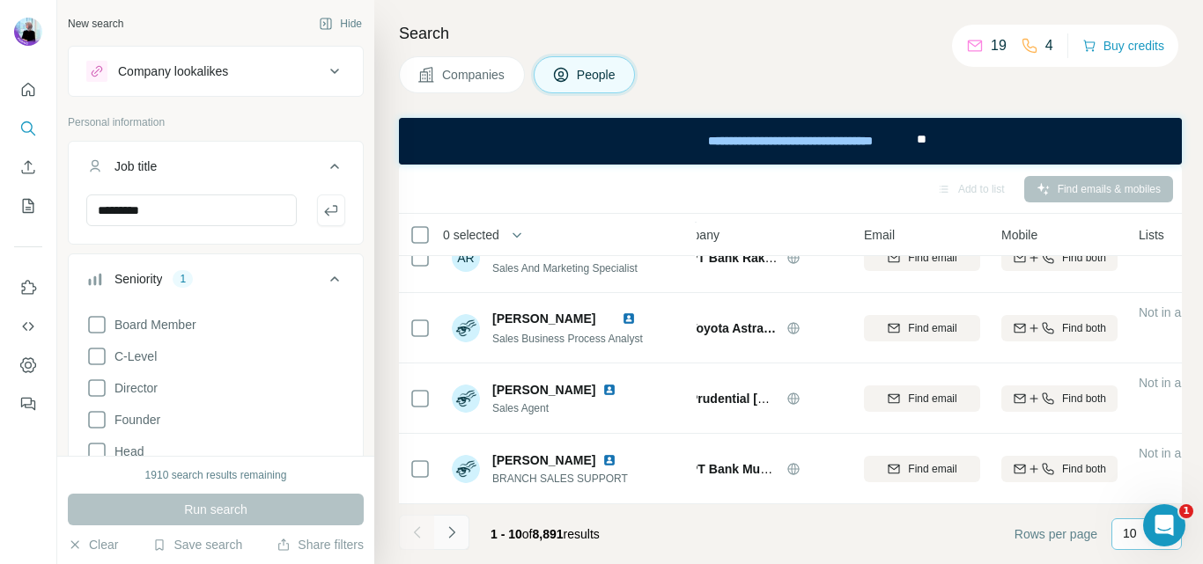
click at [453, 534] on icon "Navigate to next page" at bounding box center [452, 533] width 18 height 18
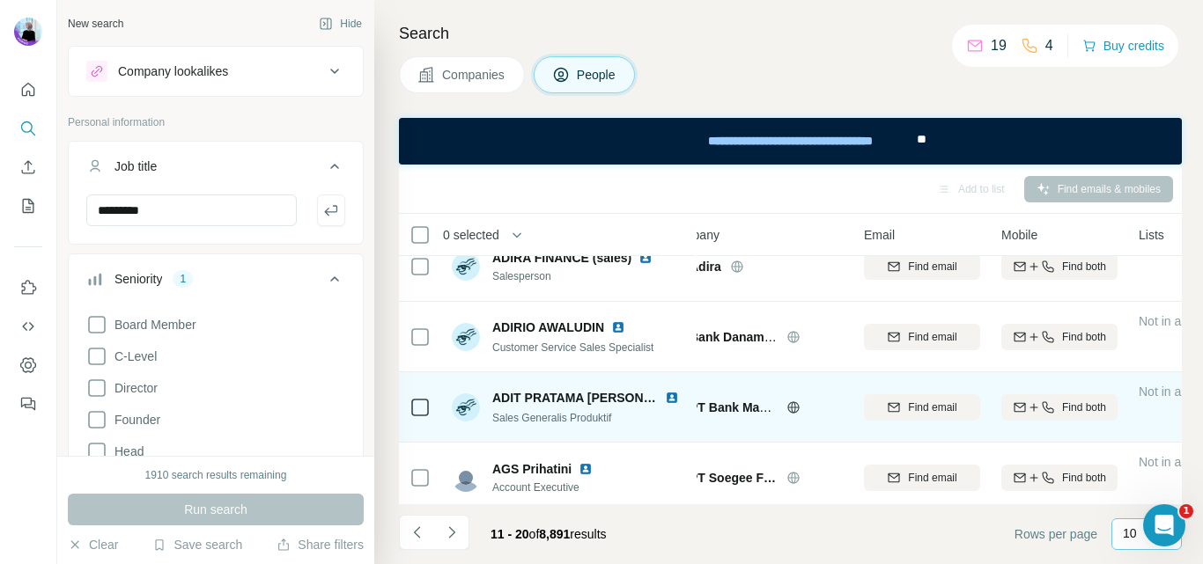
scroll to position [0, 39]
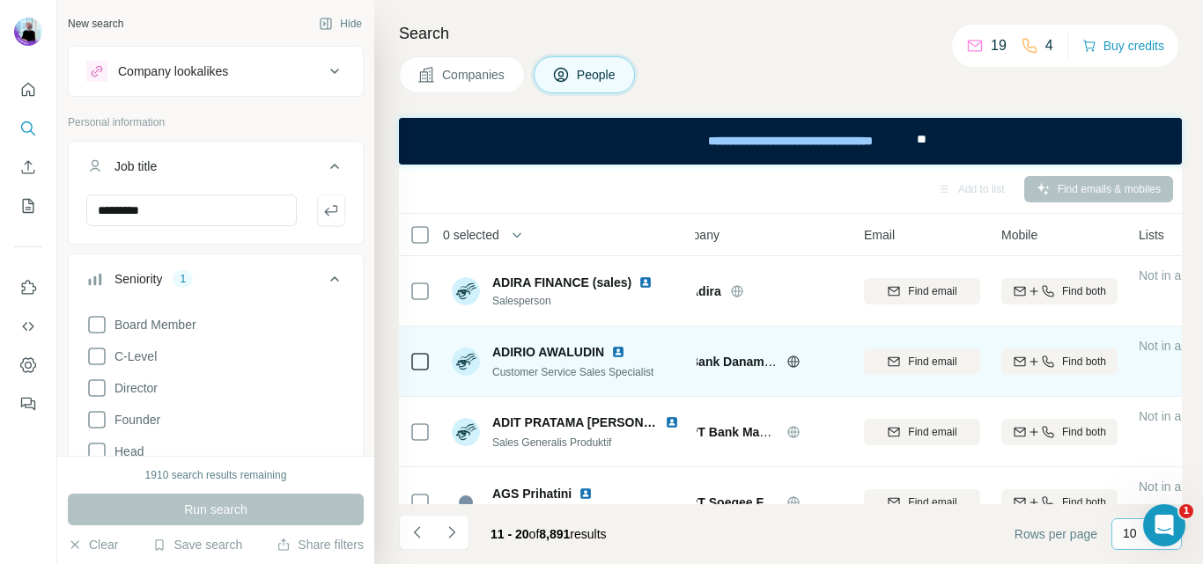
click at [623, 353] on img at bounding box center [618, 352] width 14 height 14
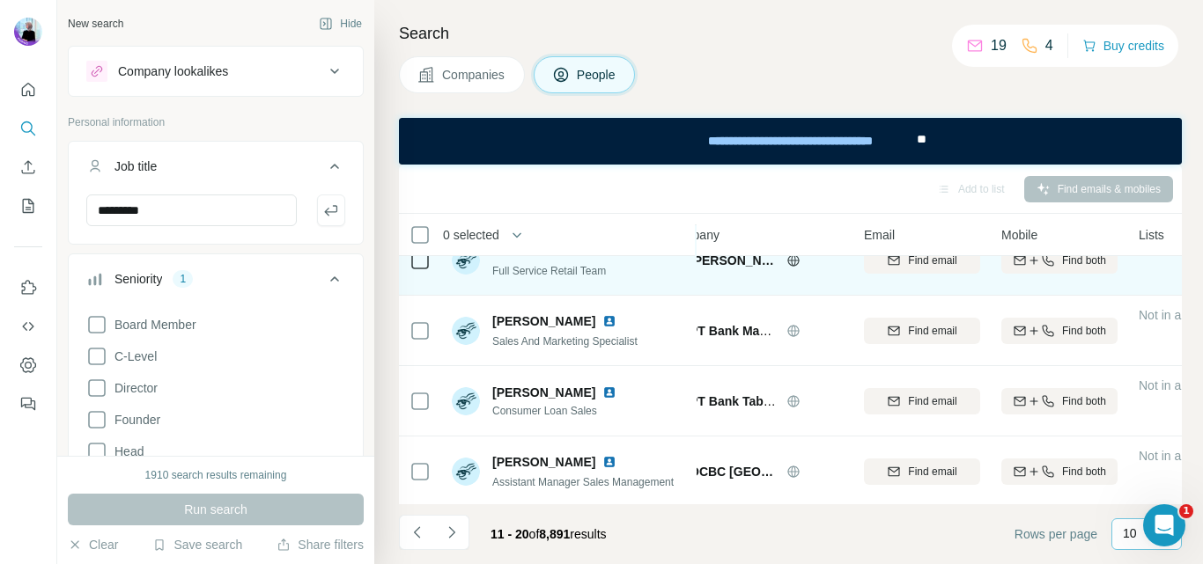
scroll to position [465, 39]
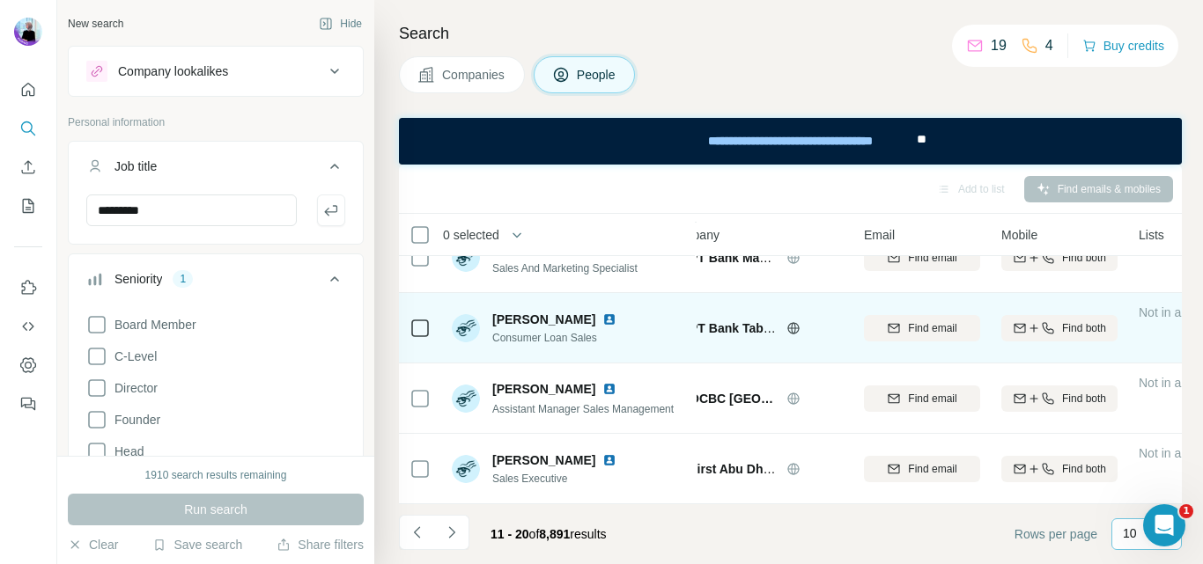
click at [602, 313] on img at bounding box center [609, 320] width 14 height 14
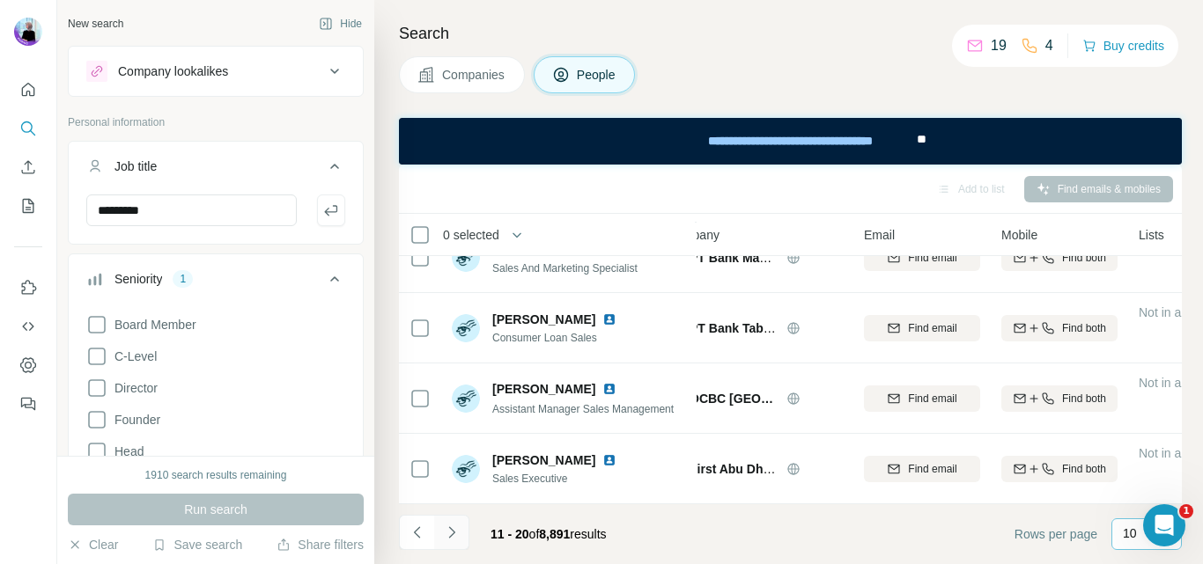
click at [452, 534] on icon "Navigate to next page" at bounding box center [451, 532] width 6 height 11
click at [1125, 533] on p "10" at bounding box center [1130, 534] width 14 height 18
click at [940, 538] on footer "21 - 30 of 8,891 results Rows per page 10" at bounding box center [790, 535] width 783 height 60
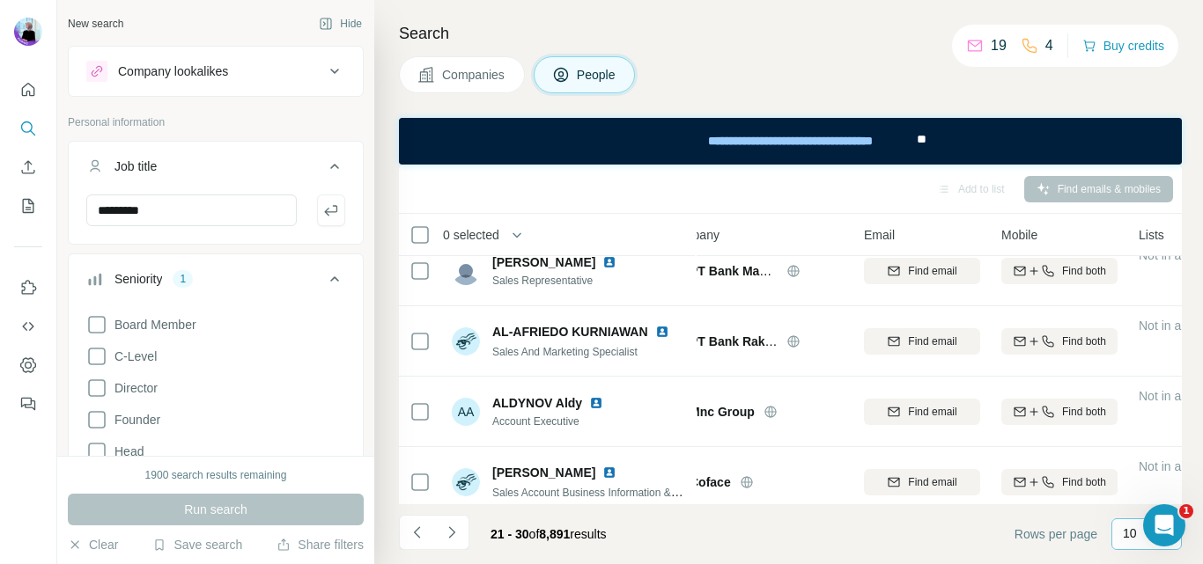
scroll to position [352, 39]
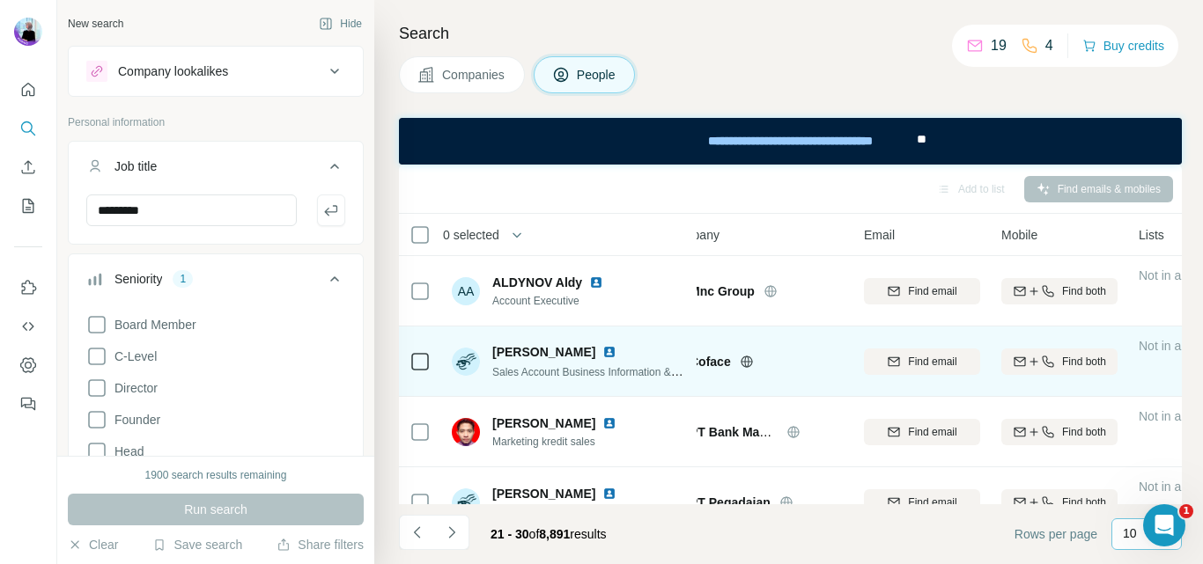
click at [616, 354] on img at bounding box center [609, 352] width 14 height 14
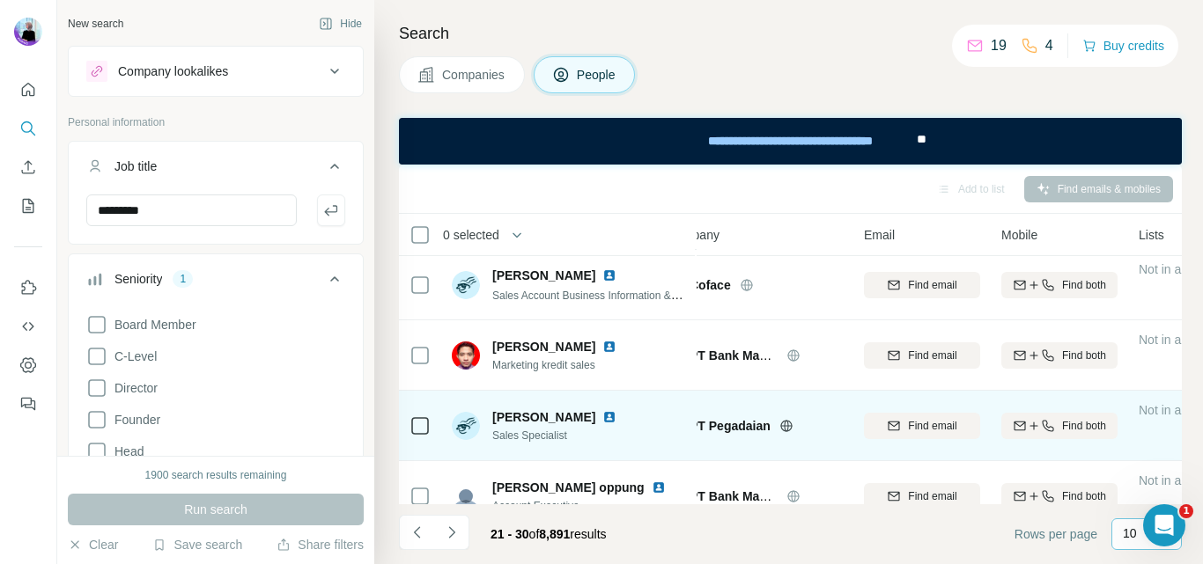
scroll to position [465, 39]
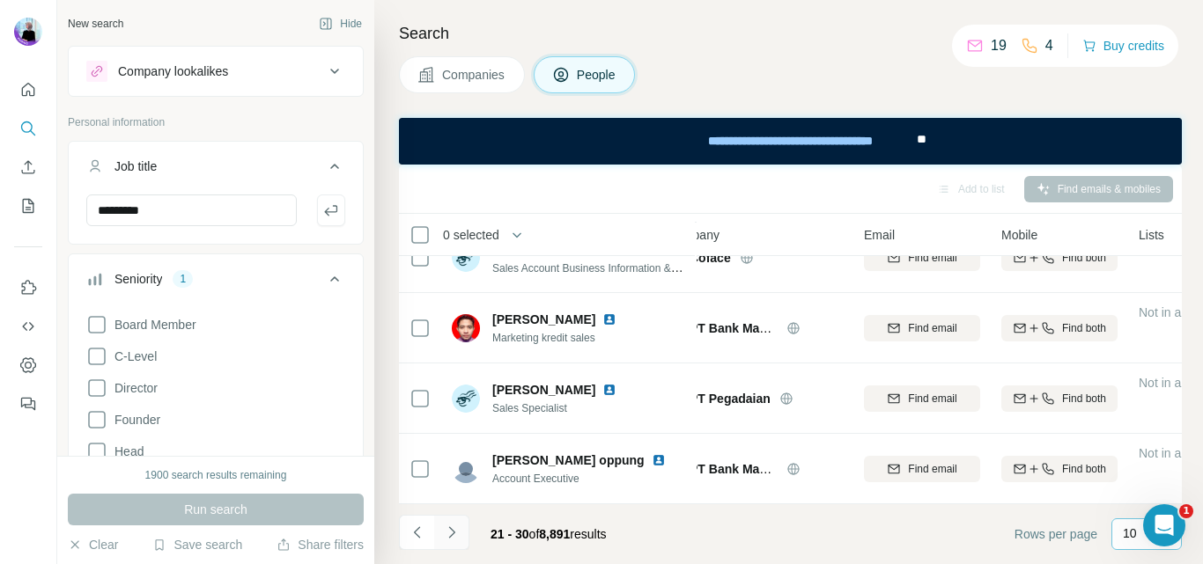
click at [451, 533] on icon "Navigate to next page" at bounding box center [452, 533] width 18 height 18
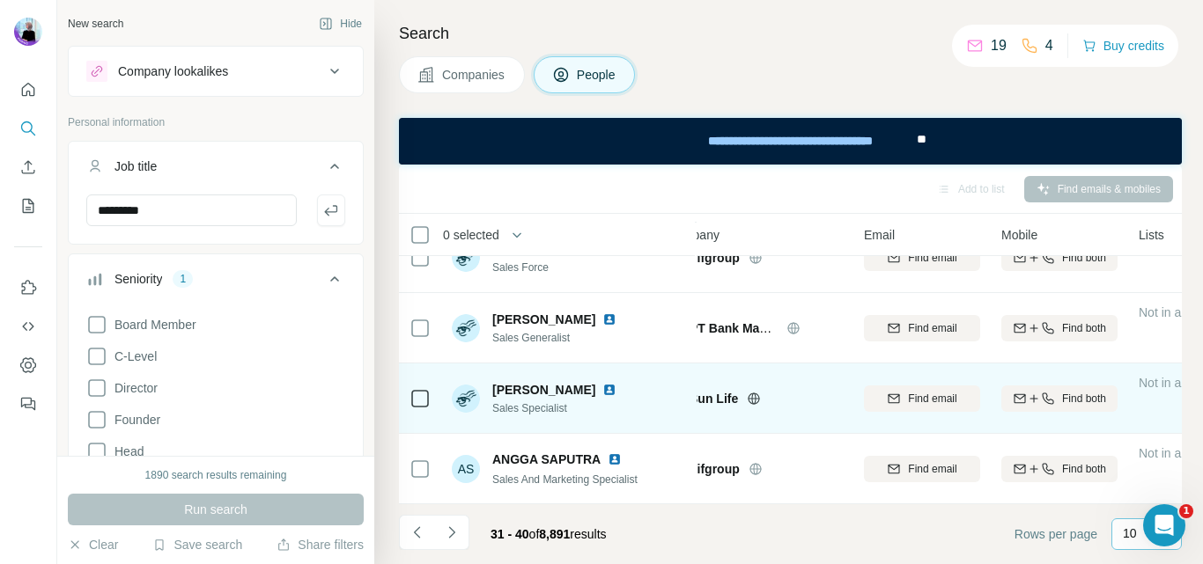
click at [616, 383] on img at bounding box center [609, 390] width 14 height 14
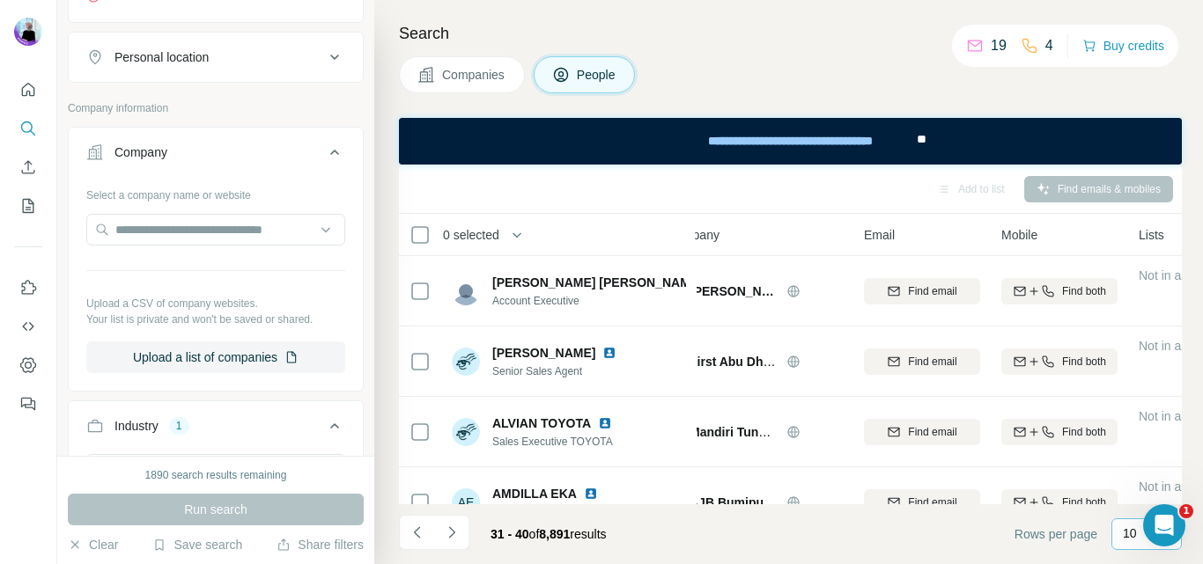
scroll to position [1057, 0]
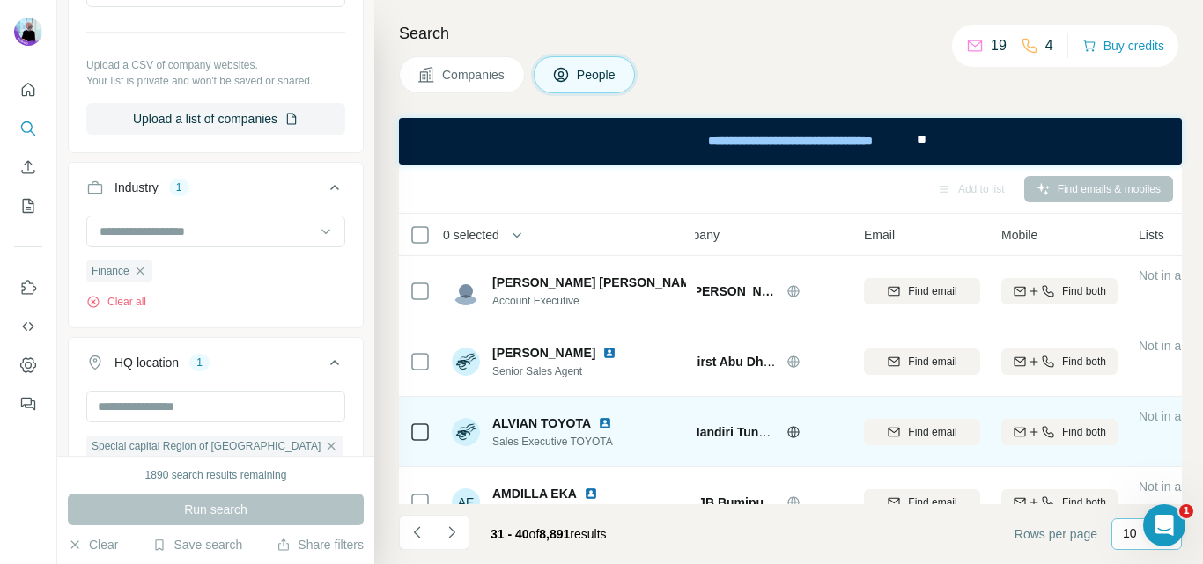
click at [602, 424] on img at bounding box center [605, 423] width 14 height 14
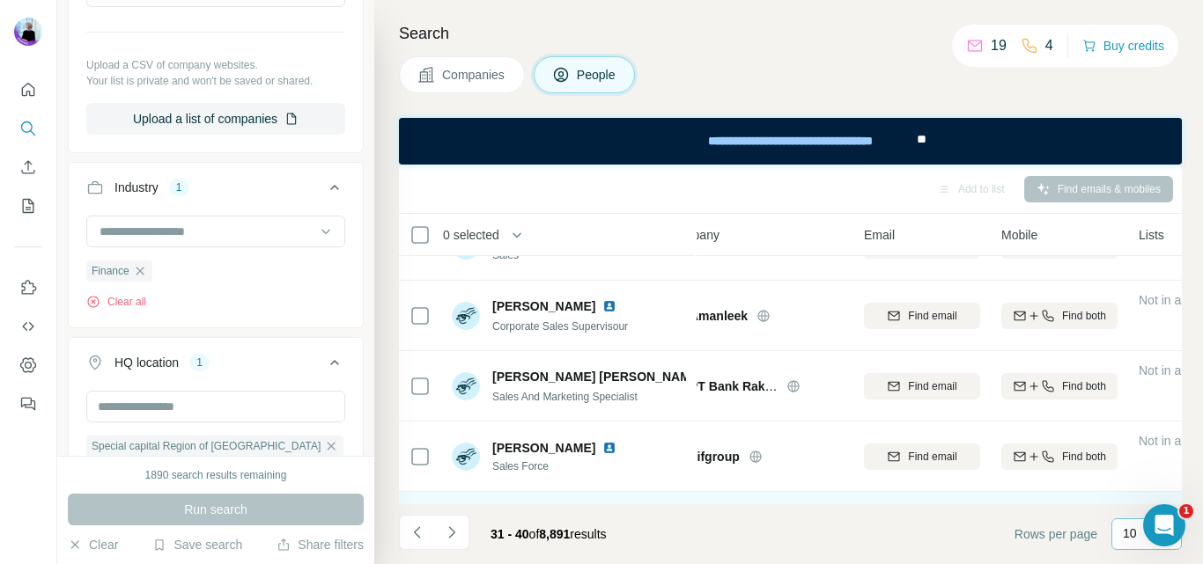
scroll to position [465, 39]
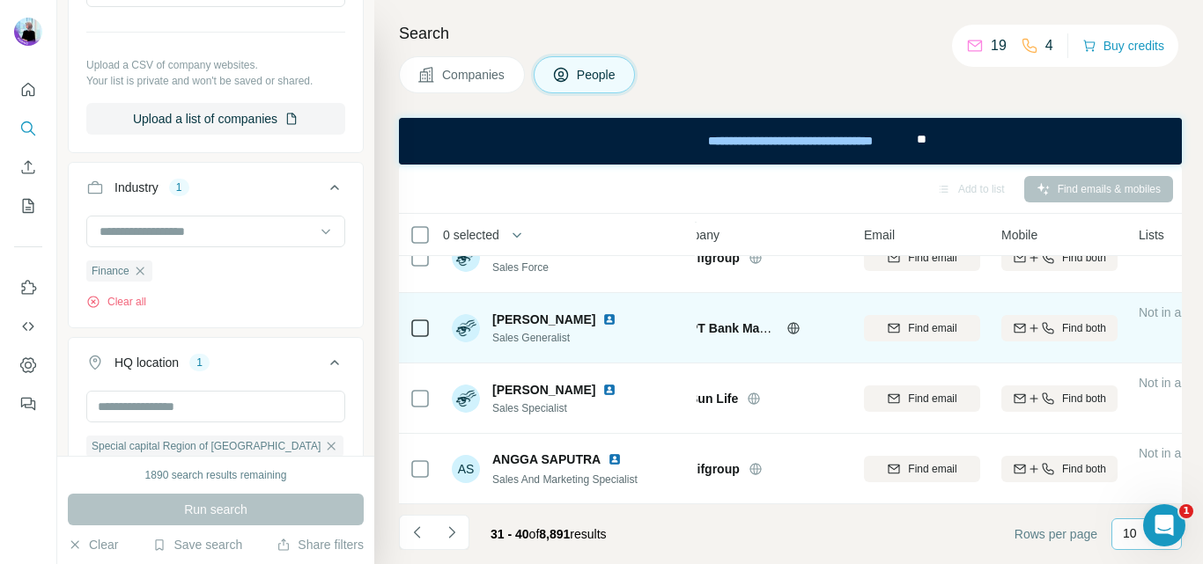
click at [623, 313] on div at bounding box center [612, 320] width 21 height 14
click at [616, 313] on img at bounding box center [609, 320] width 14 height 14
